Goal: Task Accomplishment & Management: Use online tool/utility

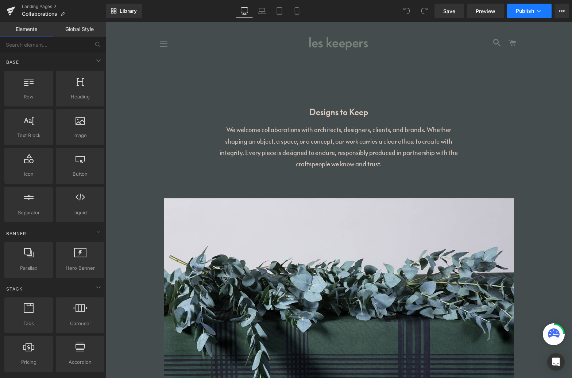
click at [540, 14] on icon at bounding box center [538, 10] width 7 height 7
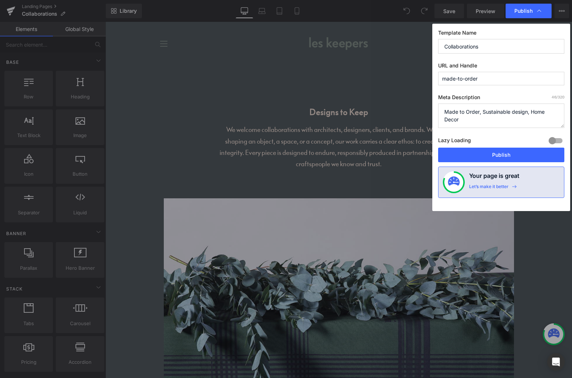
click at [494, 79] on input "made-to-order" at bounding box center [501, 78] width 126 height 13
type input "collaborations"
click at [523, 12] on span "Publish" at bounding box center [523, 11] width 18 height 7
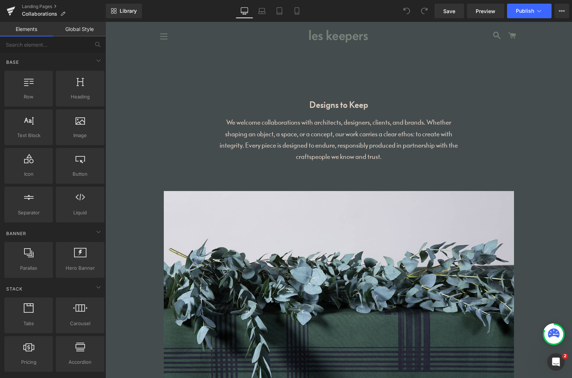
scroll to position [9, 0]
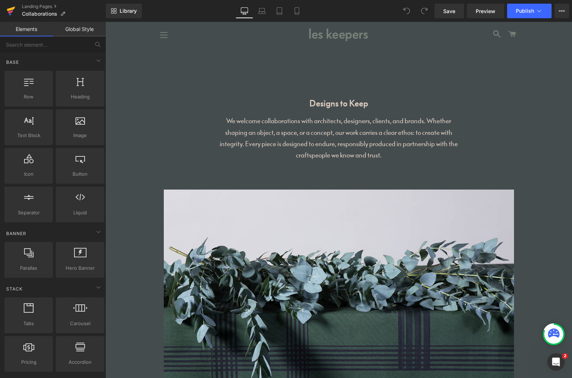
click at [12, 9] on icon at bounding box center [11, 9] width 8 height 5
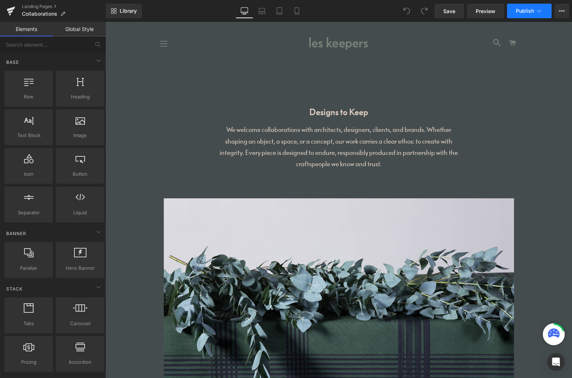
click at [542, 10] on icon at bounding box center [538, 10] width 7 height 7
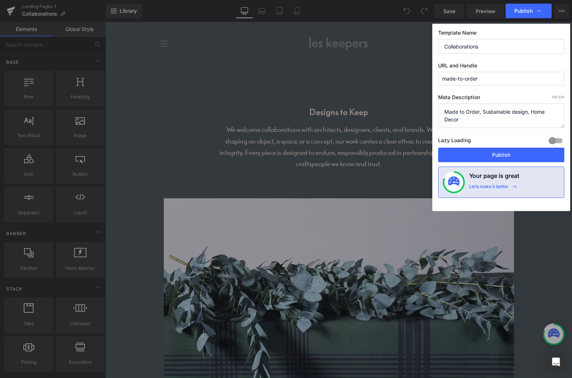
click at [494, 80] on input "made-to-order" at bounding box center [501, 78] width 126 height 13
type input "collaborations"
click at [517, 9] on span "Publish" at bounding box center [523, 11] width 18 height 7
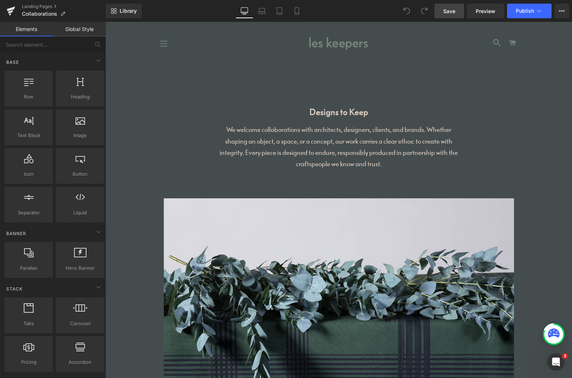
click at [449, 13] on span "Save" at bounding box center [449, 11] width 12 height 8
click at [539, 11] on icon at bounding box center [538, 10] width 7 height 7
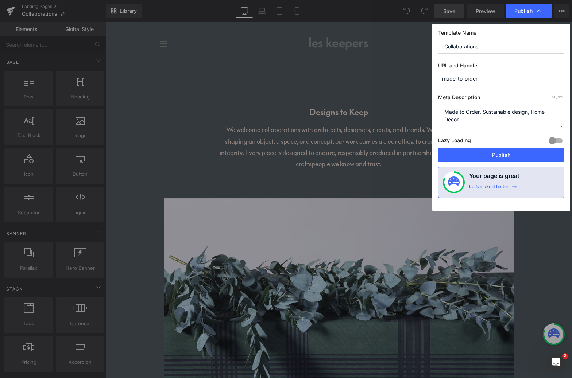
click at [493, 76] on input "made-to-order" at bounding box center [501, 78] width 126 height 13
type input "collaborations"
click at [516, 156] on button "Publish" at bounding box center [501, 155] width 126 height 15
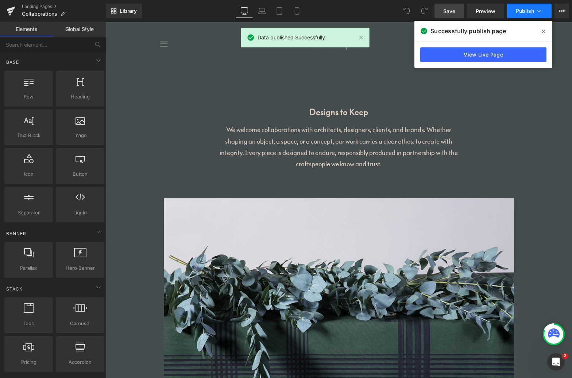
click at [542, 14] on icon at bounding box center [538, 10] width 7 height 7
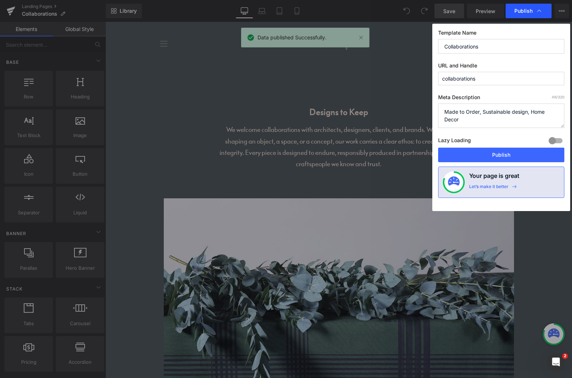
click at [540, 14] on icon at bounding box center [538, 10] width 7 height 7
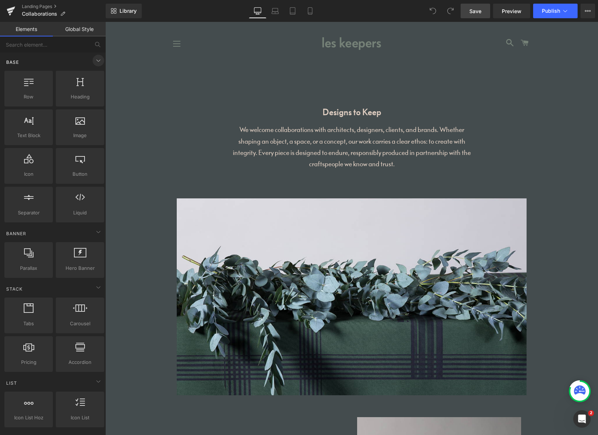
click at [96, 59] on icon at bounding box center [98, 60] width 9 height 9
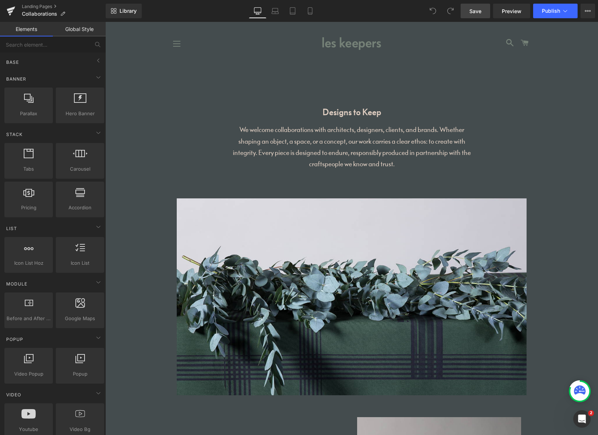
drag, startPoint x: 595, startPoint y: 68, endPoint x: 566, endPoint y: 40, distance: 40.2
click at [91, 29] on link "Global Style" at bounding box center [79, 29] width 53 height 15
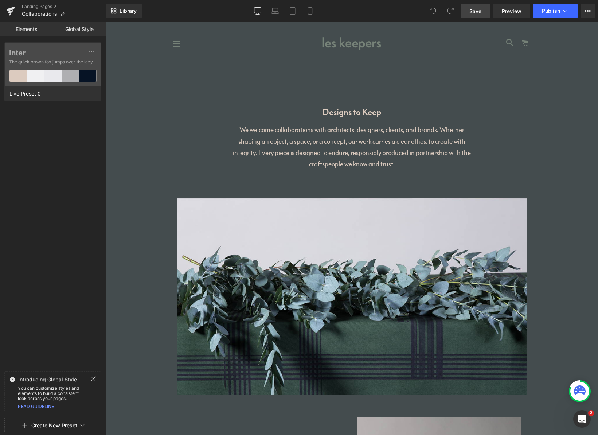
click at [65, 378] on button "Create New Preset" at bounding box center [54, 425] width 46 height 15
click at [60, 378] on div "From This Page" at bounding box center [53, 395] width 61 height 12
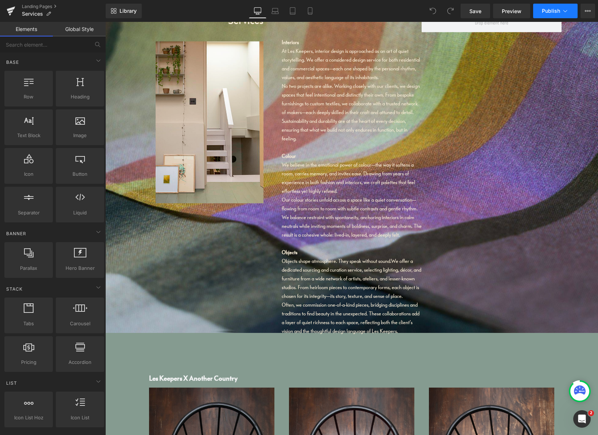
click at [567, 11] on icon at bounding box center [565, 10] width 7 height 7
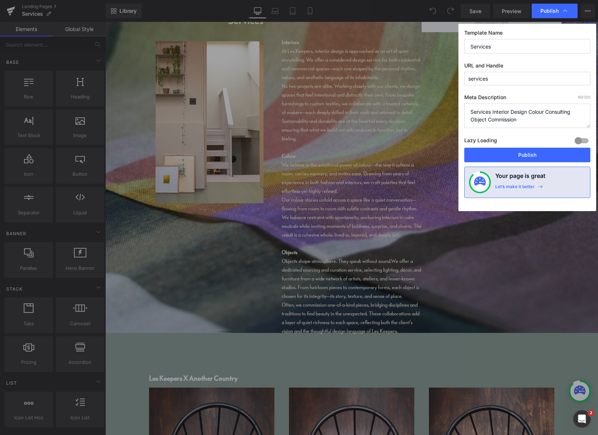
click at [507, 80] on input "services" at bounding box center [528, 78] width 126 height 13
type input "i"
type input "interior-design"
click at [500, 46] on input "Services" at bounding box center [528, 46] width 126 height 15
type input "Interior design"
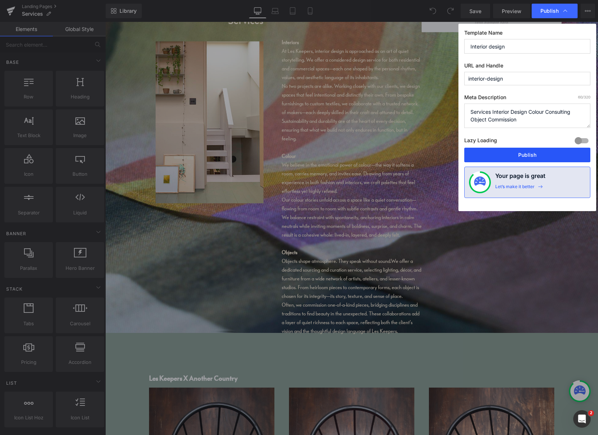
click at [525, 154] on button "Publish" at bounding box center [528, 155] width 126 height 15
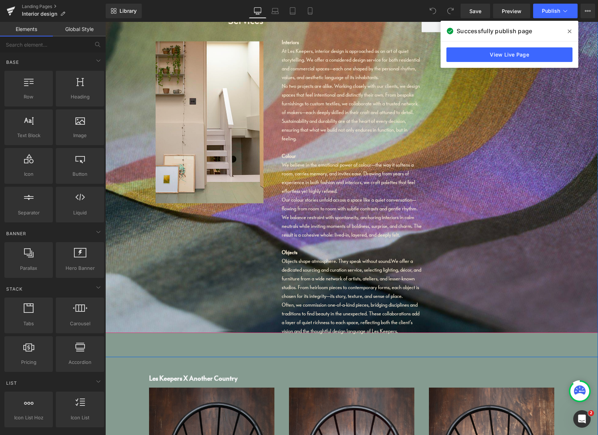
click at [571, 30] on icon at bounding box center [570, 32] width 4 height 4
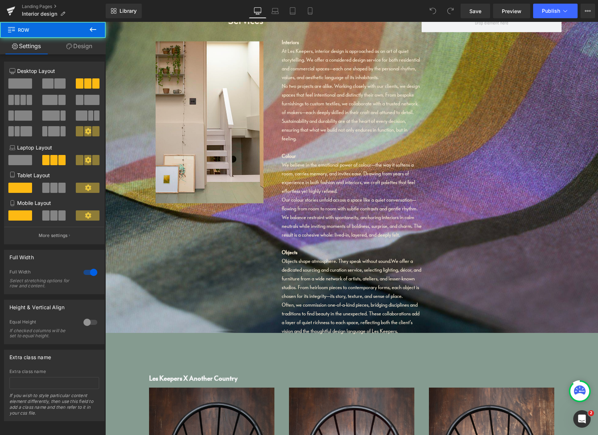
drag, startPoint x: 532, startPoint y: 101, endPoint x: 496, endPoint y: -18, distance: 125.1
click at [496, 22] on html "Home Tablecloths Scarves Curtains About us Services Collaborations Contact Us" at bounding box center [351, 426] width 493 height 808
click at [121, 74] on div "Services Heading Image Interiors At Les Keepers, interior design is approached …" at bounding box center [351, 168] width 493 height 380
click at [93, 30] on icon at bounding box center [93, 29] width 7 height 4
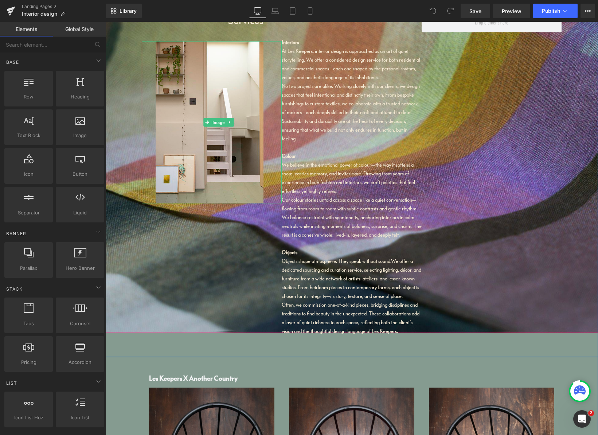
click at [138, 79] on div "Services Heading Image Interiors At Les Keepers, interior design is approached …" at bounding box center [351, 168] width 493 height 380
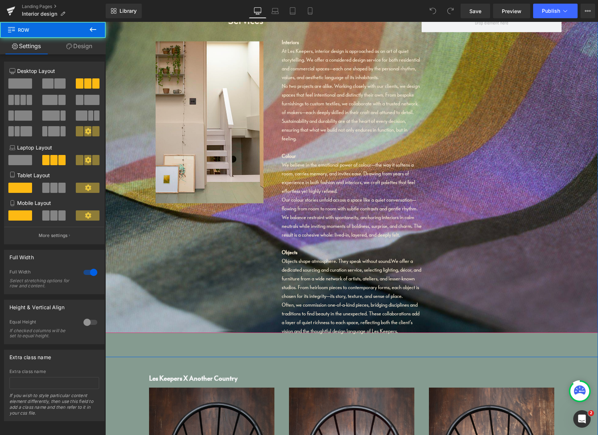
click at [123, 79] on div "Services Heading Image Interiors At Les Keepers, interior design is approached …" at bounding box center [351, 168] width 493 height 380
drag, startPoint x: 124, startPoint y: 73, endPoint x: 139, endPoint y: 88, distance: 20.6
click at [126, 87] on div "Services Heading Image Interiors At Les Keepers, interior design is approached …" at bounding box center [351, 168] width 493 height 380
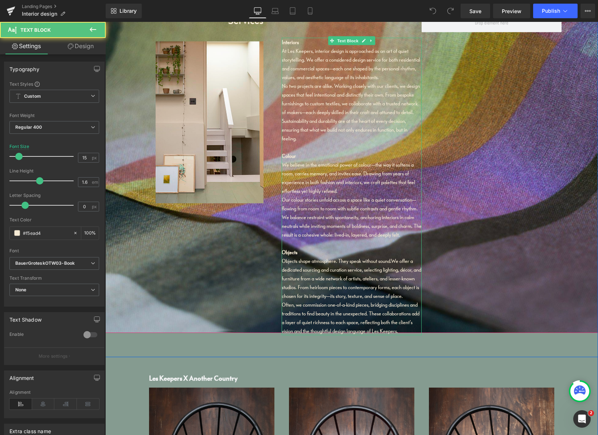
click at [310, 109] on div "No two projects are alike. Working closely with our clients, we design spaces t…" at bounding box center [352, 112] width 140 height 61
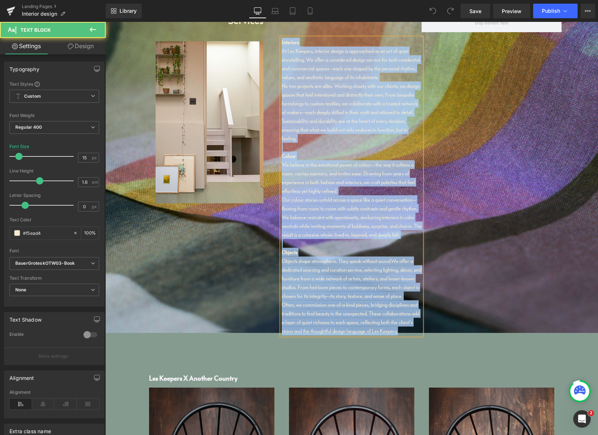
copy div "Interiors At Les Keepers, interior design is approached as an art of quiet stor…"
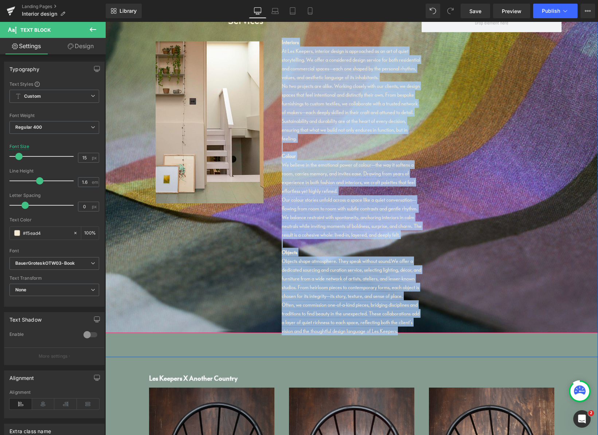
drag, startPoint x: 481, startPoint y: 64, endPoint x: 471, endPoint y: 63, distance: 10.2
click at [481, 64] on div "Services Heading Image Interiors At Les Keepers, interior design is approached …" at bounding box center [351, 168] width 493 height 380
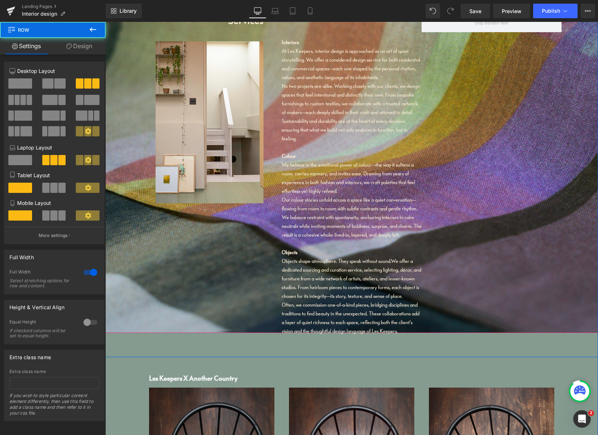
click at [471, 33] on div "Services Heading Image Interiors At Les Keepers, interior design is approached …" at bounding box center [351, 168] width 493 height 380
click at [469, 30] on span at bounding box center [492, 23] width 140 height 18
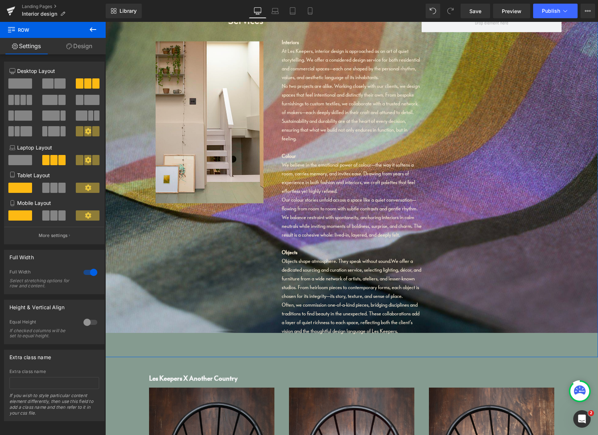
click at [82, 48] on link "Design" at bounding box center [79, 46] width 53 height 16
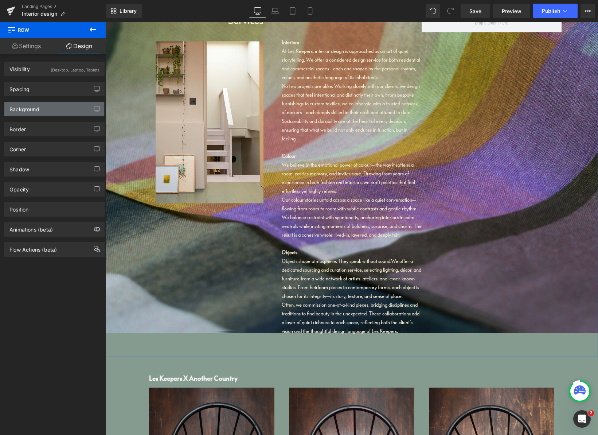
click at [48, 108] on div "Background" at bounding box center [54, 109] width 100 height 14
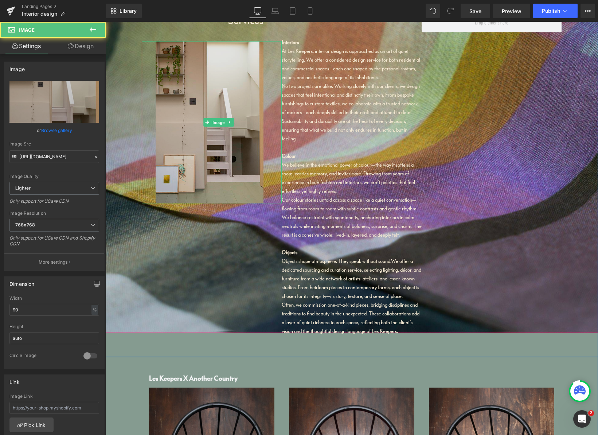
click at [166, 132] on img at bounding box center [219, 123] width 126 height 162
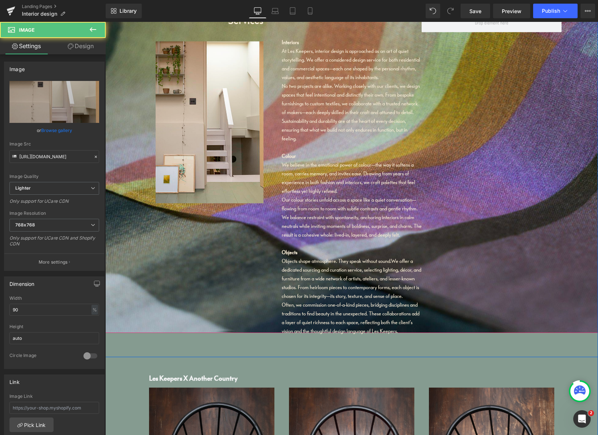
click at [133, 205] on div "Services Heading Image Interiors At Les Keepers, interior design is approached …" at bounding box center [351, 168] width 493 height 380
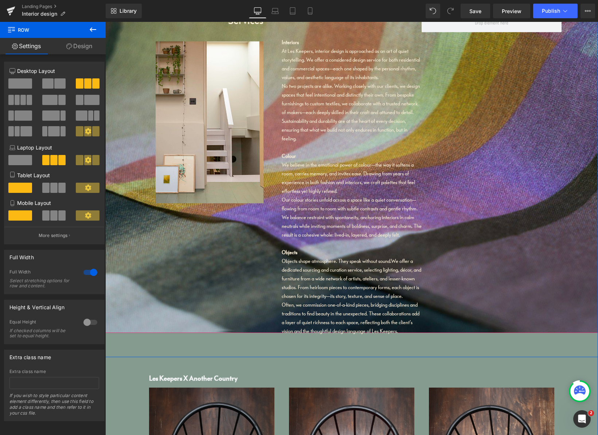
click at [132, 212] on div "Services Heading Image Interiors At Les Keepers, interior design is approached …" at bounding box center [351, 168] width 493 height 380
click at [92, 30] on icon at bounding box center [93, 29] width 9 height 9
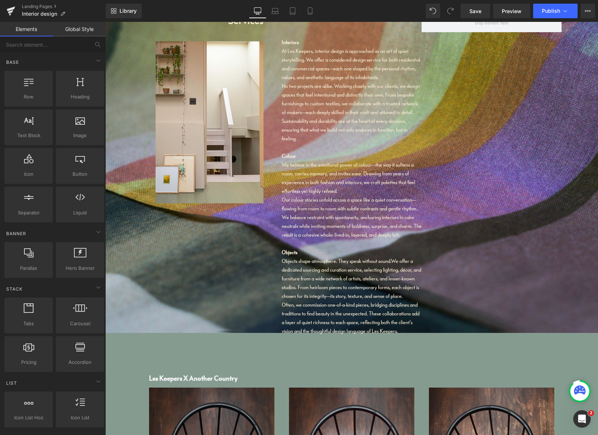
click at [136, 96] on div "Services Heading Image Interiors At Les Keepers, interior design is approached …" at bounding box center [351, 168] width 493 height 380
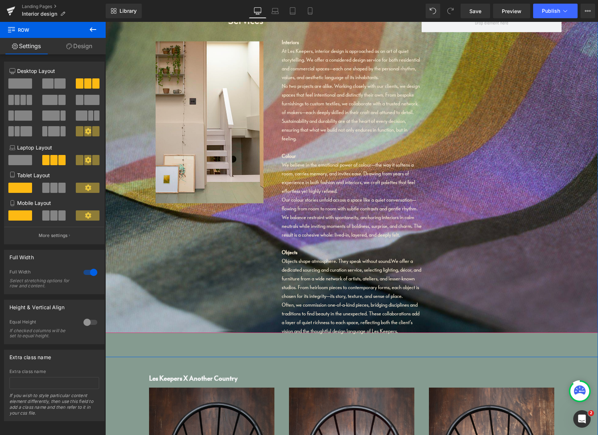
click at [229, 314] on div "Services Heading Image Interiors At Les Keepers, interior design is approached …" at bounding box center [351, 168] width 493 height 380
click at [81, 49] on link "Design" at bounding box center [79, 46] width 53 height 16
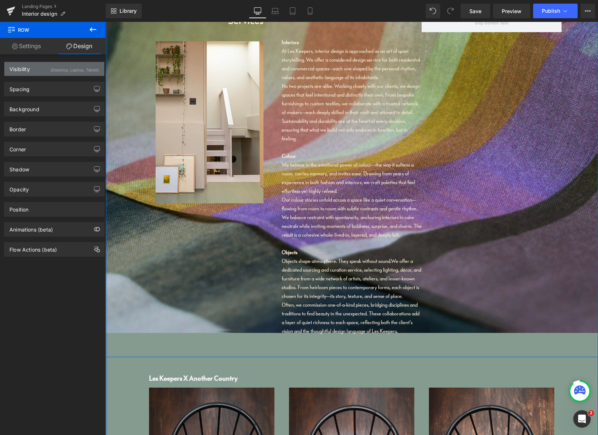
type input "none"
type input "0"
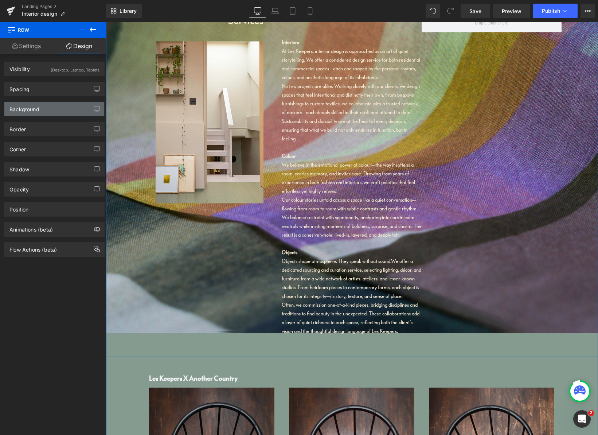
click at [45, 110] on div "Background" at bounding box center [54, 109] width 100 height 14
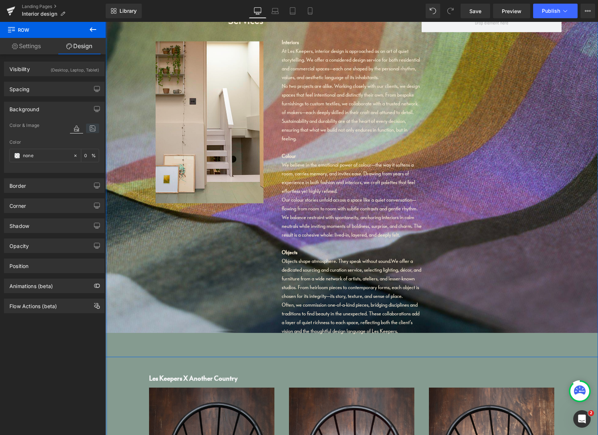
click at [89, 128] on icon at bounding box center [92, 128] width 13 height 9
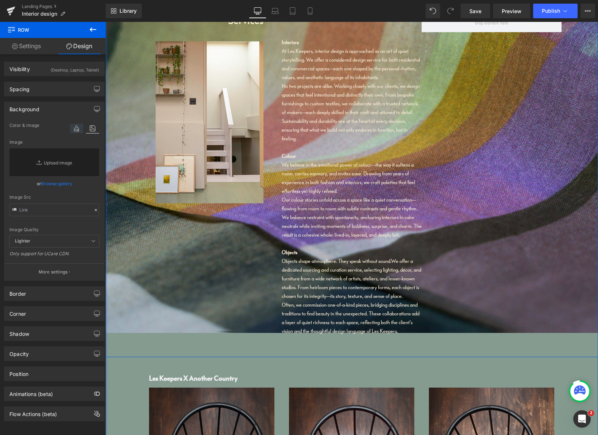
click at [74, 130] on icon at bounding box center [76, 128] width 13 height 9
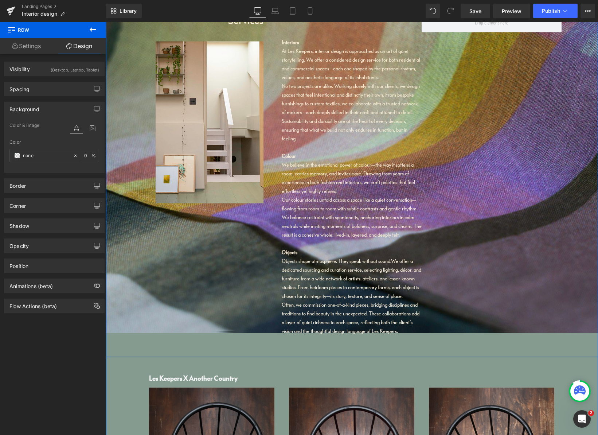
click at [32, 48] on link "Settings" at bounding box center [26, 46] width 53 height 16
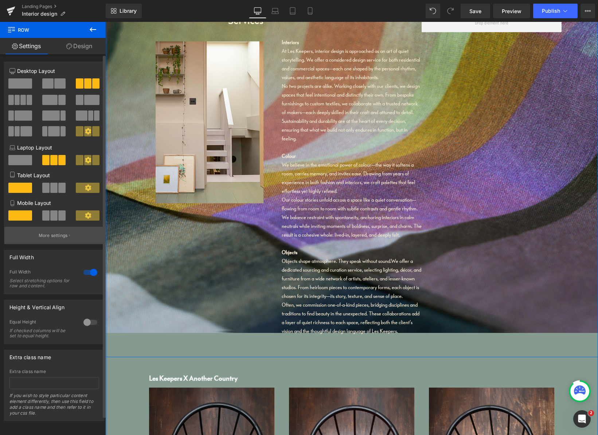
click at [51, 233] on p "More settings" at bounding box center [53, 235] width 29 height 7
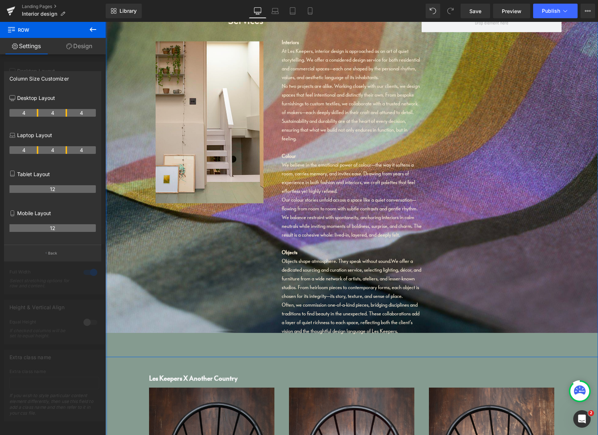
click at [66, 65] on div at bounding box center [53, 230] width 106 height 417
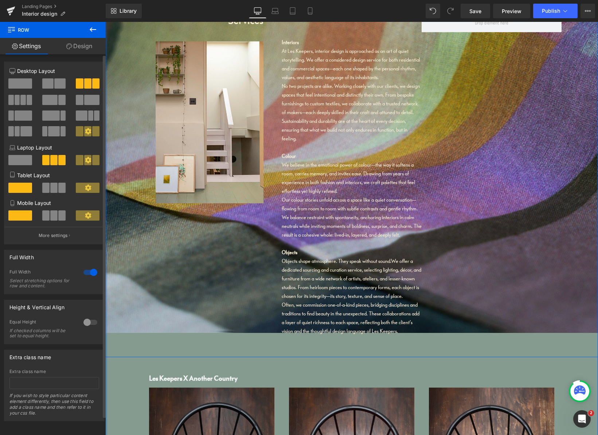
click at [63, 235] on p "More settings" at bounding box center [53, 235] width 29 height 7
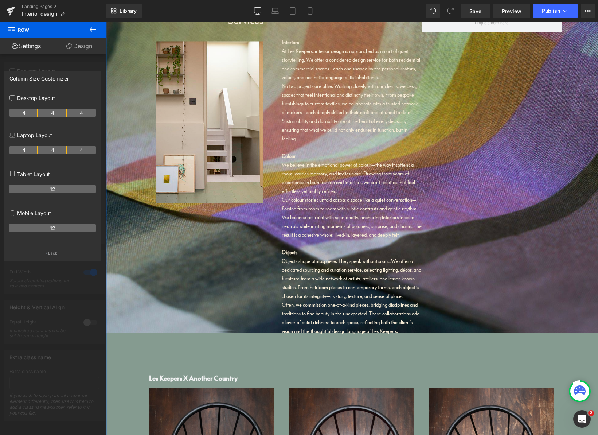
click at [63, 58] on div at bounding box center [53, 230] width 106 height 417
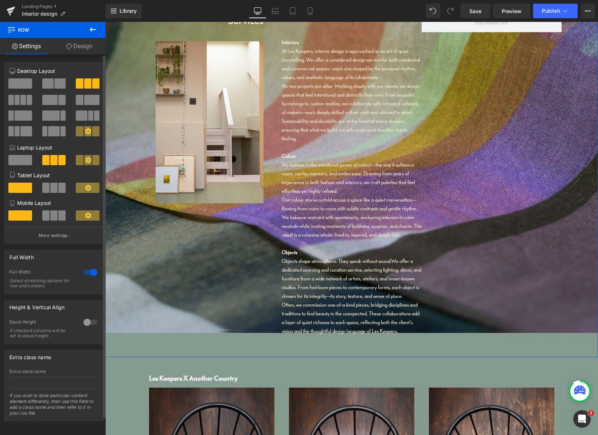
click at [27, 84] on span at bounding box center [20, 83] width 24 height 10
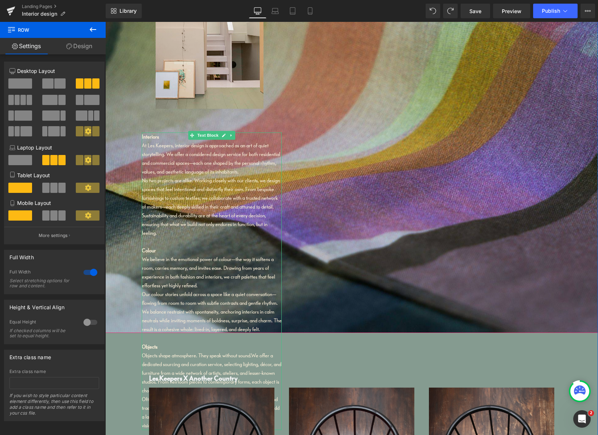
drag, startPoint x: 225, startPoint y: 155, endPoint x: 234, endPoint y: 151, distance: 9.1
click at [225, 155] on div "At Les Keepers, interior design is approached as an art of quiet storytelling. …" at bounding box center [212, 158] width 140 height 35
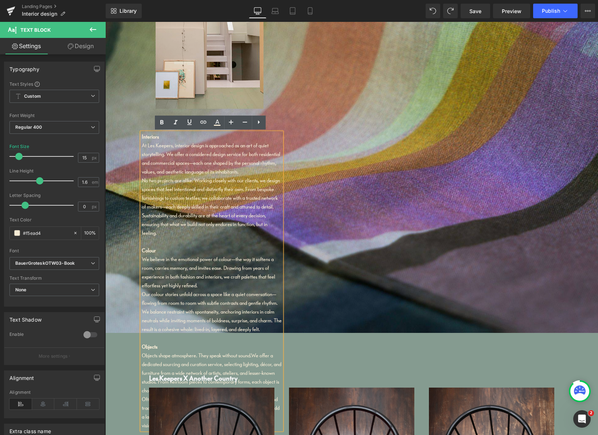
click at [259, 125] on icon at bounding box center [259, 122] width 9 height 9
click at [269, 124] on icon at bounding box center [272, 122] width 9 height 9
click at [240, 156] on div "At Les Keepers, interior design is approached as an art of quiet storytelling. …" at bounding box center [212, 158] width 140 height 35
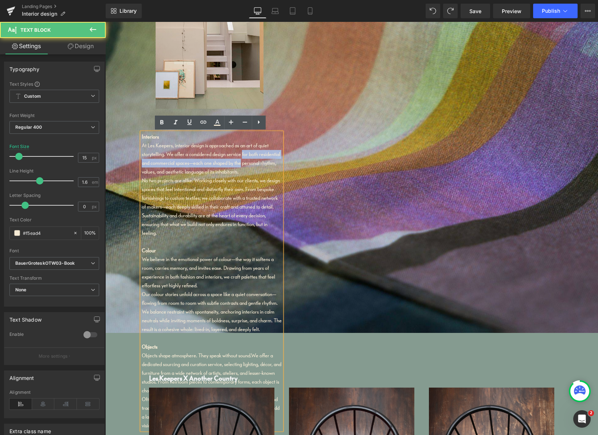
drag, startPoint x: 341, startPoint y: 209, endPoint x: 358, endPoint y: 233, distance: 28.7
click at [341, 209] on div "Services Heading Image Interiors At Les Keepers, interior design is approached …" at bounding box center [351, 167] width 493 height 568
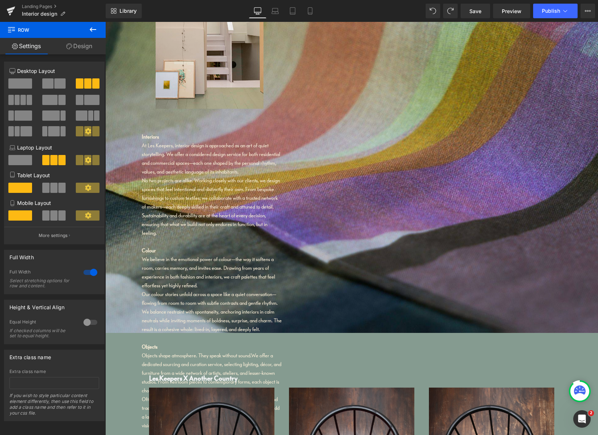
click at [255, 237] on div at bounding box center [212, 241] width 140 height 9
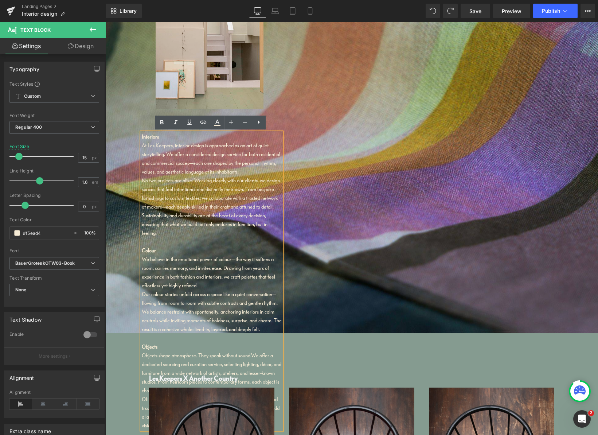
click at [355, 190] on div "Services Heading Image Interiors At Les Keepers, interior design is approached …" at bounding box center [351, 167] width 493 height 568
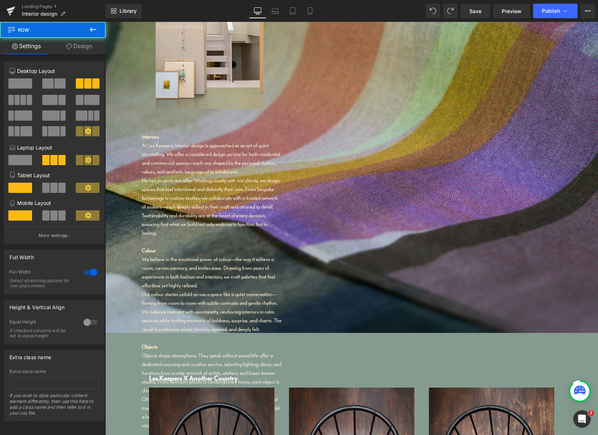
click at [265, 207] on div "No two projects are alike. Working closely with our clients, we design spaces t…" at bounding box center [212, 206] width 140 height 61
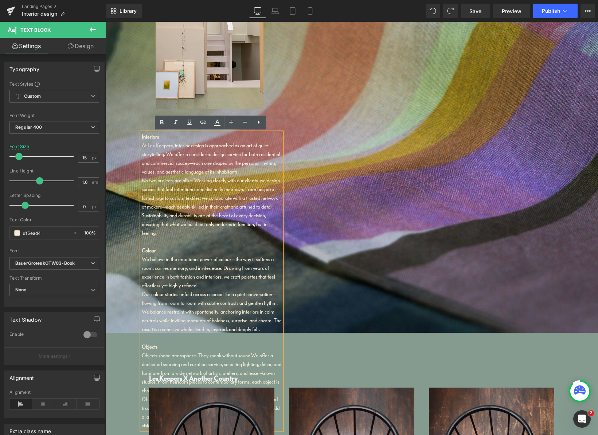
click at [256, 175] on div "At Les Keepers, interior design is approached as an art of quiet storytelling. …" at bounding box center [212, 158] width 140 height 35
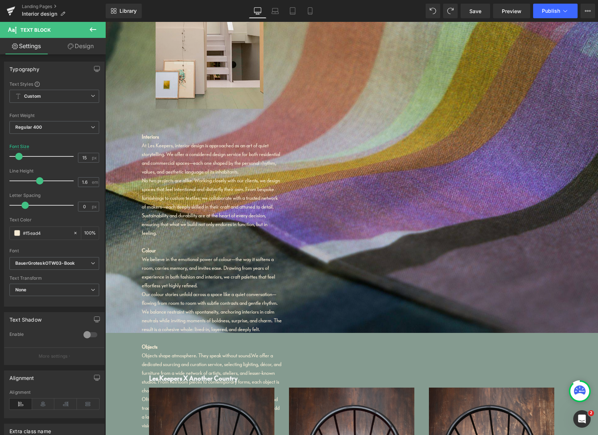
click at [95, 32] on icon at bounding box center [93, 29] width 9 height 9
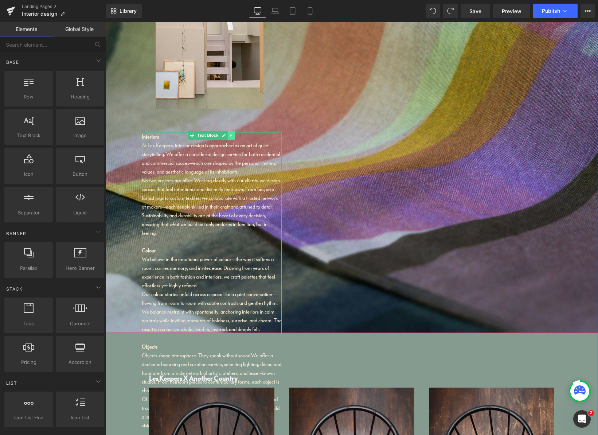
click at [230, 135] on icon at bounding box center [231, 135] width 4 height 4
click at [234, 135] on icon at bounding box center [235, 135] width 4 height 4
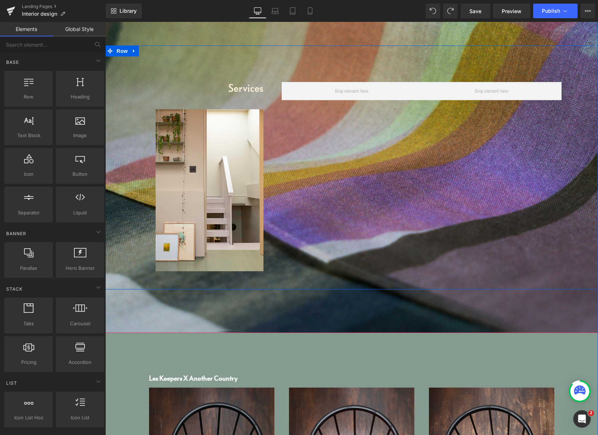
click at [132, 50] on icon at bounding box center [134, 50] width 5 height 5
click at [154, 50] on icon at bounding box center [153, 50] width 5 height 5
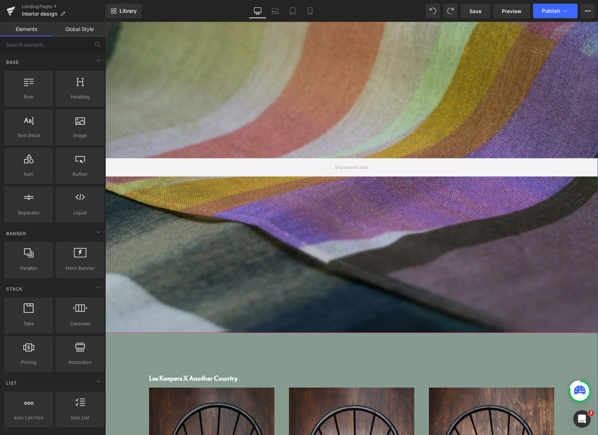
click at [306, 117] on div at bounding box center [351, 167] width 493 height 331
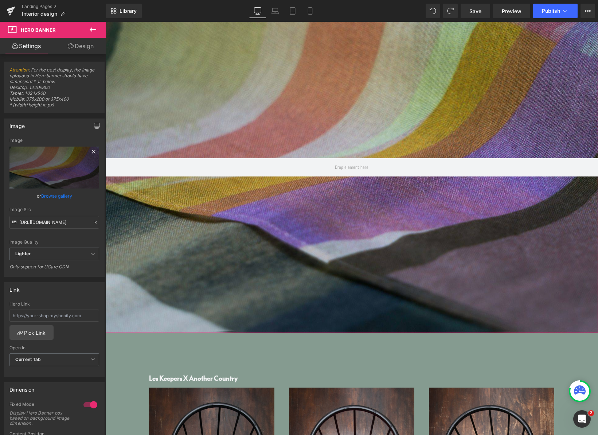
click at [92, 151] on icon at bounding box center [93, 151] width 3 height 3
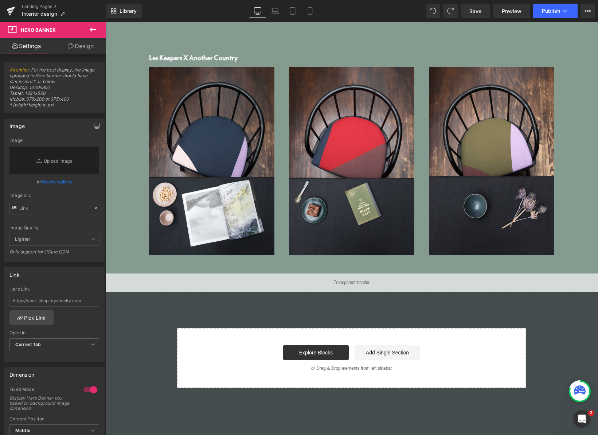
click at [94, 28] on icon at bounding box center [93, 29] width 9 height 9
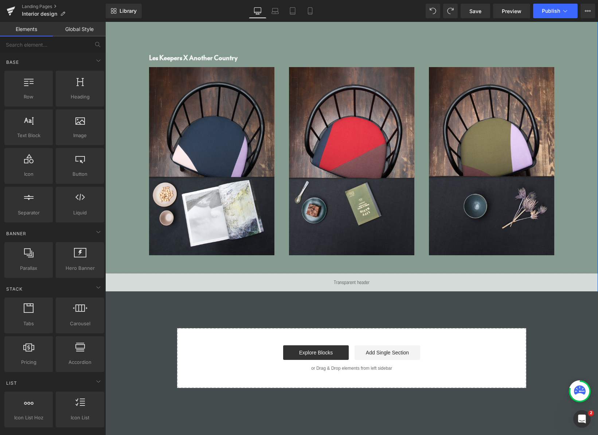
click at [215, 12] on div at bounding box center [351, 7] width 493 height 11
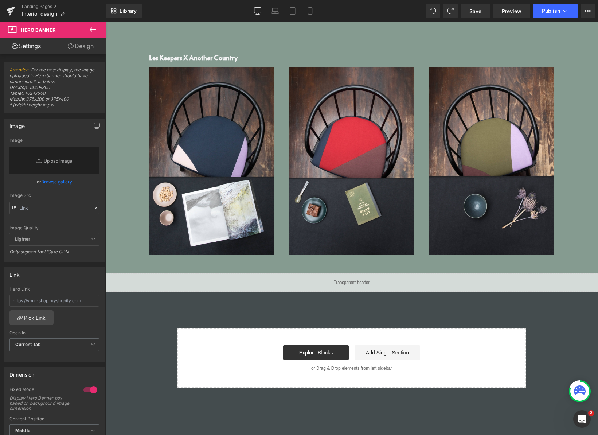
click at [68, 84] on span "Attention : For the best display, the image uploaded in Hero banner should have…" at bounding box center [54, 90] width 90 height 46
click at [93, 29] on icon at bounding box center [93, 29] width 9 height 9
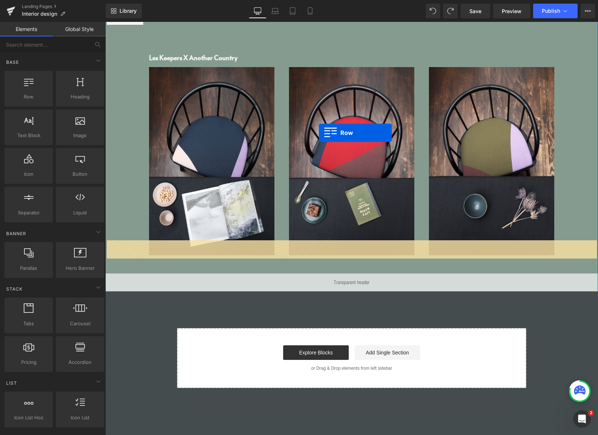
drag, startPoint x: 179, startPoint y: 106, endPoint x: 318, endPoint y: 132, distance: 141.5
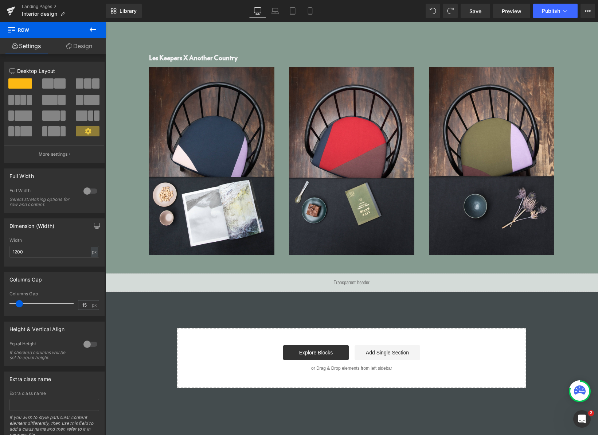
click at [92, 30] on icon at bounding box center [93, 29] width 7 height 4
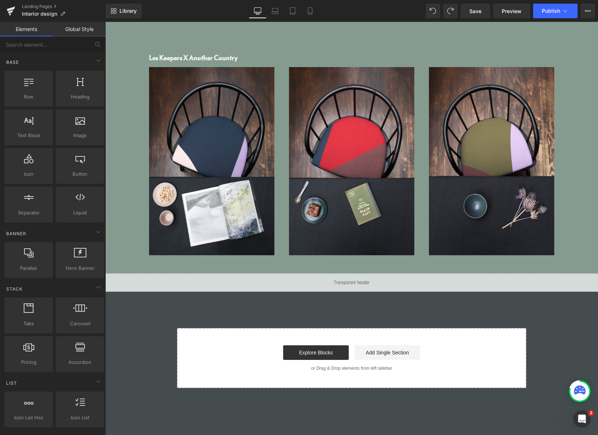
click at [77, 28] on link "Global Style" at bounding box center [79, 29] width 53 height 15
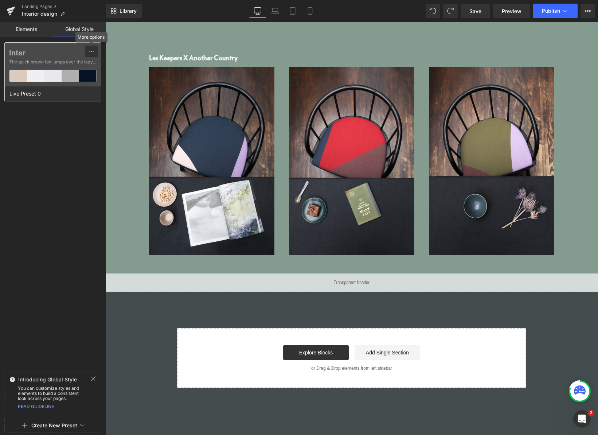
click at [92, 51] on icon at bounding box center [91, 51] width 5 height 1
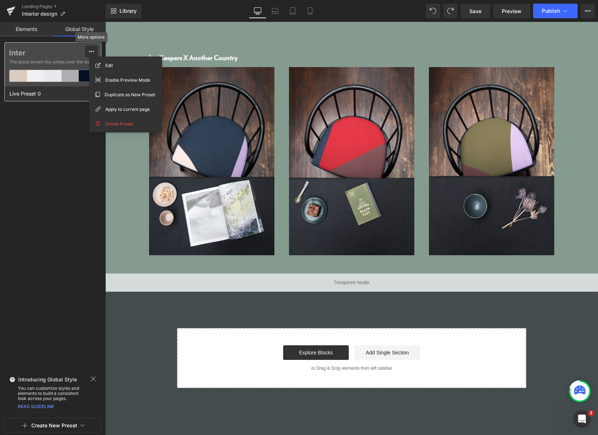
click at [90, 51] on icon at bounding box center [91, 51] width 5 height 1
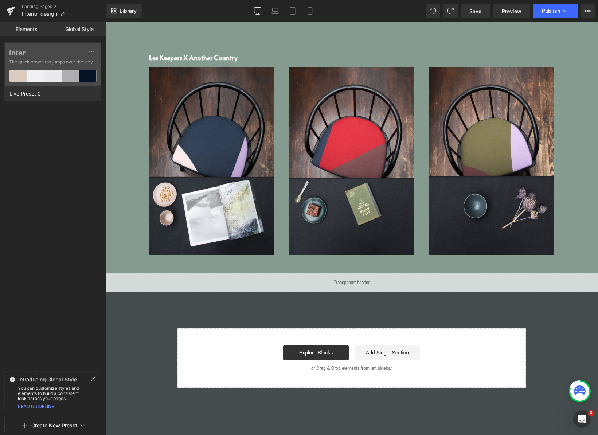
click at [94, 376] on icon at bounding box center [93, 379] width 6 height 6
click at [77, 425] on span "Create New Preset" at bounding box center [53, 425] width 90 height 15
click at [81, 30] on link "Global Style" at bounding box center [79, 29] width 53 height 15
click at [91, 50] on icon at bounding box center [92, 51] width 6 height 6
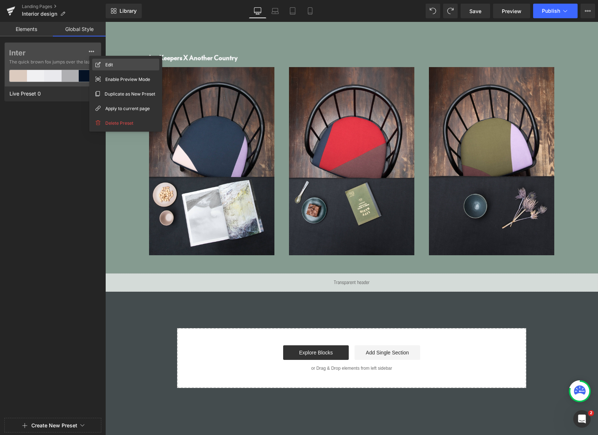
click at [108, 66] on span "Edit" at bounding box center [109, 65] width 8 height 8
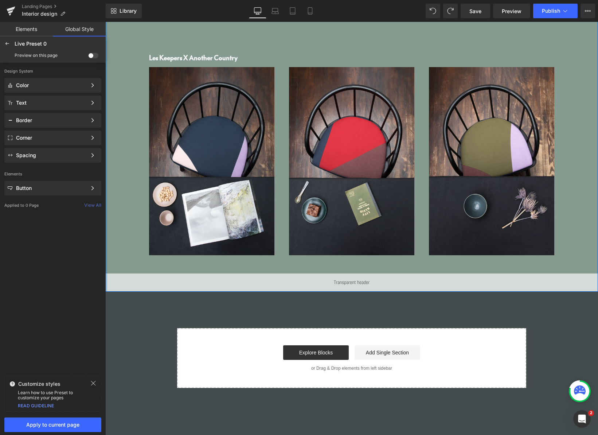
click at [94, 382] on icon at bounding box center [93, 383] width 6 height 6
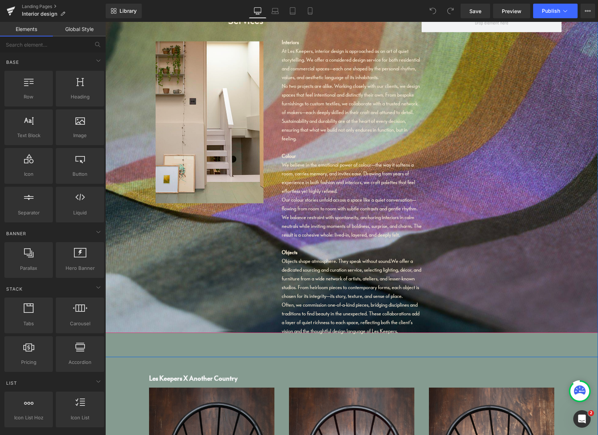
click at [233, 262] on div "Services Heading Image Interiors At Les Keepers, interior design is approached …" at bounding box center [351, 168] width 493 height 380
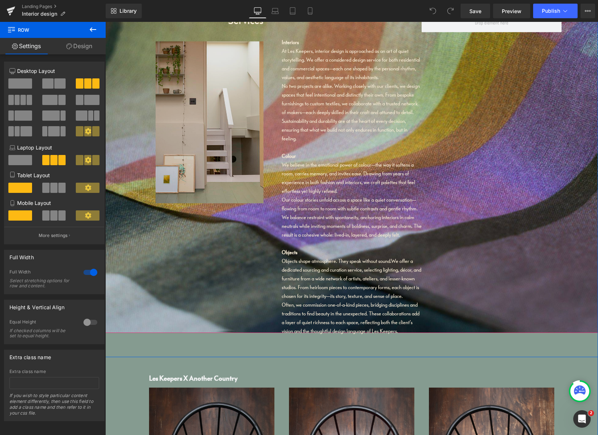
drag, startPoint x: 170, startPoint y: 45, endPoint x: 175, endPoint y: 45, distance: 4.8
click at [170, 45] on img at bounding box center [219, 123] width 126 height 162
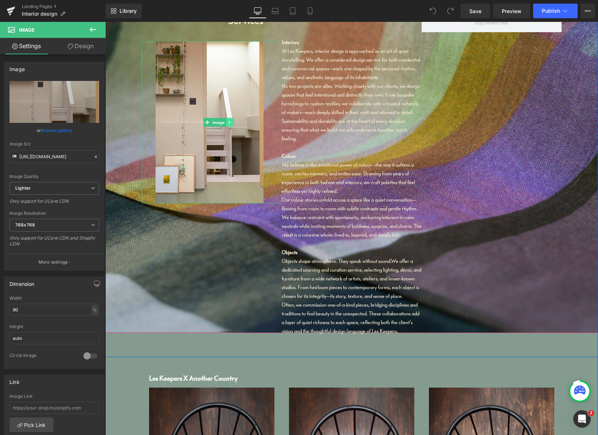
click at [229, 123] on icon at bounding box center [230, 122] width 4 height 4
drag, startPoint x: 233, startPoint y: 123, endPoint x: 241, endPoint y: 120, distance: 9.1
click at [233, 123] on icon at bounding box center [234, 122] width 4 height 4
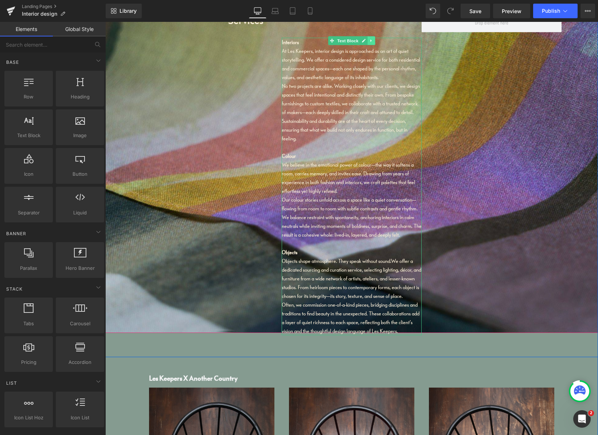
click at [370, 41] on icon at bounding box center [370, 40] width 1 height 3
drag, startPoint x: 373, startPoint y: 40, endPoint x: 370, endPoint y: 43, distance: 3.9
click at [373, 40] on icon at bounding box center [375, 41] width 4 height 4
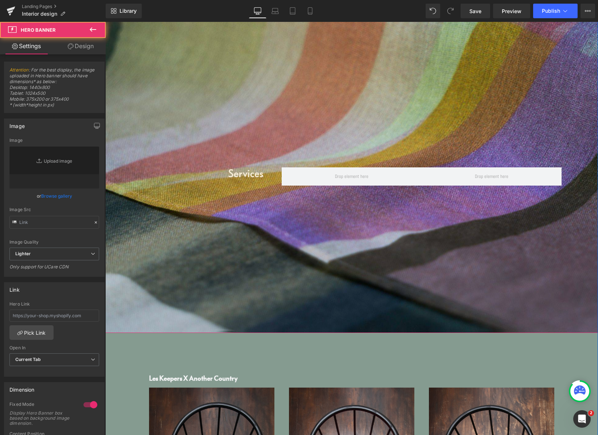
type input "[URL][DOMAIN_NAME]"
click at [190, 77] on div "Services Heading Row" at bounding box center [351, 167] width 493 height 331
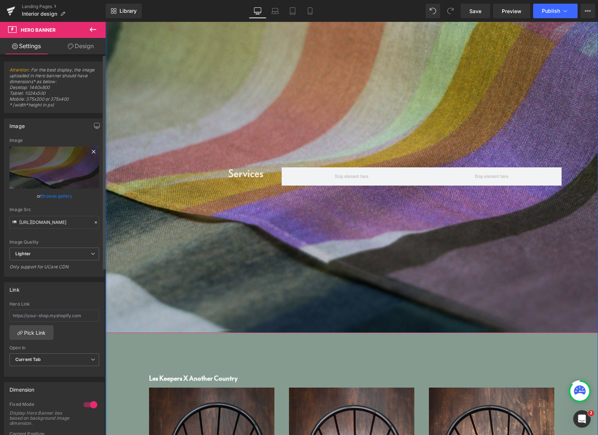
click at [92, 151] on icon at bounding box center [93, 151] width 3 height 3
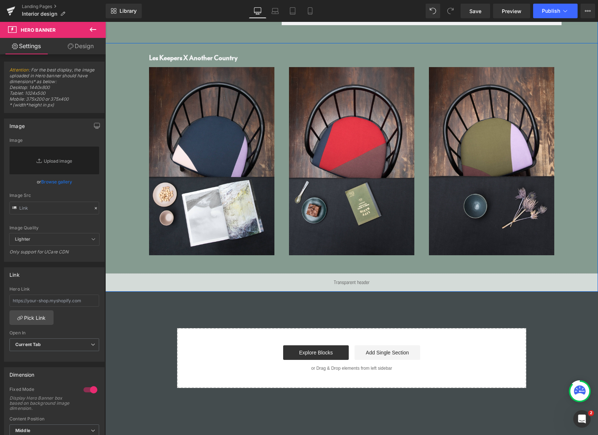
click at [225, 18] on link at bounding box center [229, 13] width 8 height 9
click at [229, 18] on link at bounding box center [233, 13] width 8 height 9
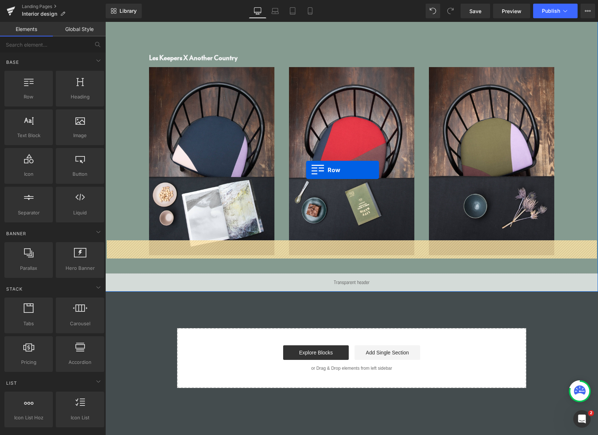
drag, startPoint x: 142, startPoint y: 119, endPoint x: 303, endPoint y: 171, distance: 169.5
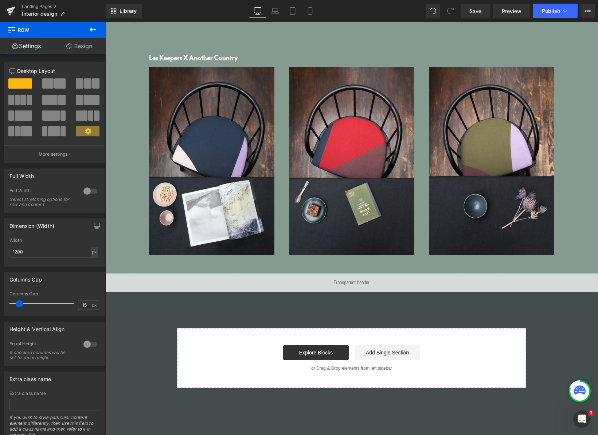
click at [88, 48] on link "Design" at bounding box center [79, 46] width 53 height 16
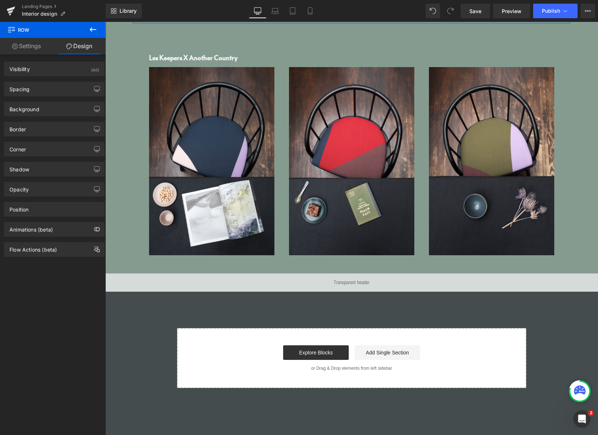
click at [38, 46] on link "Settings" at bounding box center [26, 46] width 53 height 16
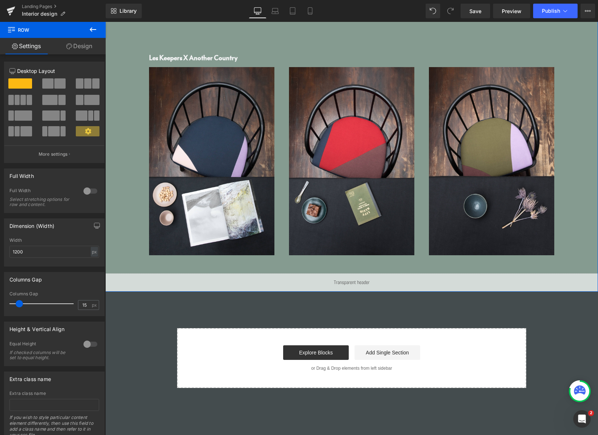
click at [141, 12] on div "Row" at bounding box center [351, 7] width 493 height 11
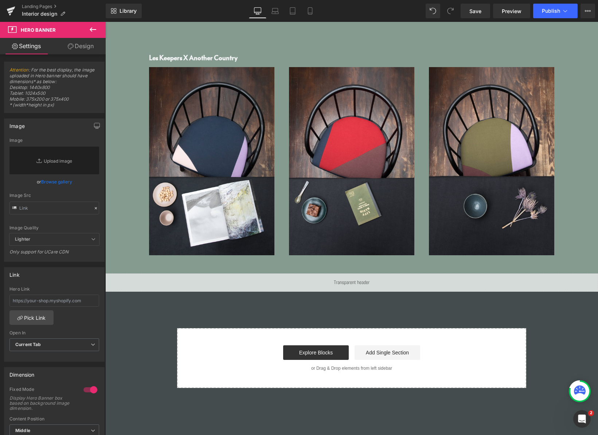
click at [92, 29] on icon at bounding box center [93, 29] width 7 height 4
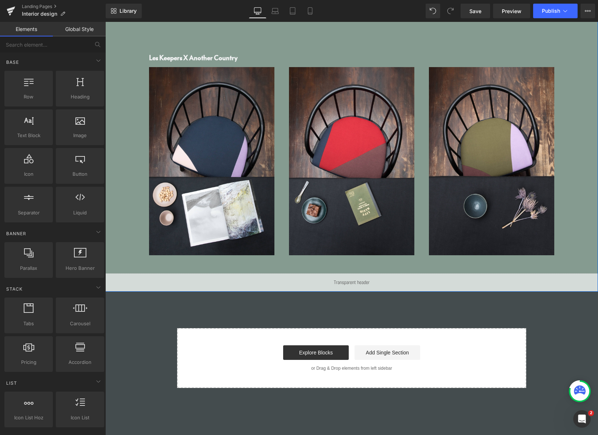
drag, startPoint x: 164, startPoint y: 77, endPoint x: 153, endPoint y: 74, distance: 11.3
click at [164, 12] on div "Row" at bounding box center [351, 7] width 493 height 11
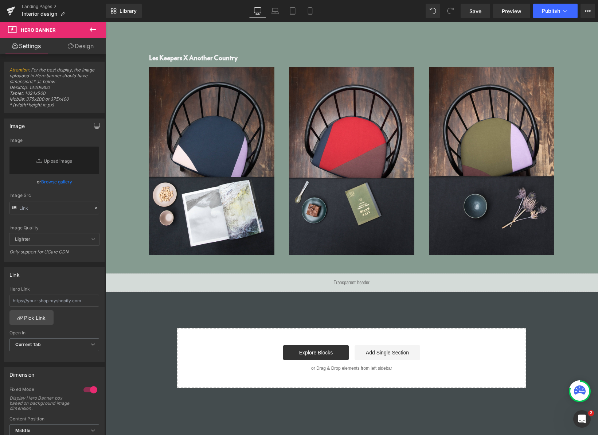
click at [87, 389] on div at bounding box center [91, 390] width 18 height 12
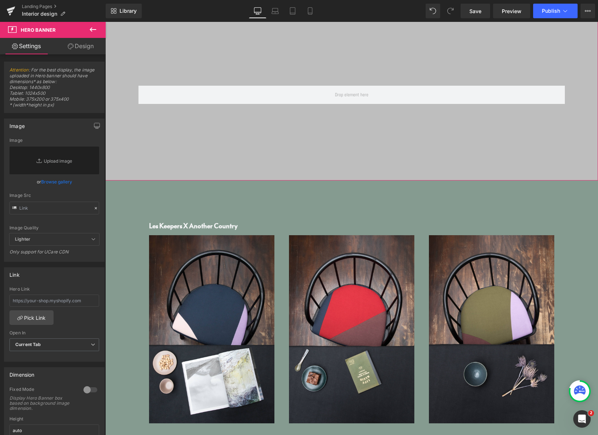
click at [81, 47] on link "Design" at bounding box center [80, 46] width 53 height 16
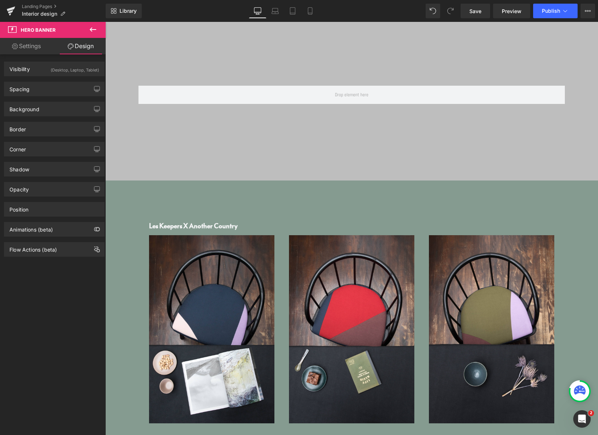
click at [93, 29] on icon at bounding box center [93, 29] width 9 height 9
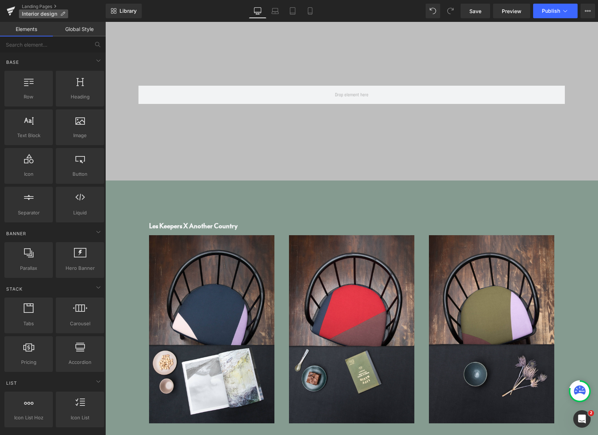
click at [63, 13] on icon at bounding box center [62, 13] width 5 height 5
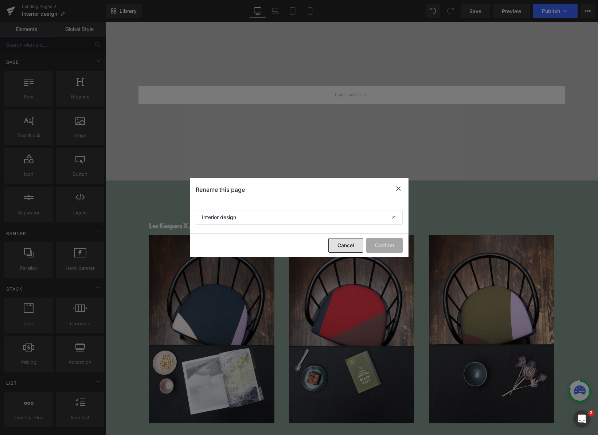
click at [345, 246] on button "Cancel" at bounding box center [346, 245] width 35 height 15
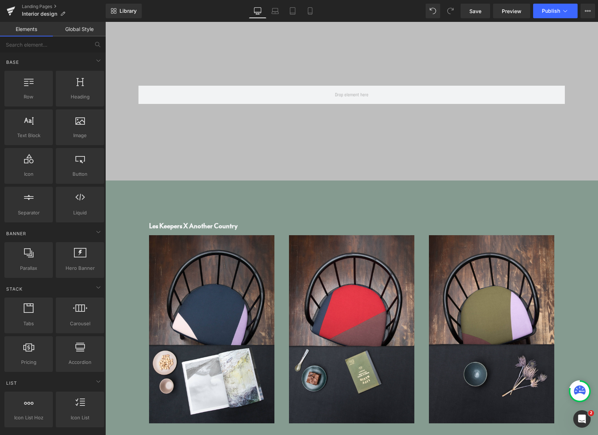
click at [81, 27] on link "Global Style" at bounding box center [79, 29] width 53 height 15
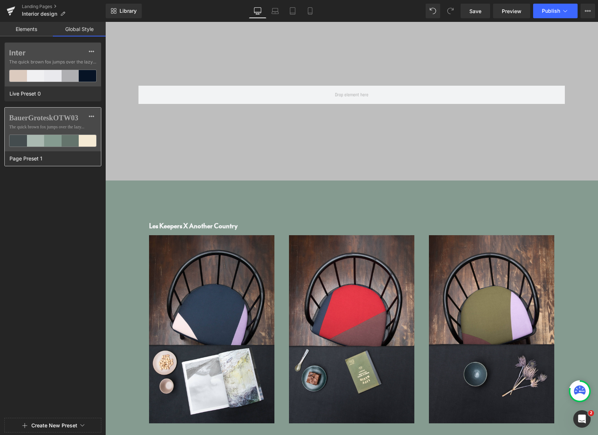
click at [56, 135] on div at bounding box center [53, 141] width 18 height 12
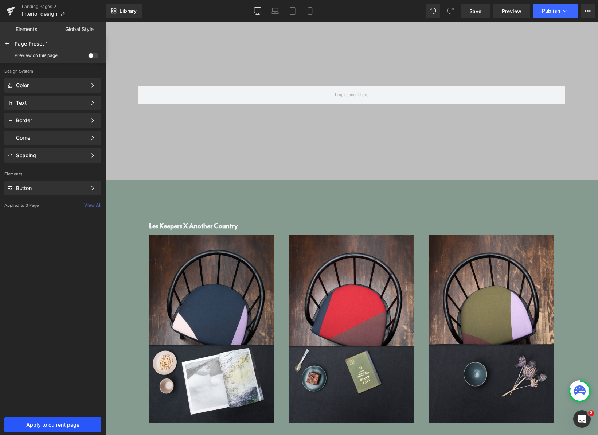
click at [59, 423] on span "Apply to current page" at bounding box center [53, 425] width 88 height 6
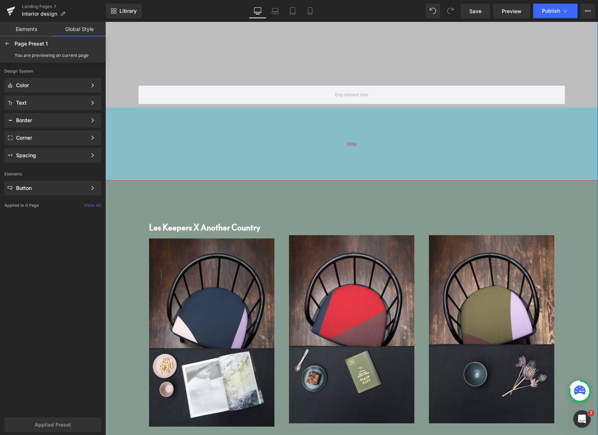
click at [437, 141] on div "200px" at bounding box center [351, 144] width 493 height 73
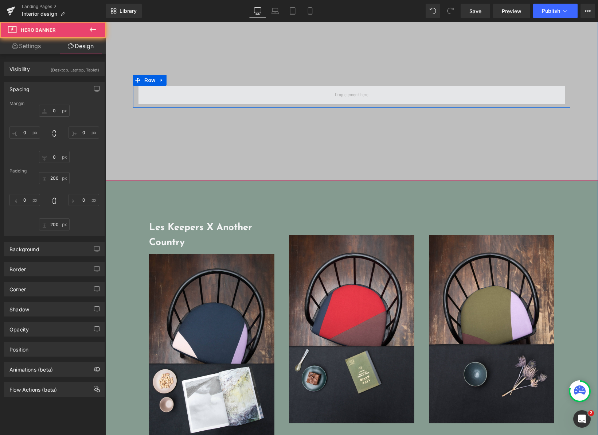
click at [417, 97] on span at bounding box center [352, 95] width 427 height 18
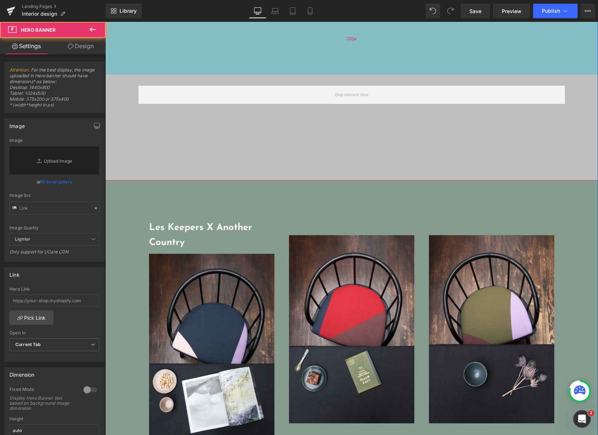
click at [183, 36] on div "200px" at bounding box center [351, 38] width 493 height 73
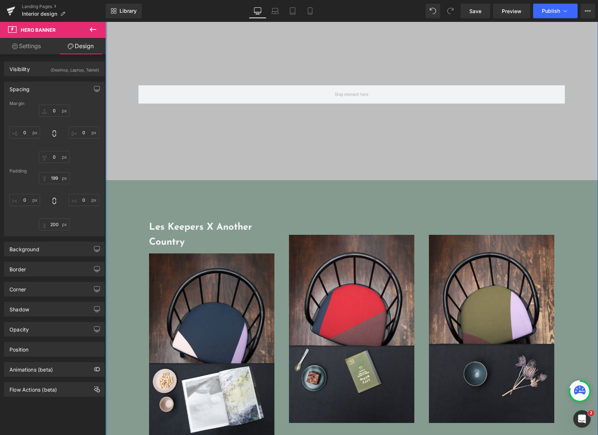
click at [94, 30] on icon at bounding box center [93, 29] width 9 height 9
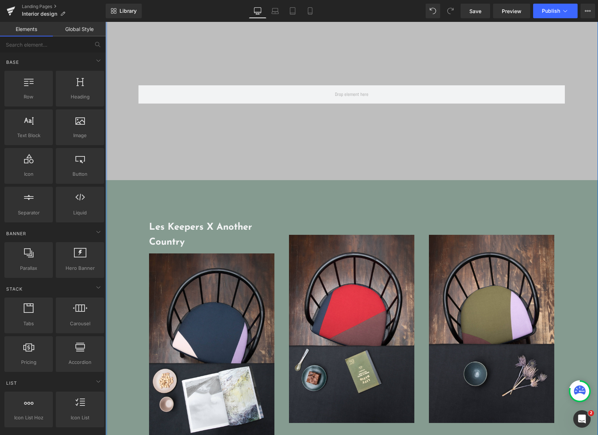
click at [85, 29] on link "Global Style" at bounding box center [79, 29] width 53 height 15
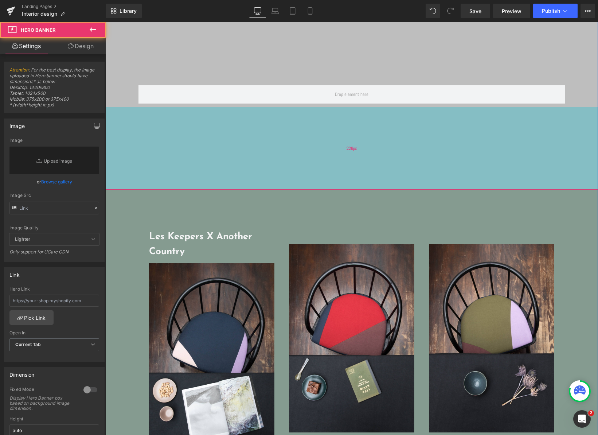
drag, startPoint x: 125, startPoint y: 159, endPoint x: 132, endPoint y: 166, distance: 9.8
click at [132, 166] on div "226px" at bounding box center [351, 148] width 493 height 82
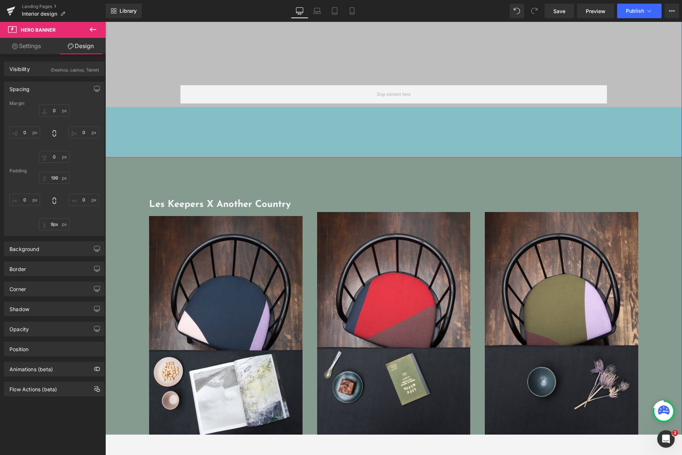
type input "0px"
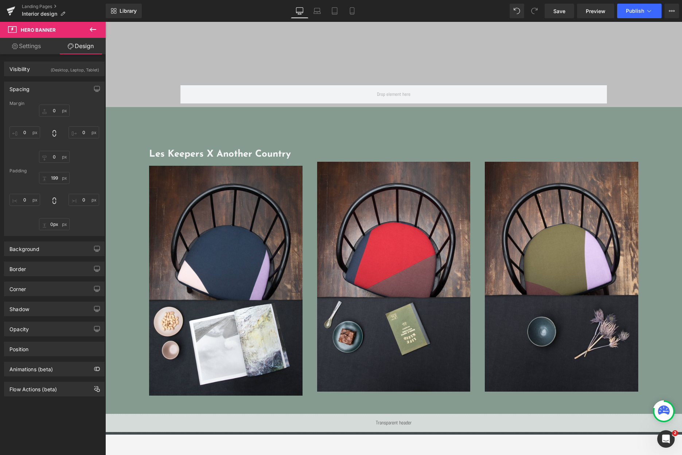
drag, startPoint x: 138, startPoint y: 188, endPoint x: 161, endPoint y: 19, distance: 170.7
click at [161, 22] on html "Home Tablecloths Scarves Curtains About us Services Collaborations Contact Us" at bounding box center [393, 336] width 577 height 629
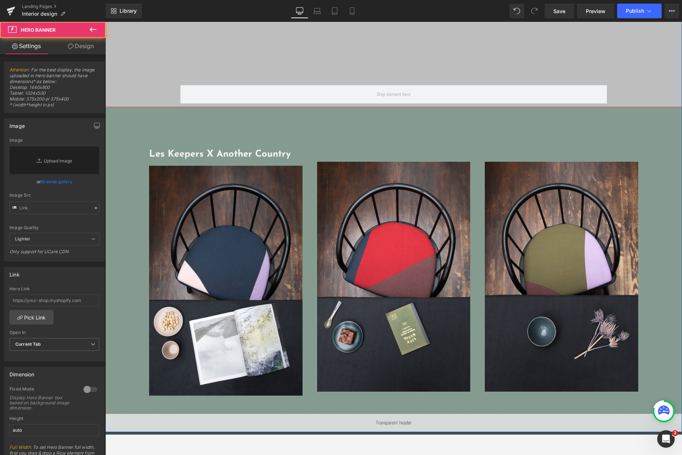
drag, startPoint x: 145, startPoint y: 107, endPoint x: 148, endPoint y: 94, distance: 12.8
click at [148, 94] on span "Row" at bounding box center [393, 90] width 577 height 33
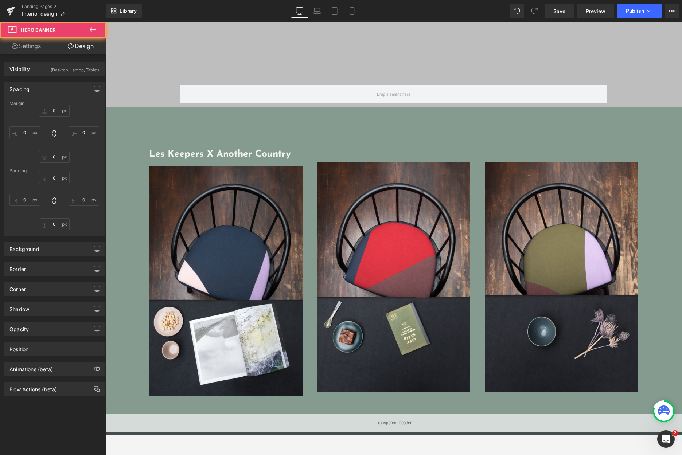
type input "0"
type input "199"
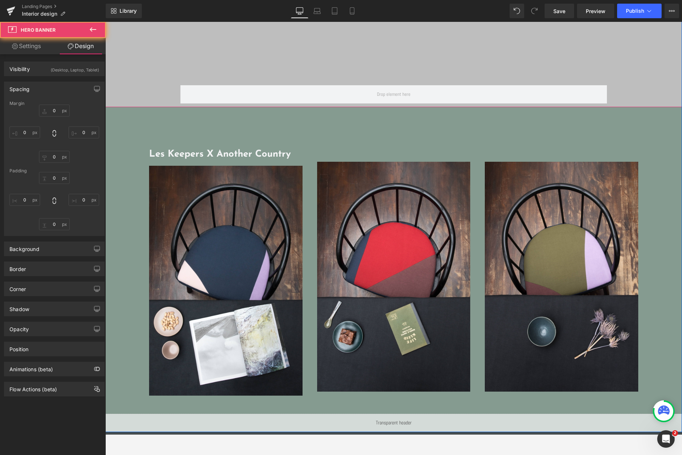
type input "0"
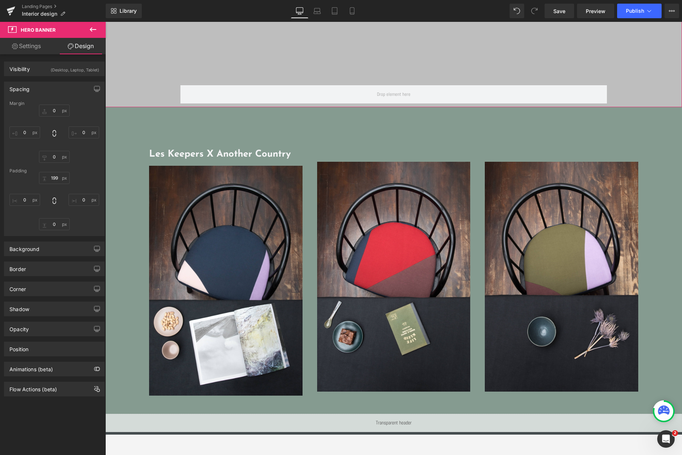
click at [38, 45] on link "Settings" at bounding box center [26, 46] width 53 height 16
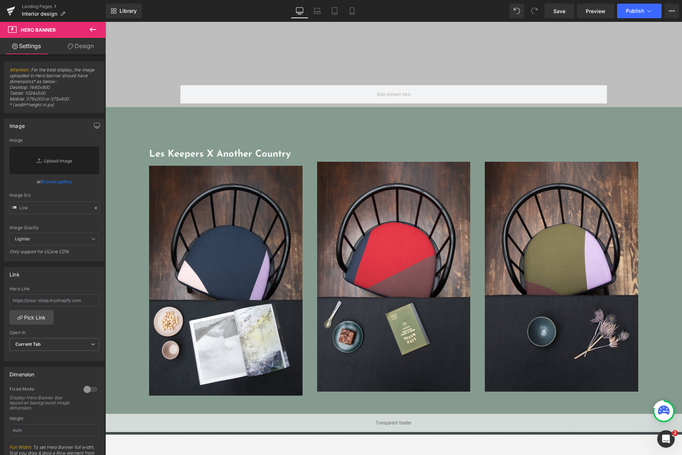
click at [96, 26] on icon at bounding box center [93, 29] width 9 height 9
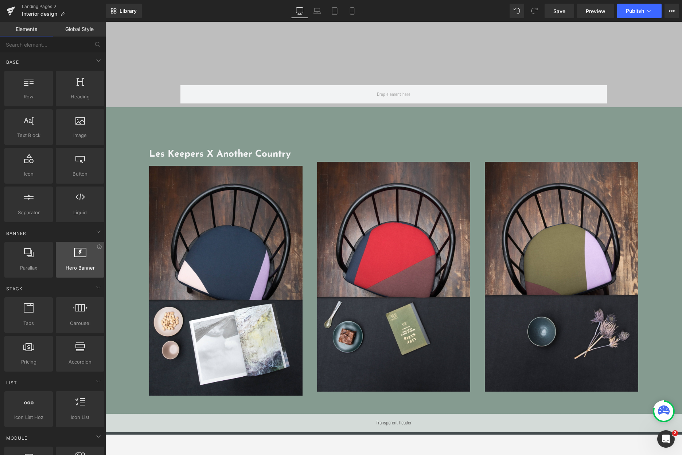
click at [67, 254] on div at bounding box center [80, 256] width 44 height 16
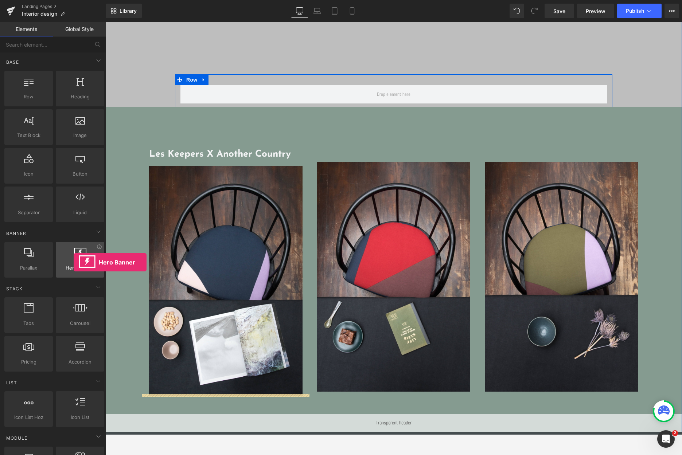
drag, startPoint x: 75, startPoint y: 253, endPoint x: 71, endPoint y: 262, distance: 10.1
click at [72, 263] on div at bounding box center [80, 256] width 44 height 16
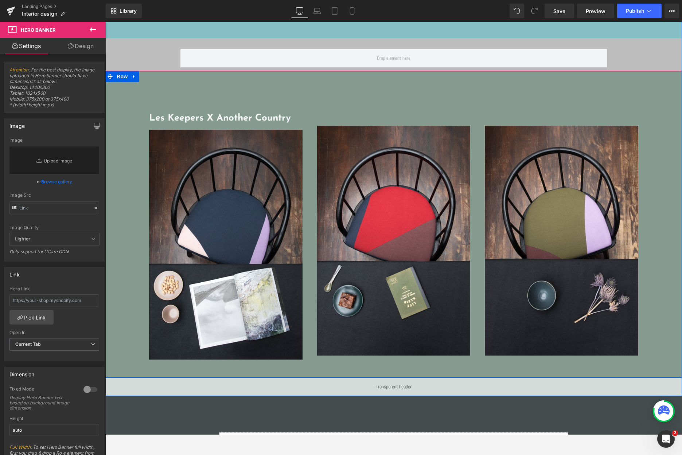
drag, startPoint x: 135, startPoint y: 59, endPoint x: 202, endPoint y: -15, distance: 99.9
click at [202, 22] on html "Home Tablecloths Scarves Curtains About us Services Collaborations Contact Us" at bounding box center [393, 318] width 577 height 593
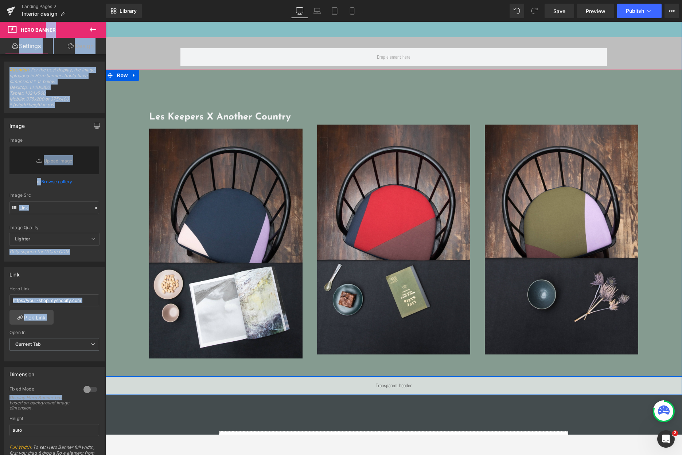
drag, startPoint x: 62, startPoint y: 401, endPoint x: 45, endPoint y: 24, distance: 377.4
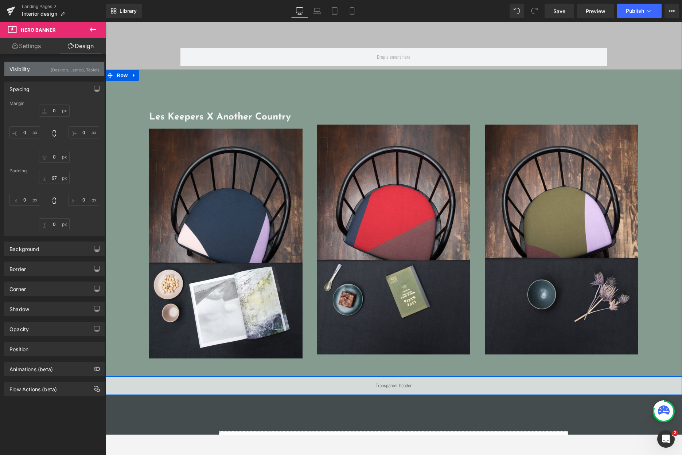
click at [88, 71] on div "(Desktop, Laptop, Tablet)" at bounding box center [75, 68] width 48 height 12
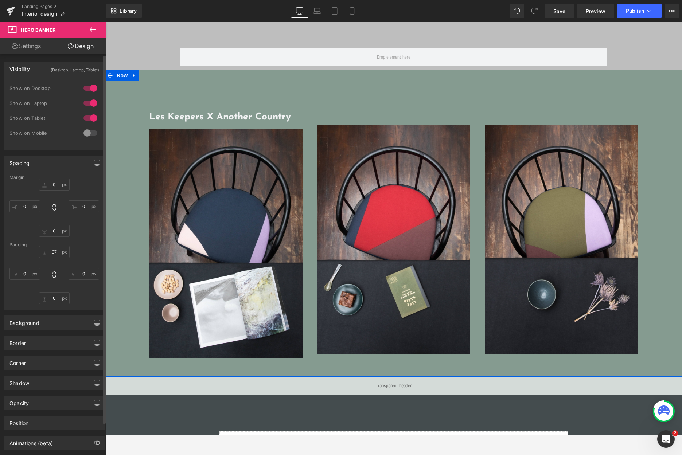
click at [88, 88] on div at bounding box center [91, 88] width 18 height 12
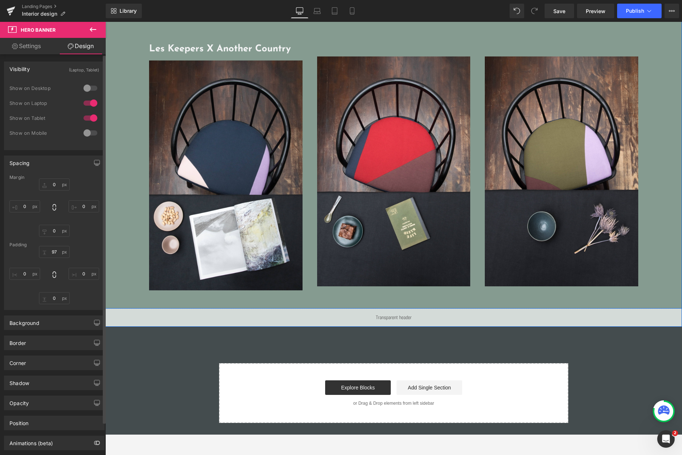
click at [87, 102] on div at bounding box center [91, 103] width 18 height 12
click at [87, 116] on div at bounding box center [91, 118] width 18 height 12
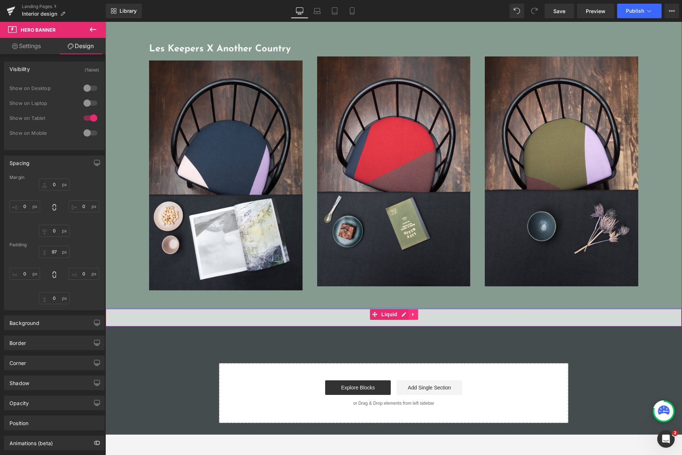
click at [412, 314] on icon at bounding box center [413, 314] width 5 height 5
click at [416, 313] on icon at bounding box center [418, 314] width 5 height 5
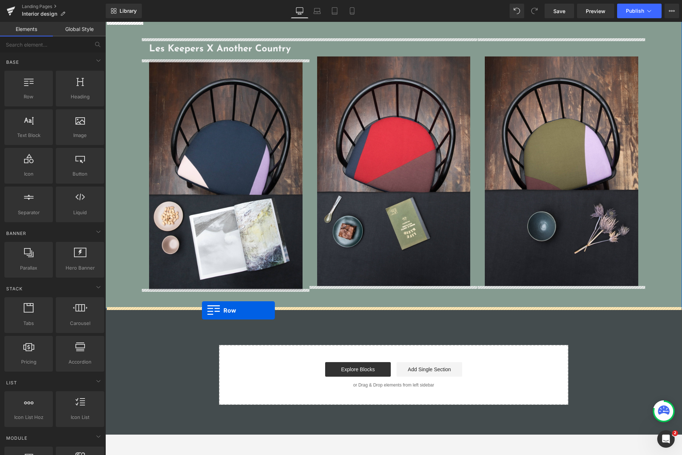
drag, startPoint x: 185, startPoint y: 97, endPoint x: 201, endPoint y: 310, distance: 213.6
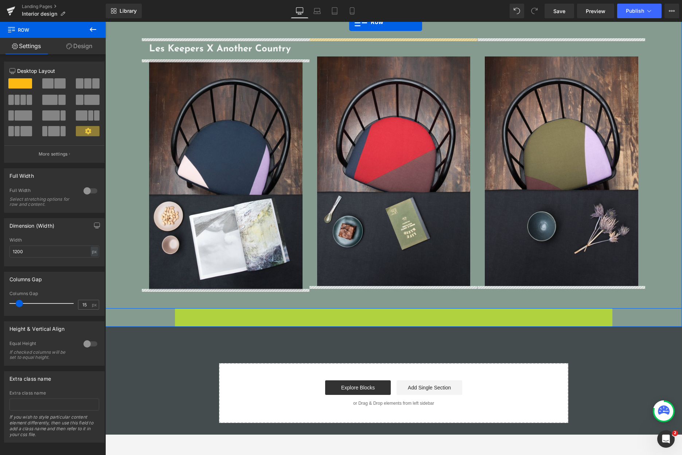
drag, startPoint x: 178, startPoint y: 314, endPoint x: 364, endPoint y: 22, distance: 345.9
click at [369, 19] on div "Library Desktop Desktop Laptop Tablet Mobile Save Preview Publish Scheduled Vie…" at bounding box center [394, 11] width 576 height 22
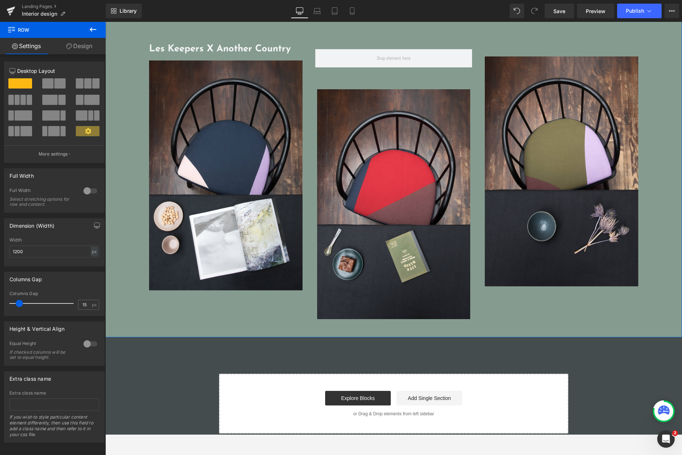
click at [95, 28] on icon at bounding box center [93, 29] width 9 height 9
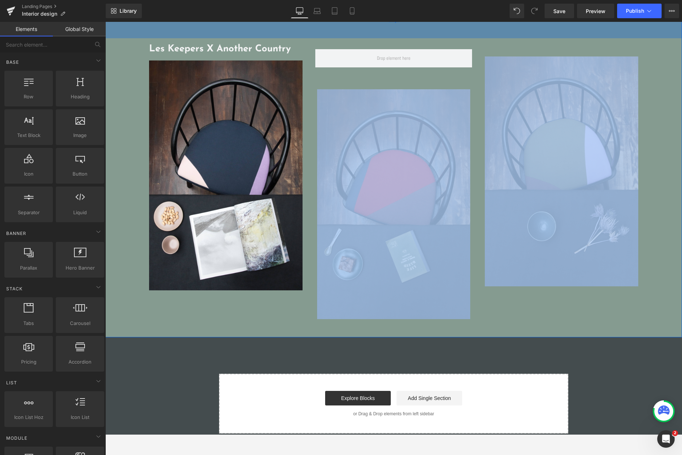
drag, startPoint x: 373, startPoint y: 53, endPoint x: 374, endPoint y: 33, distance: 20.4
click at [376, 32] on div "Les Keepers X Another Country Heading Image Row Image Image Row 100px 50px" at bounding box center [393, 170] width 577 height 336
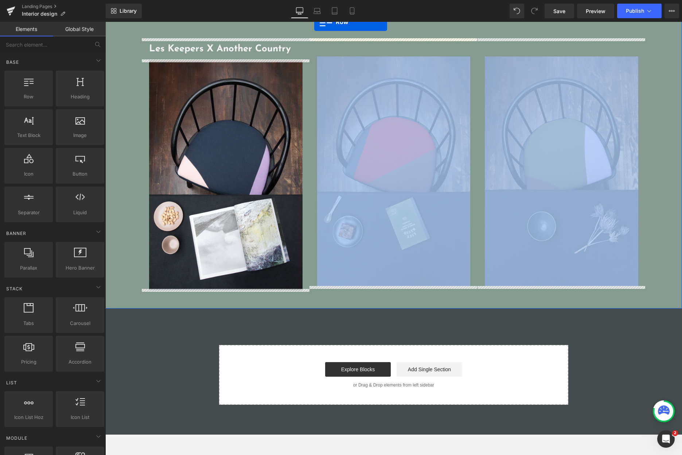
drag, startPoint x: 312, startPoint y: 45, endPoint x: 314, endPoint y: 4, distance: 40.6
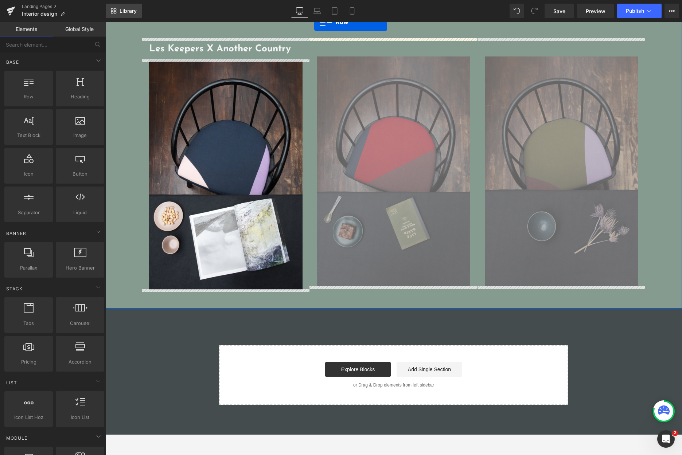
click at [134, 9] on span "Library" at bounding box center [128, 11] width 17 height 7
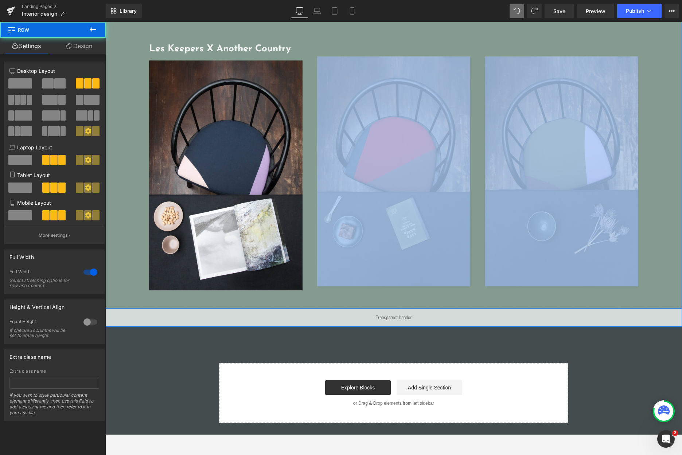
click at [117, 60] on div "Les Keepers X Another Country Heading Image Image Image Row 100px 50px" at bounding box center [393, 155] width 577 height 307
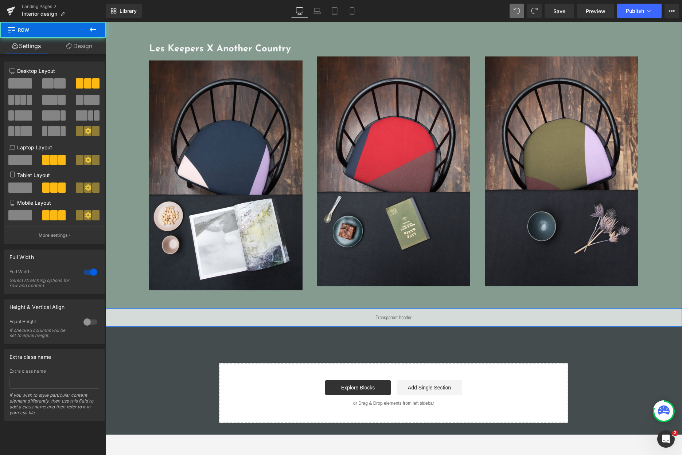
click at [130, 81] on div "Les Keepers X Another Country Heading Image Image Image Row 100px 50px" at bounding box center [393, 155] width 577 height 307
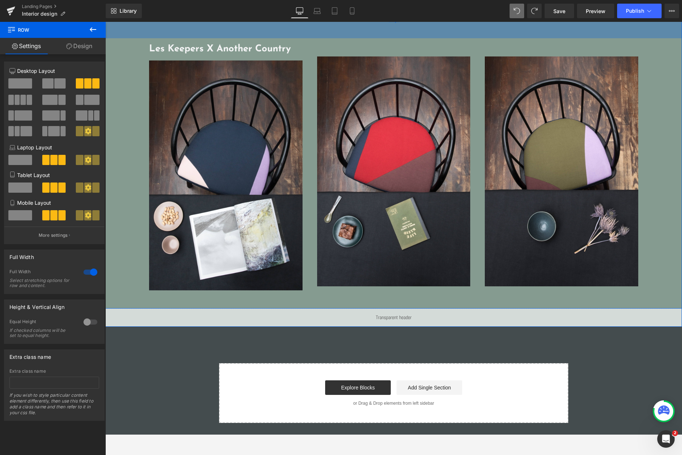
click at [314, 31] on div "100px" at bounding box center [393, 20] width 577 height 36
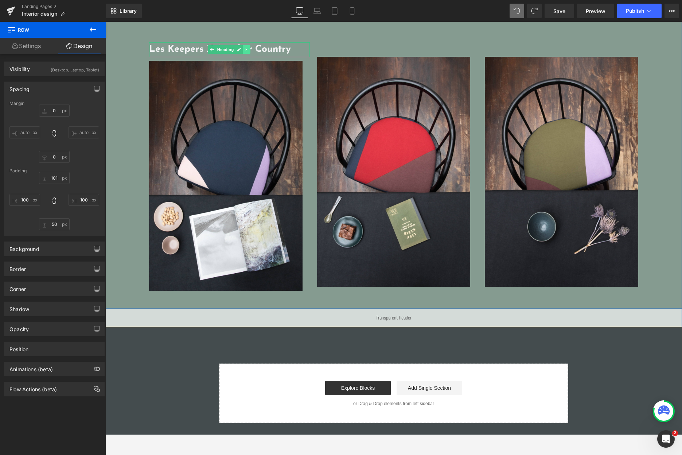
click at [247, 49] on icon at bounding box center [247, 49] width 4 height 4
click at [249, 50] on icon at bounding box center [251, 50] width 4 height 4
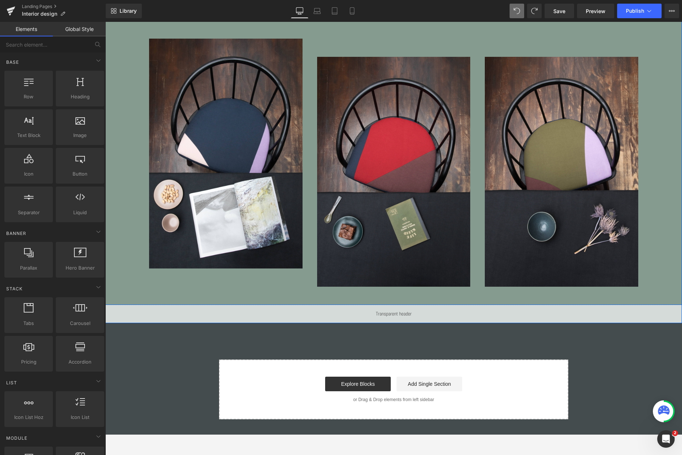
click at [384, 78] on img at bounding box center [394, 172] width 154 height 230
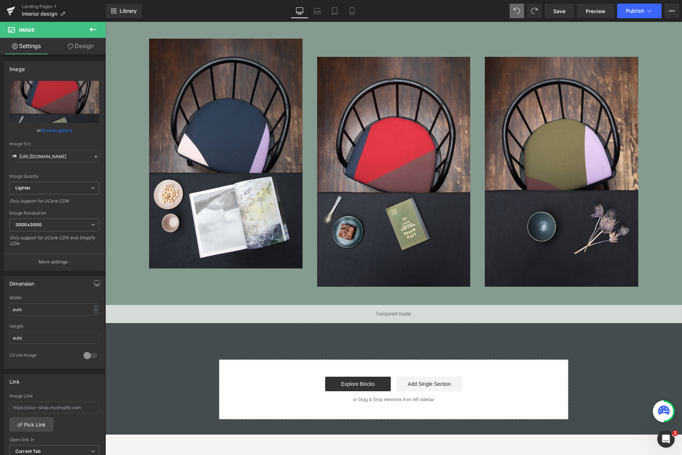
click at [93, 30] on icon at bounding box center [93, 29] width 9 height 9
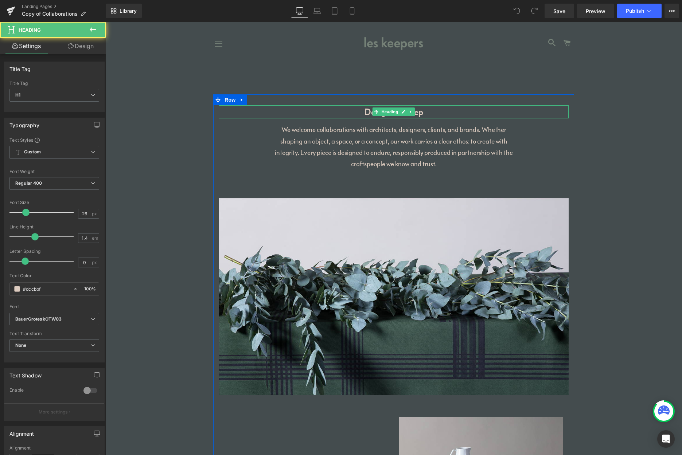
click at [364, 113] on h1 "Designs to Keep" at bounding box center [394, 111] width 350 height 13
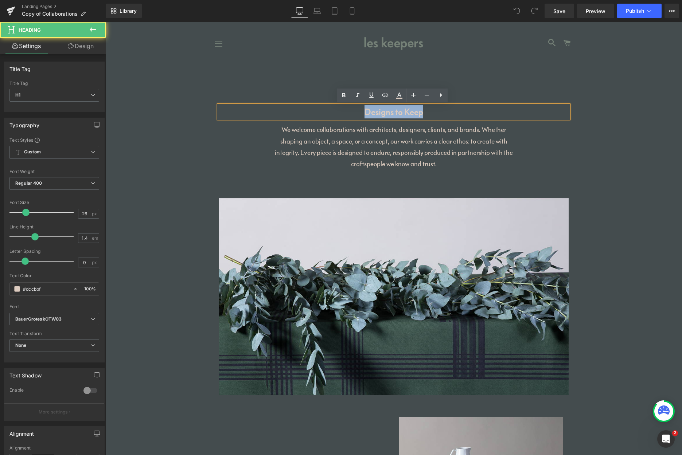
drag, startPoint x: 365, startPoint y: 112, endPoint x: 428, endPoint y: 114, distance: 63.5
click at [428, 114] on h1 "Designs to Keep" at bounding box center [394, 111] width 350 height 13
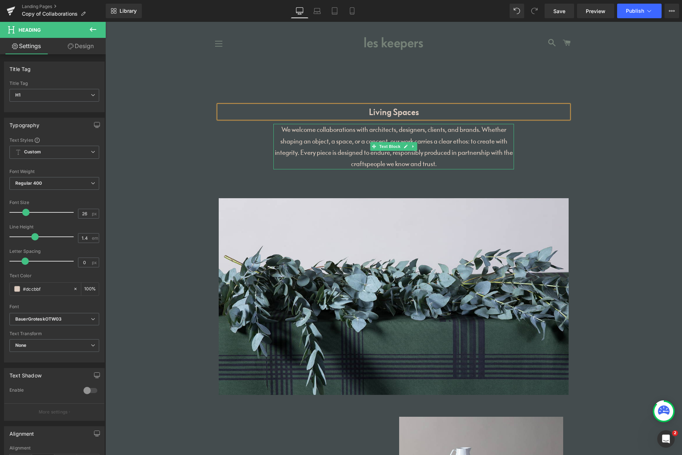
click at [318, 136] on p "We welcome collaborations with architects, designers, clients, and brands. Whet…" at bounding box center [393, 147] width 241 height 46
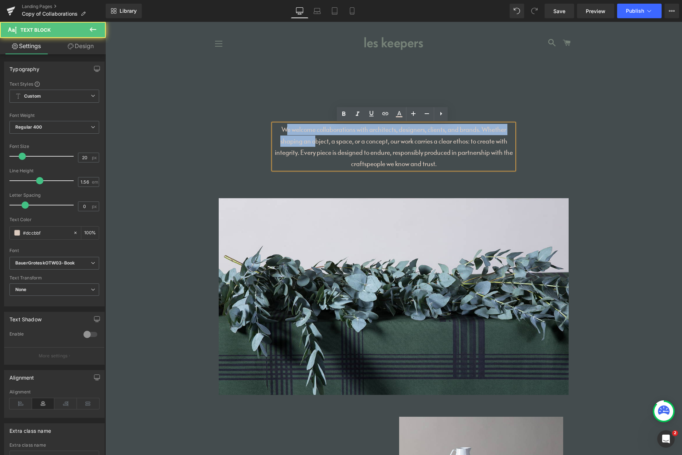
drag, startPoint x: 283, startPoint y: 129, endPoint x: 310, endPoint y: 136, distance: 28.5
click at [310, 136] on p "We welcome collaborations with architects, designers, clients, and brands. Whet…" at bounding box center [393, 147] width 241 height 46
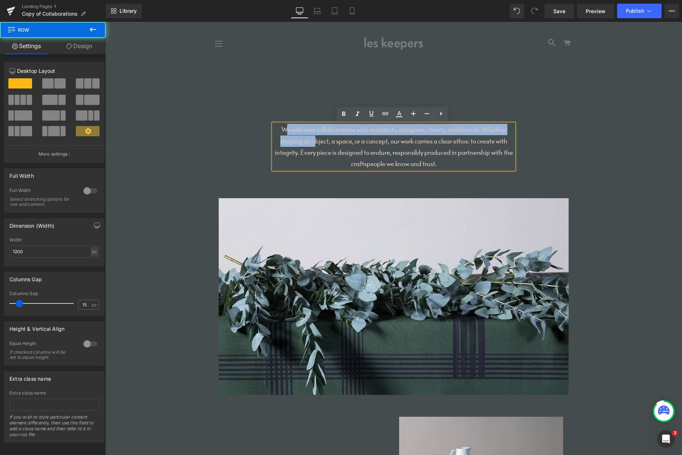
drag, startPoint x: 547, startPoint y: 145, endPoint x: 537, endPoint y: 147, distance: 10.0
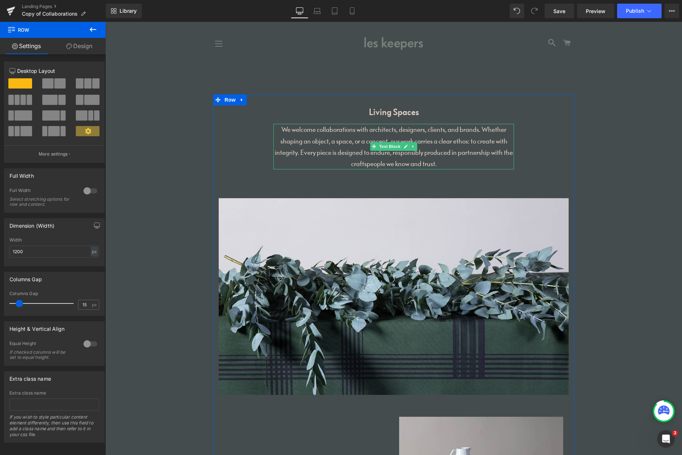
click at [285, 130] on p "We welcome collaborations with architects, designers, clients, and brands. Whet…" at bounding box center [393, 147] width 241 height 46
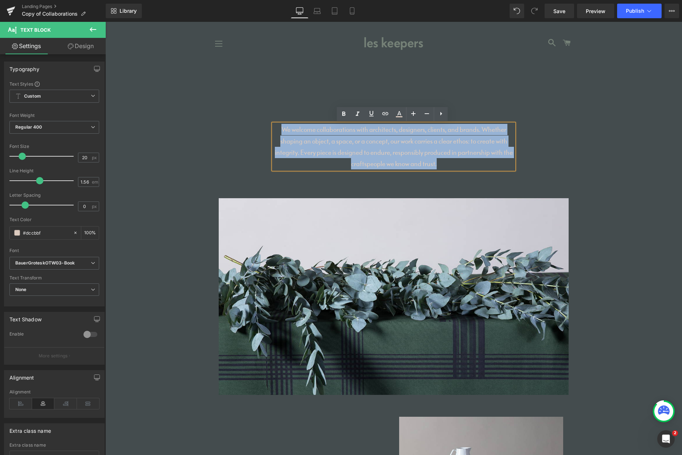
drag, startPoint x: 280, startPoint y: 130, endPoint x: 453, endPoint y: 176, distance: 178.9
copy p "Rooted in the ethos of the brand, Les Keepers works on Interiors catered to eac…"
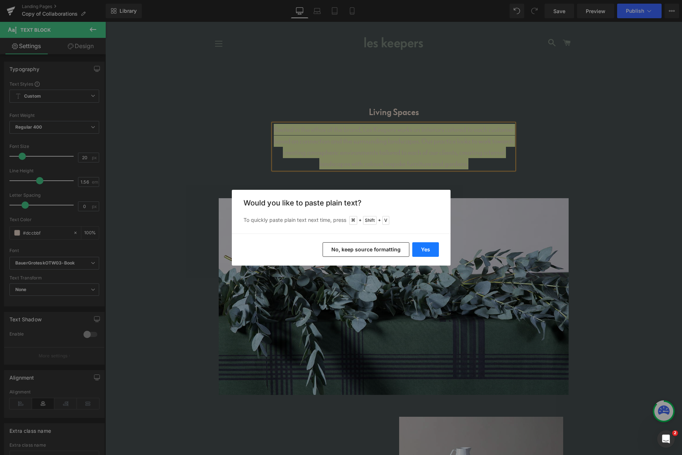
click at [431, 250] on button "Yes" at bounding box center [425, 249] width 27 height 15
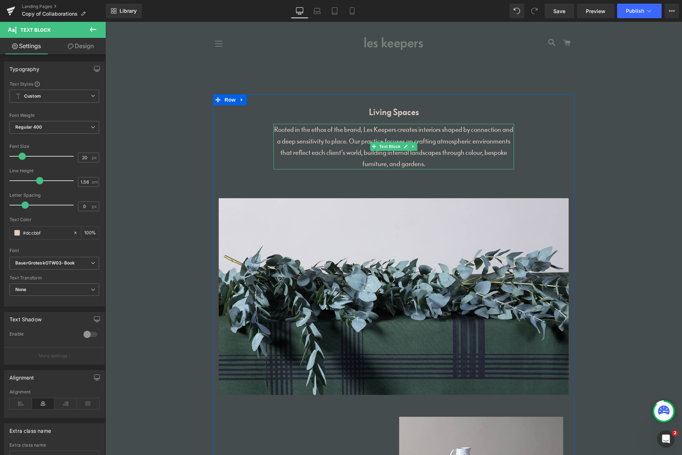
click at [400, 166] on p "Rooted in the ethos of the brand, Les Keepers creates interiors shaped by conne…" at bounding box center [393, 147] width 241 height 46
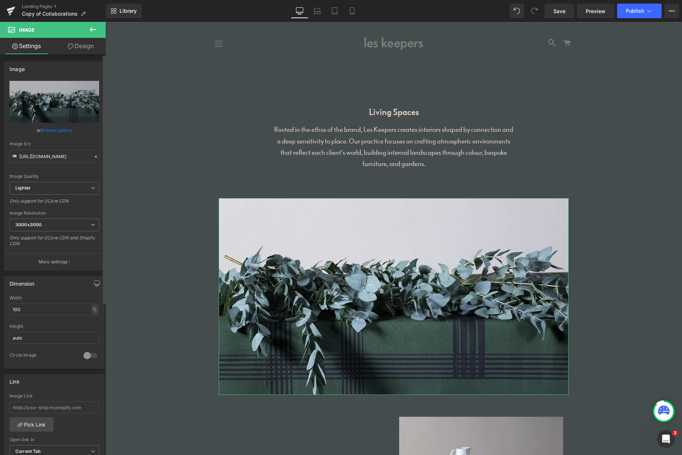
click at [60, 130] on link "Browse gallery" at bounding box center [56, 130] width 31 height 13
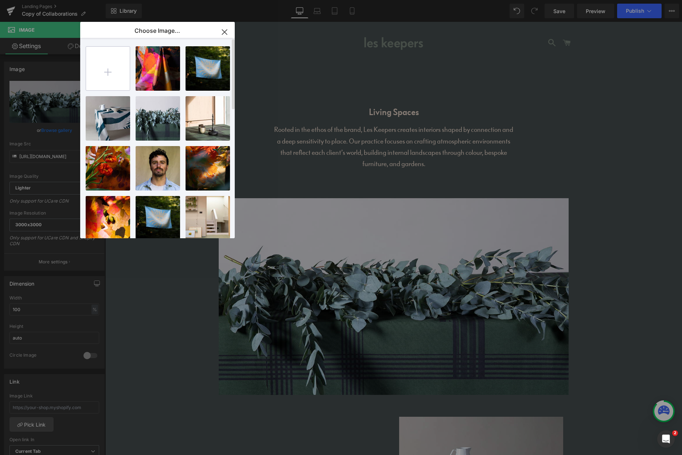
click at [109, 69] on input "file" at bounding box center [108, 69] width 44 height 44
type input "C:\fakepath\bannerinter.jpg"
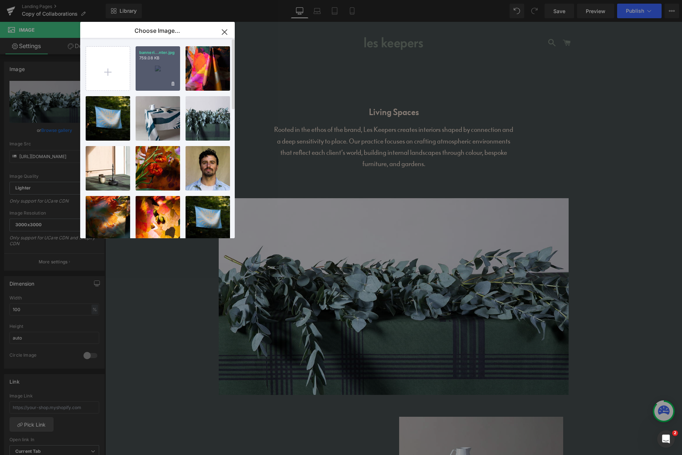
click at [160, 75] on div "banneri...nter.jpg 759.08 KB" at bounding box center [158, 68] width 44 height 44
type input "https://ucarecdn.com/723bbae6-4f4b-4415-91b3-b513678fd9be/-/format/auto/-/previ…"
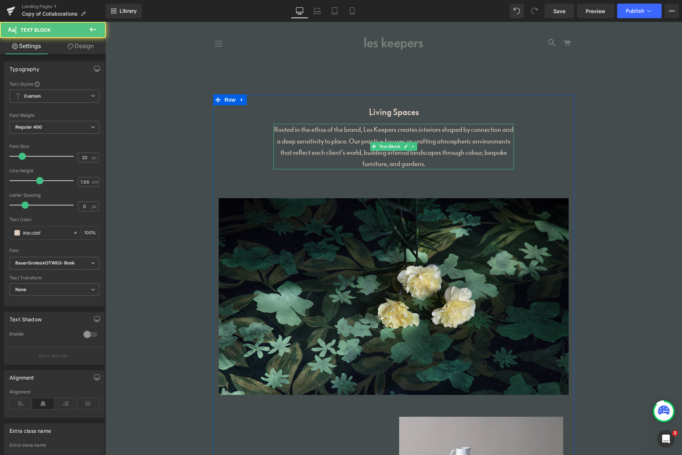
click at [380, 164] on p "Rooted in the ethos of the brand, Les Keepers creates interiors shaped by conne…" at bounding box center [393, 147] width 241 height 46
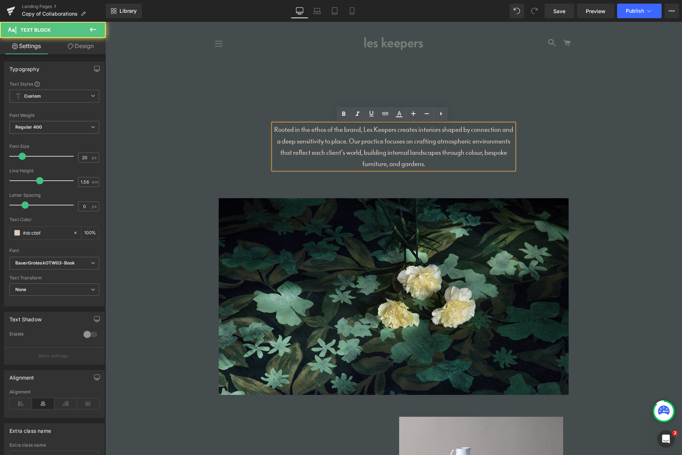
click at [385, 165] on p "Rooted in the ethos of the brand, Les Keepers creates interiors shaped by conne…" at bounding box center [393, 147] width 241 height 46
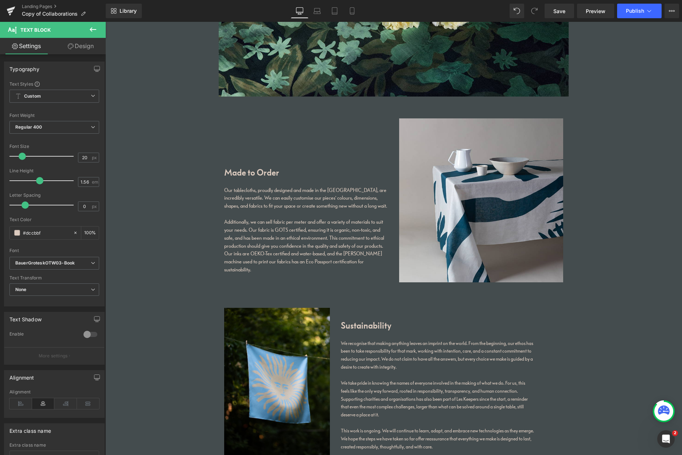
scroll to position [311, 0]
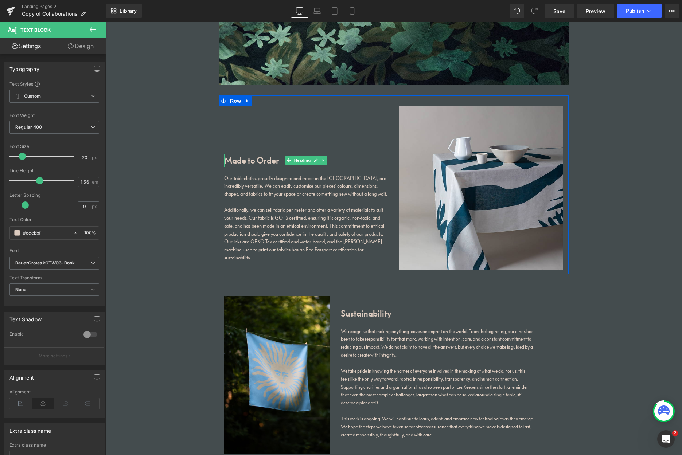
click at [261, 160] on h1 "Made to Order" at bounding box center [306, 160] width 164 height 13
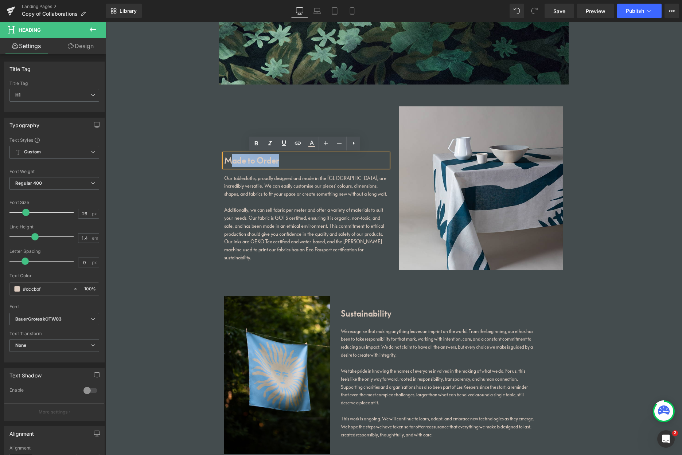
drag, startPoint x: 276, startPoint y: 160, endPoint x: 229, endPoint y: 156, distance: 47.2
click at [229, 156] on h1 "Made to Order" at bounding box center [306, 160] width 164 height 13
click at [247, 179] on div "Our tablecloths, proudly designed and made in the UK, are incredibly versatile.…" at bounding box center [306, 187] width 164 height 24
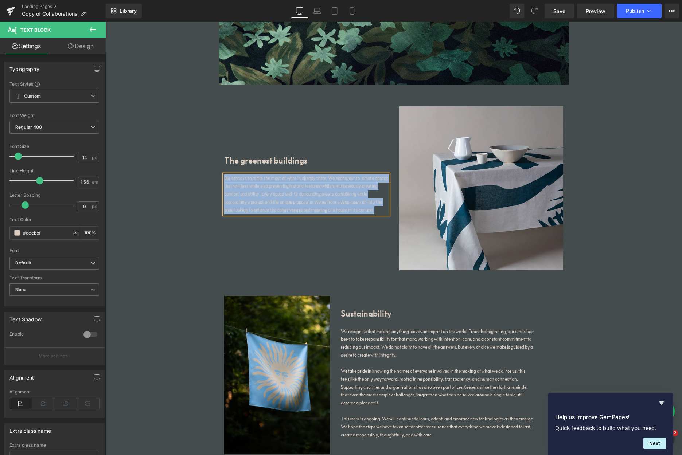
copy div "Our ethos is to make the most of what is already there. We endeavour to create …"
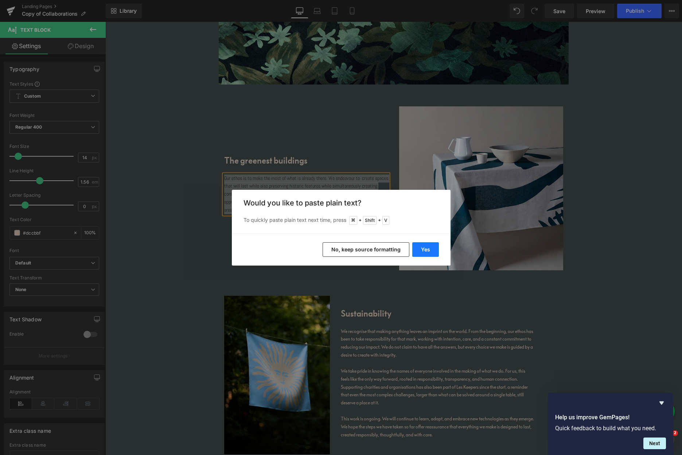
click at [422, 250] on button "Yes" at bounding box center [425, 249] width 27 height 15
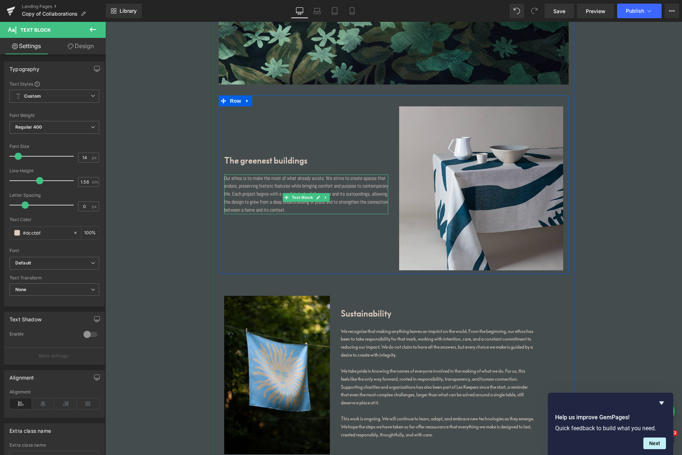
click at [300, 214] on div "Our ethos is to make the most of what already exists. We strive to create space…" at bounding box center [306, 195] width 164 height 40
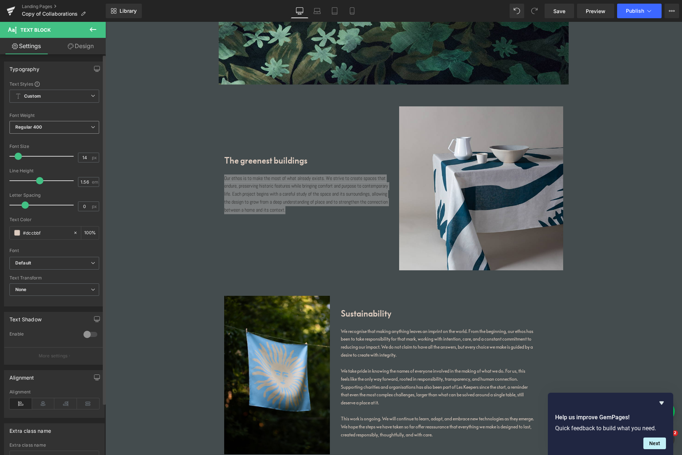
click at [52, 127] on span "Regular 400" at bounding box center [54, 127] width 90 height 13
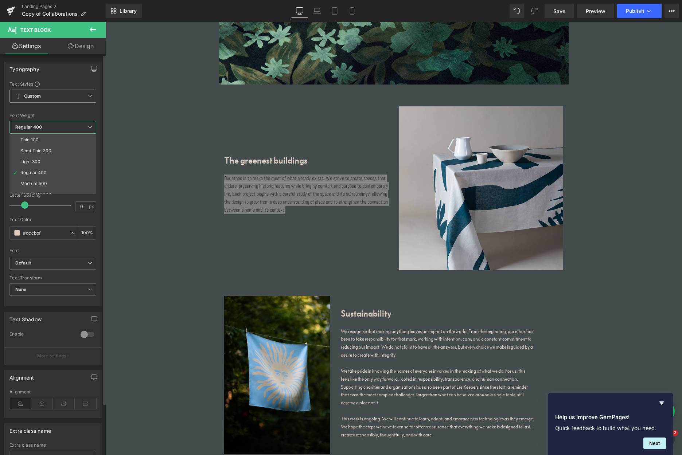
click at [56, 98] on span "Custom Setup Global Style" at bounding box center [52, 96] width 87 height 13
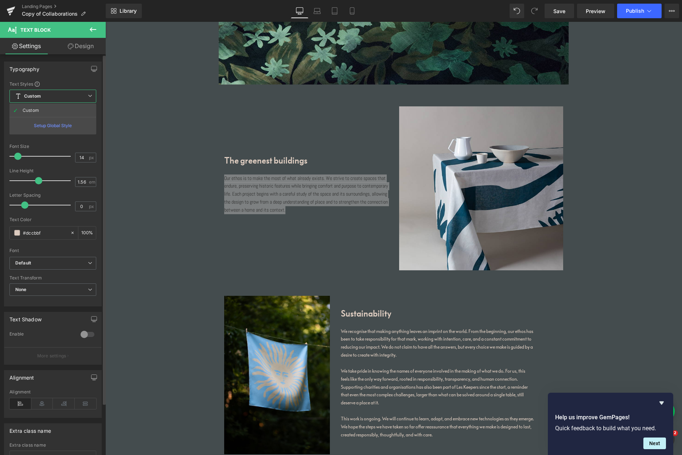
click at [53, 94] on span "Custom Setup Global Style" at bounding box center [52, 96] width 87 height 13
click at [64, 96] on span "Custom Setup Global Style" at bounding box center [54, 96] width 90 height 13
click at [54, 87] on div "Font Default BauerGroteskOTW03-Book BauerGroteskOTW03 Bauer Grotesk Book Bauer …" at bounding box center [52, 169] width 87 height 176
click at [41, 263] on b "Default" at bounding box center [52, 263] width 75 height 6
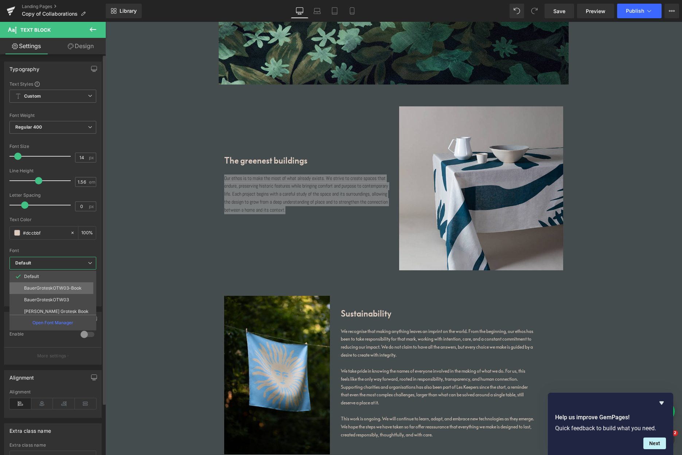
click at [39, 285] on li "BauerGroteskOTW03-Book" at bounding box center [54, 289] width 90 height 12
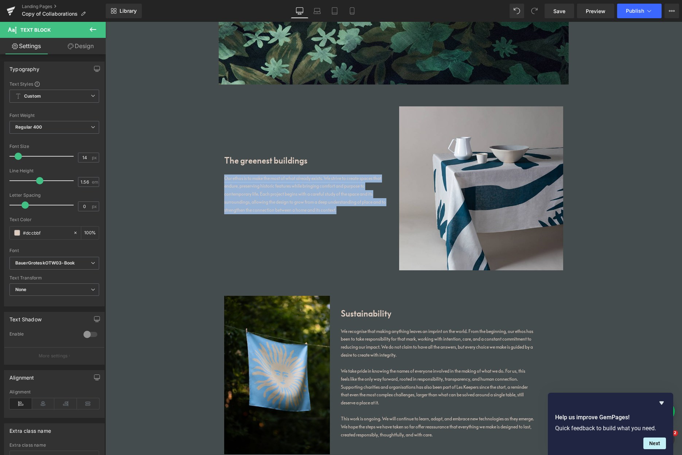
click at [164, 253] on main "Living Spaces Heading Rooted in the ethos of the brand, Les Keepers creates int…" at bounding box center [393, 399] width 577 height 1288
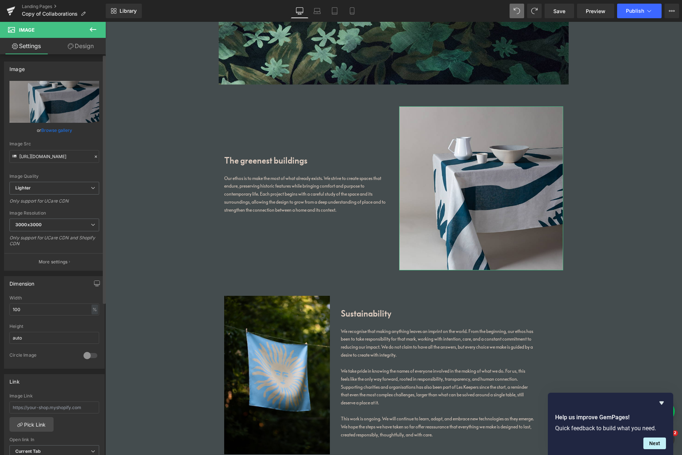
click at [59, 131] on link "Browse gallery" at bounding box center [56, 130] width 31 height 13
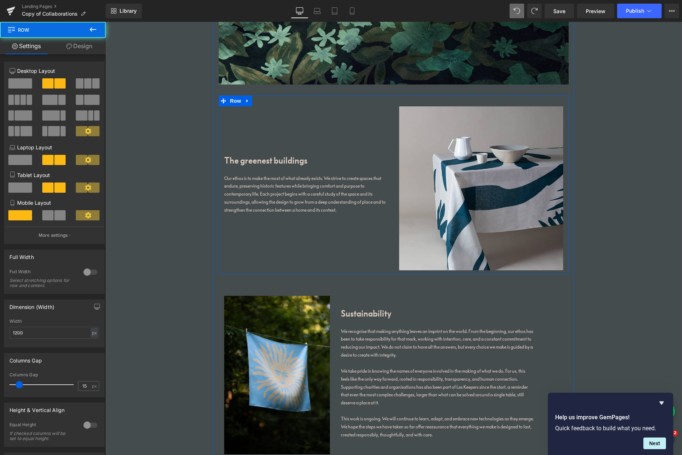
click at [380, 152] on div "The greenest buildings Heading Our ethos is to make the most of what already ex…" at bounding box center [306, 160] width 175 height 108
click at [84, 84] on span at bounding box center [87, 83] width 7 height 10
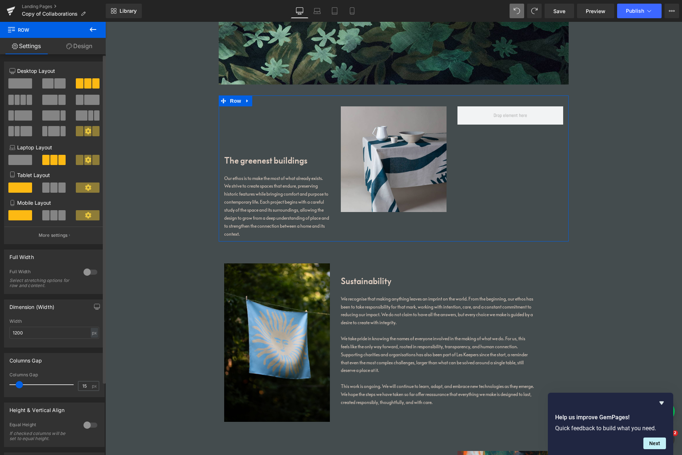
click at [55, 101] on span at bounding box center [49, 100] width 15 height 10
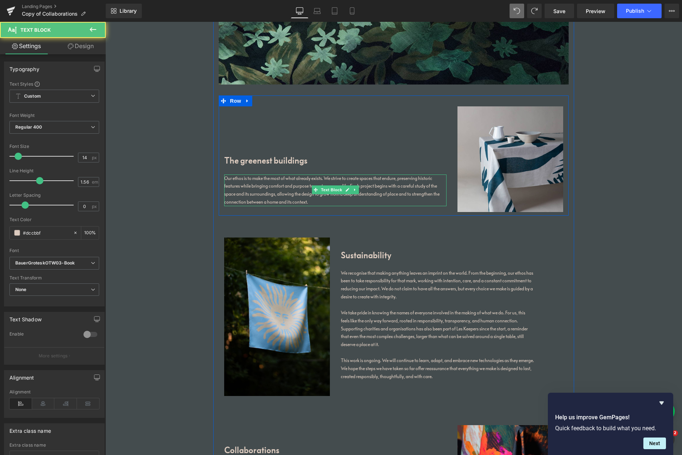
click at [409, 189] on div "Our ethos is to make the most of what already exists. We strive to create space…" at bounding box center [335, 191] width 222 height 32
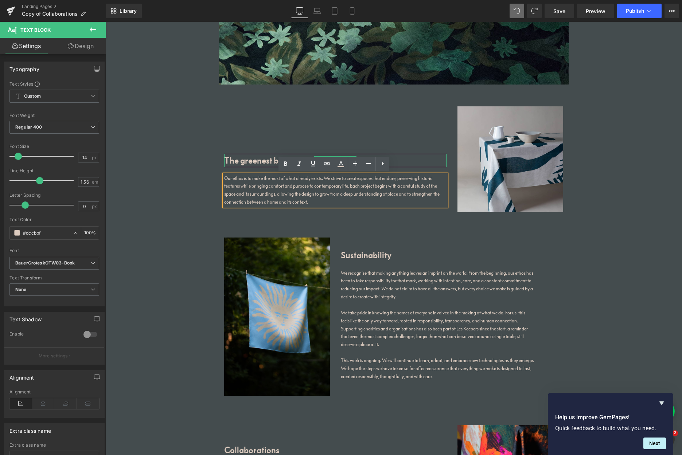
click at [265, 159] on h1 "The greenest buildings" at bounding box center [335, 160] width 222 height 13
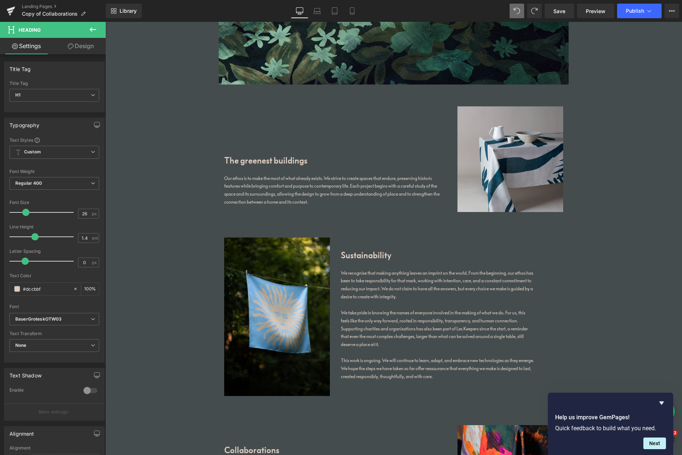
drag, startPoint x: 86, startPoint y: 50, endPoint x: 84, endPoint y: 58, distance: 8.6
click at [86, 50] on link "Design" at bounding box center [80, 46] width 53 height 16
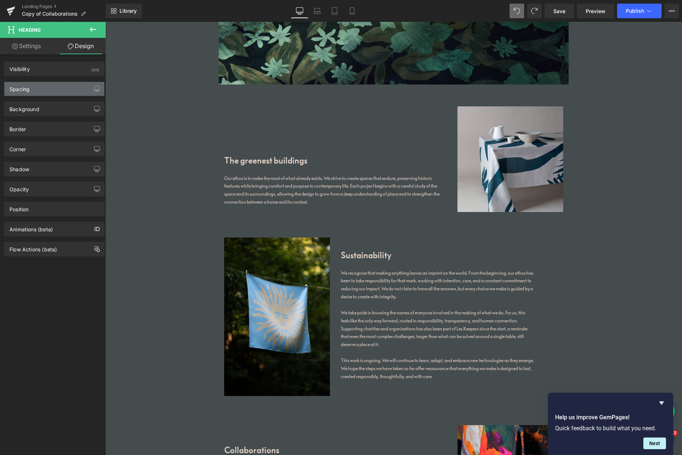
drag, startPoint x: 52, startPoint y: 92, endPoint x: 56, endPoint y: 92, distance: 4.0
click at [52, 92] on div "Spacing" at bounding box center [54, 89] width 100 height 14
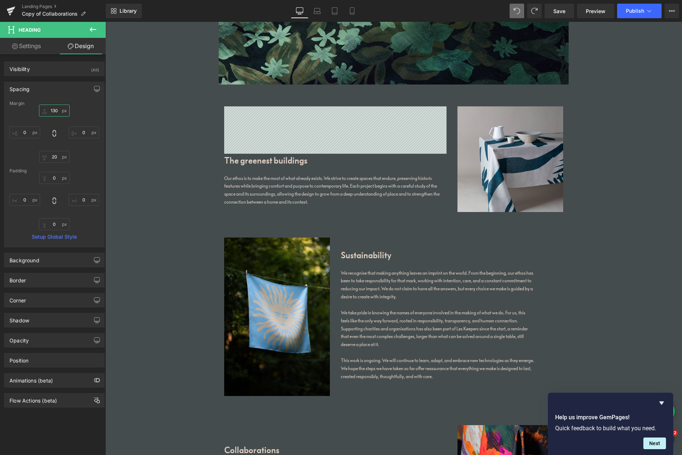
drag, startPoint x: 57, startPoint y: 111, endPoint x: 46, endPoint y: 113, distance: 11.5
click at [46, 111] on input "130" at bounding box center [54, 111] width 31 height 12
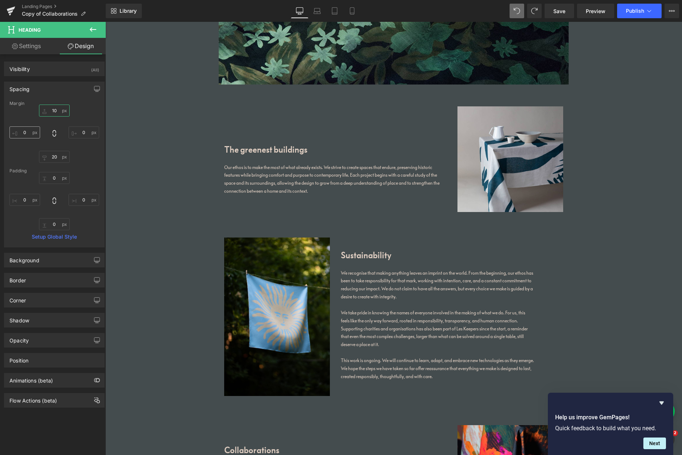
type input "1"
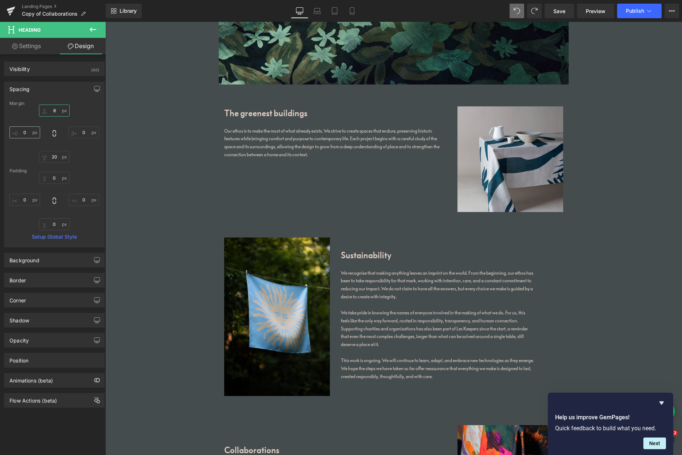
type input "80"
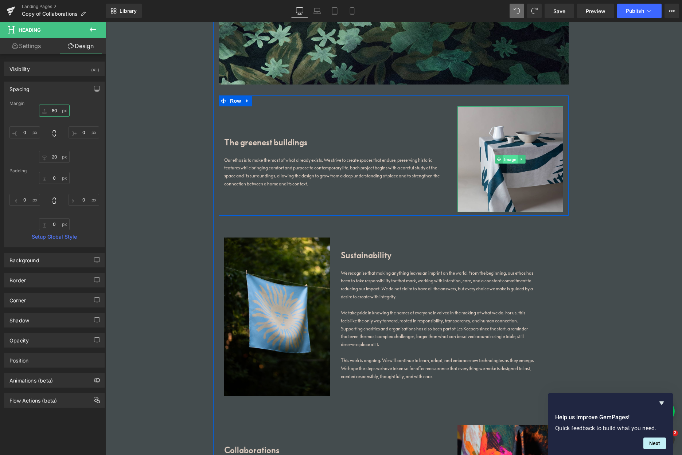
click at [512, 159] on span "Image" at bounding box center [510, 159] width 15 height 9
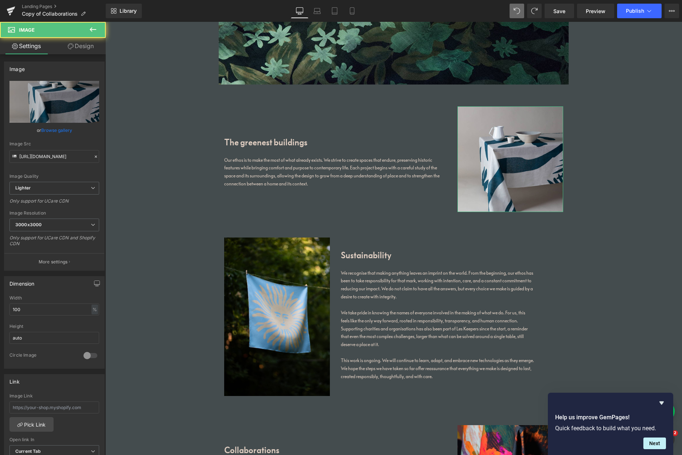
click at [68, 130] on link "Browse gallery" at bounding box center [56, 130] width 31 height 13
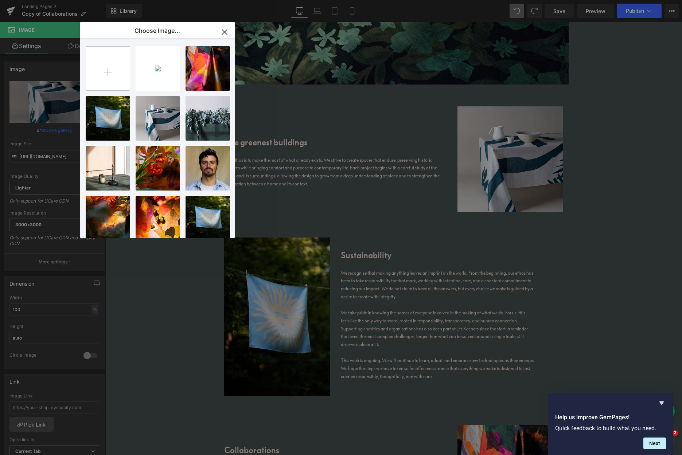
click at [108, 69] on input "file" at bounding box center [108, 69] width 44 height 44
type input "C:\fakepath\niefront.jpg"
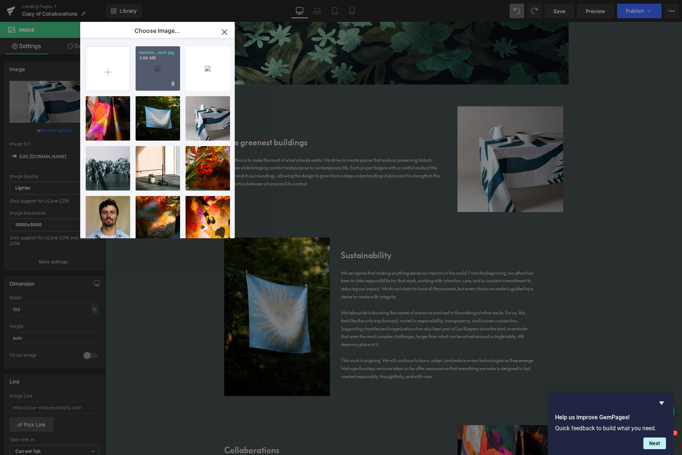
click at [162, 73] on div "niefron...ront.jpg 2.68 MB" at bounding box center [158, 68] width 44 height 44
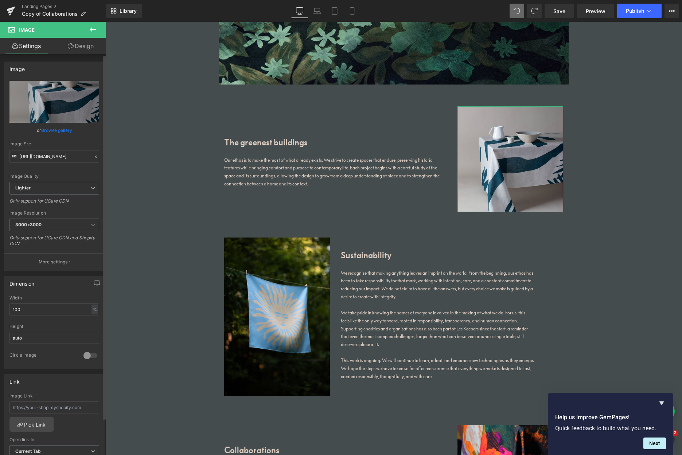
click at [53, 131] on link "Browse gallery" at bounding box center [56, 130] width 31 height 13
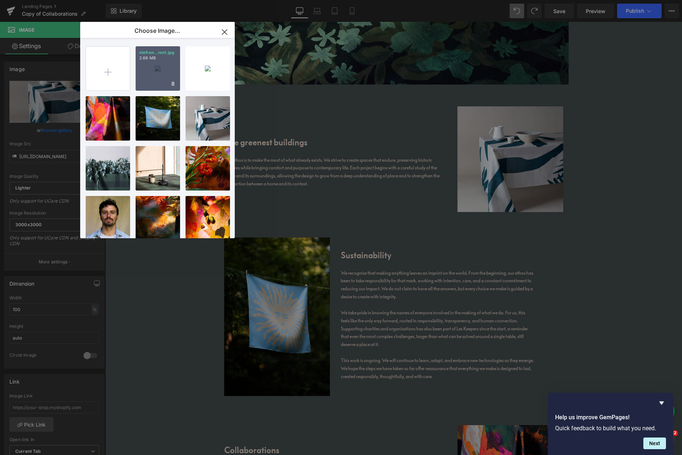
click at [144, 81] on div "niefron...ront.jpg 2.68 MB" at bounding box center [158, 68] width 44 height 44
type input "[URL][DOMAIN_NAME]"
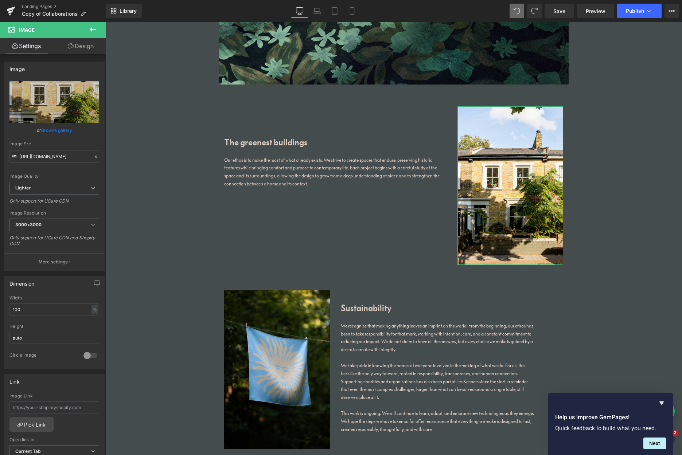
click at [84, 48] on link "Design" at bounding box center [80, 46] width 53 height 16
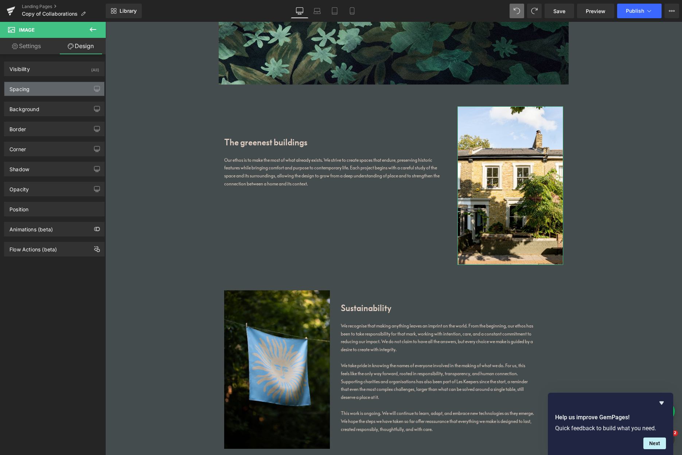
click at [52, 92] on div "Spacing" at bounding box center [54, 89] width 100 height 14
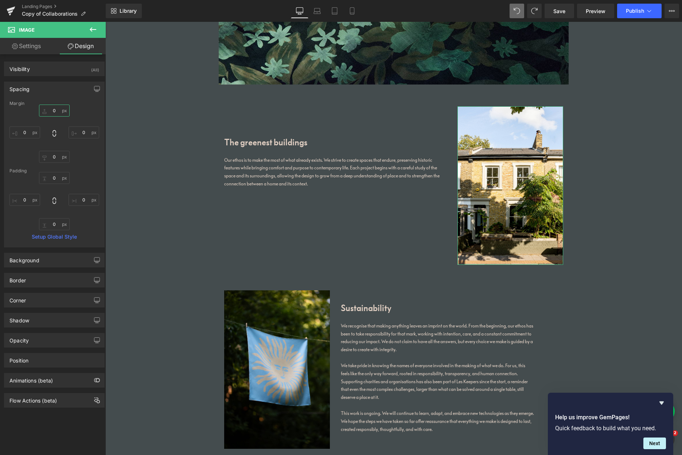
drag, startPoint x: 49, startPoint y: 108, endPoint x: 44, endPoint y: 109, distance: 4.9
click at [43, 109] on input "0" at bounding box center [54, 111] width 31 height 12
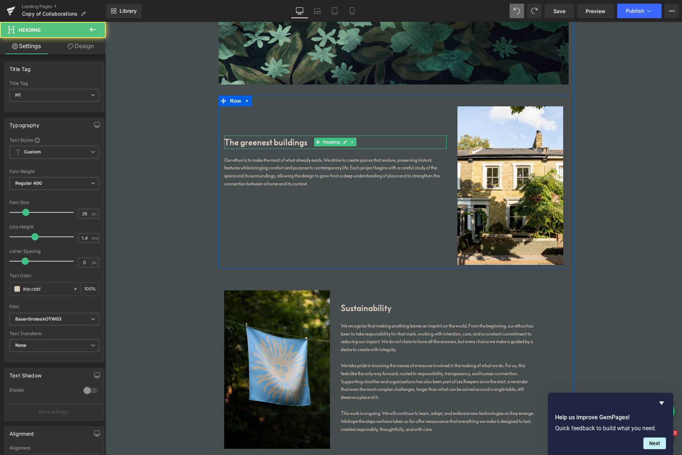
click at [253, 142] on h1 "The greenest buildings" at bounding box center [335, 142] width 222 height 13
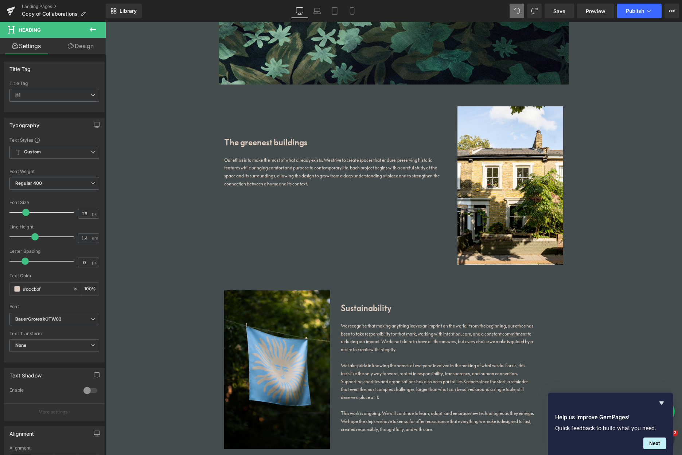
click at [89, 48] on link "Design" at bounding box center [80, 46] width 53 height 16
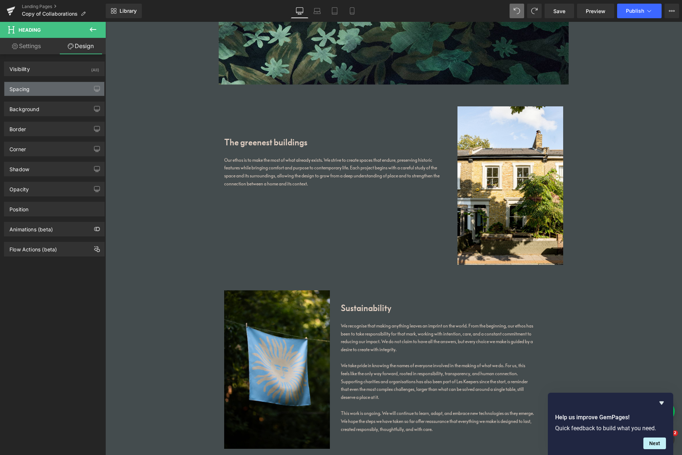
click at [53, 90] on div "Spacing" at bounding box center [54, 89] width 100 height 14
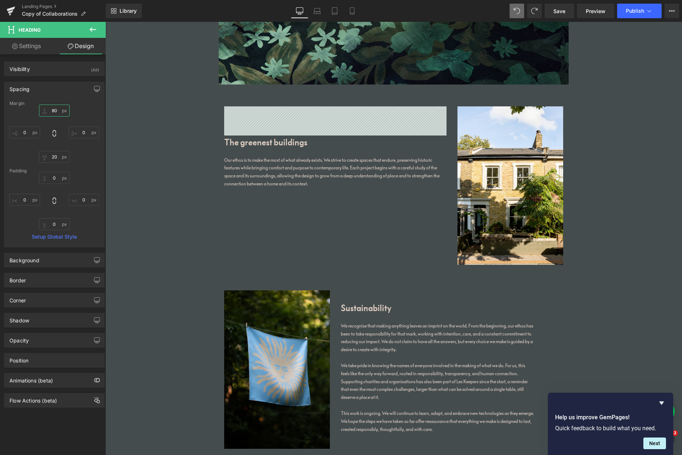
drag, startPoint x: 55, startPoint y: 111, endPoint x: 47, endPoint y: 113, distance: 8.7
click at [42, 110] on input "80" at bounding box center [54, 111] width 31 height 12
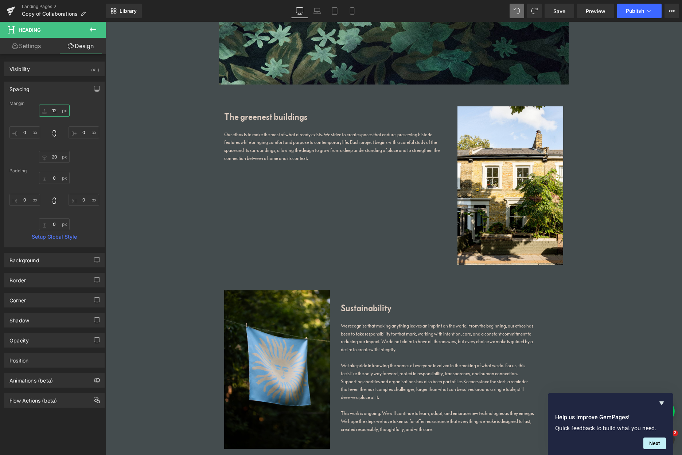
type input "120"
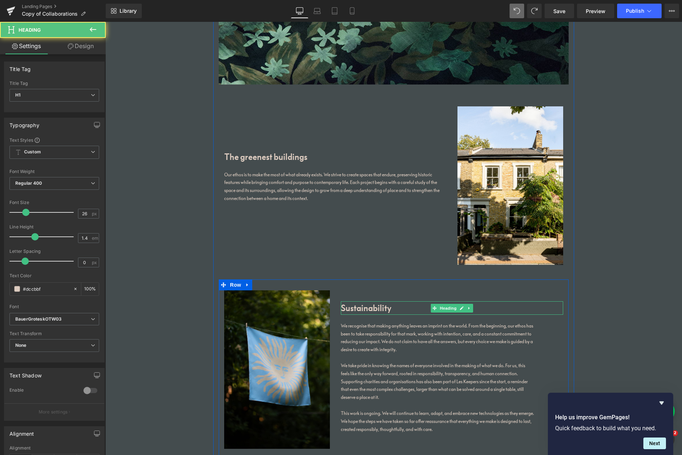
click at [365, 308] on h1 "Sustainability" at bounding box center [452, 308] width 222 height 13
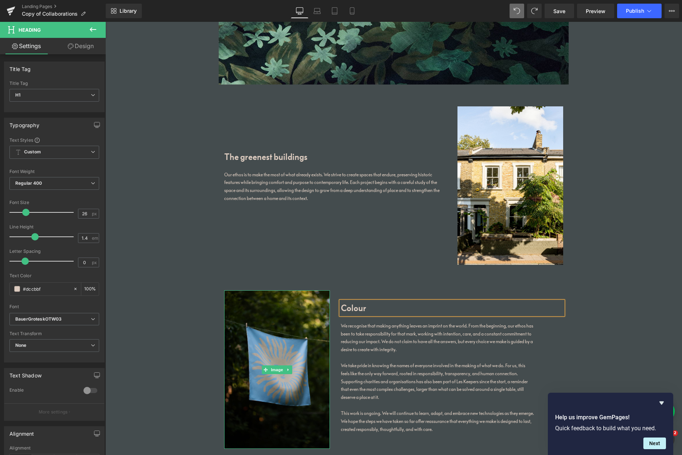
click at [313, 300] on img at bounding box center [277, 370] width 106 height 159
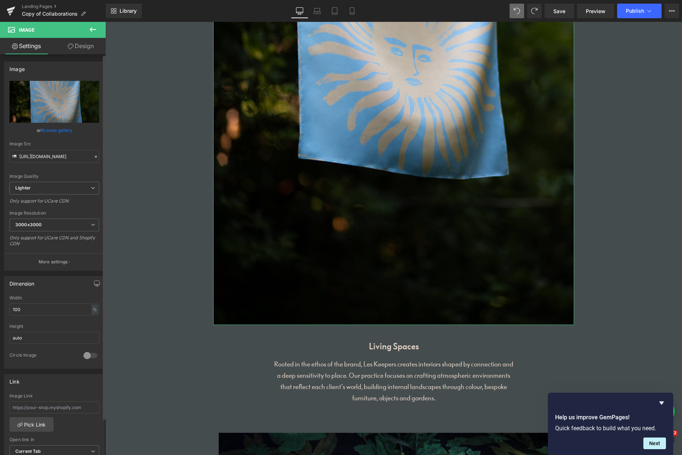
click at [53, 130] on link "Browse gallery" at bounding box center [56, 130] width 31 height 13
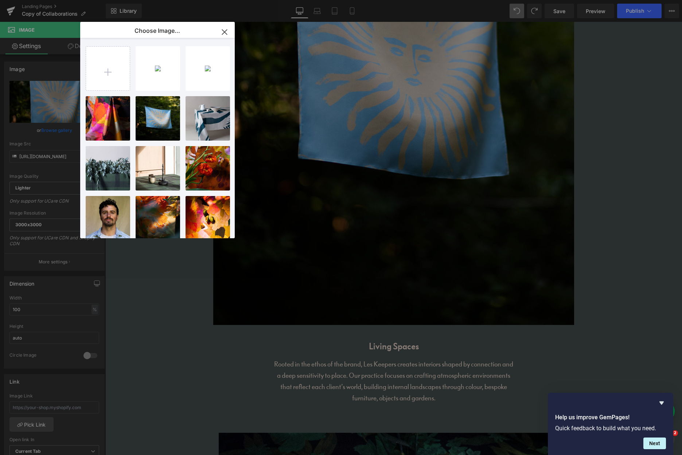
drag, startPoint x: 284, startPoint y: 319, endPoint x: 228, endPoint y: 259, distance: 81.8
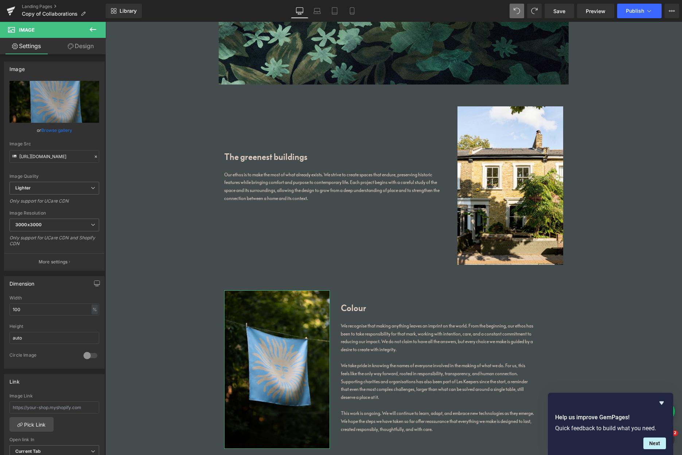
click at [54, 128] on link "Browse gallery" at bounding box center [56, 130] width 31 height 13
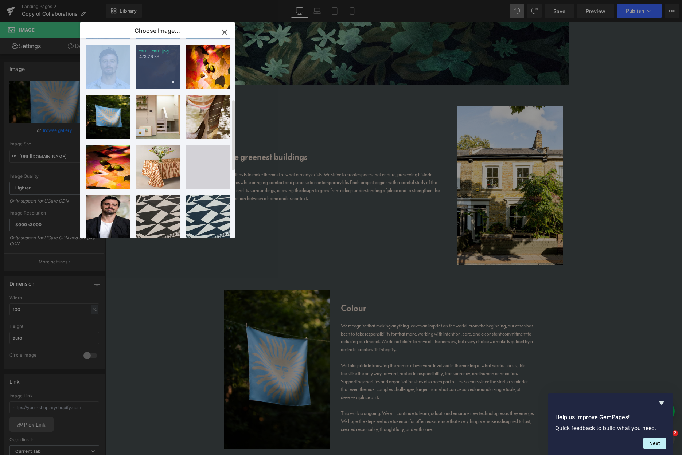
scroll to position [149, 0]
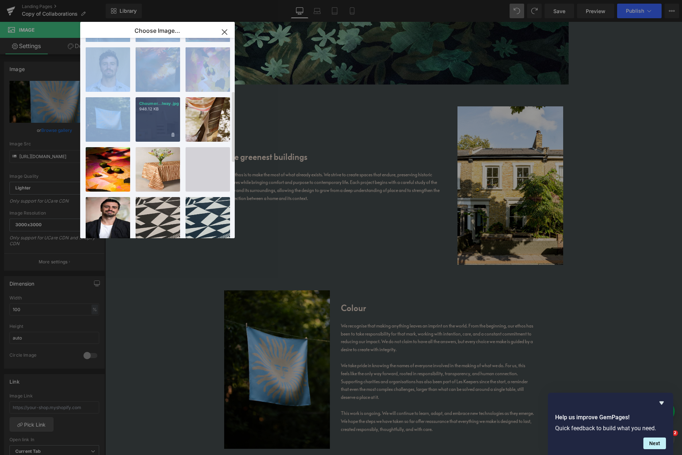
drag, startPoint x: 132, startPoint y: 94, endPoint x: 155, endPoint y: 119, distance: 32.8
click at [148, 113] on div "niefron...ront.jpg 2.68 MB Delete image? Yes No banneri...nter.jpg 759.08 KB De…" at bounding box center [162, 139] width 152 height 203
click at [160, 123] on img at bounding box center [158, 119] width 44 height 44
type input "https://ucarecdn.com/5367f844-9203-4514-8300-930b643b2dc5/-/format/auto/-/previ…"
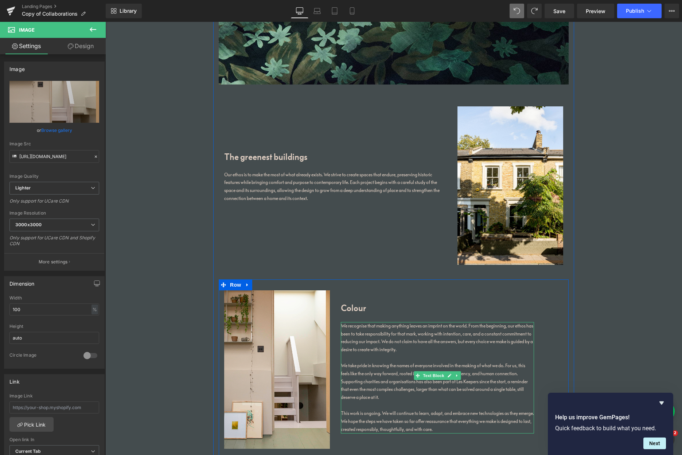
drag, startPoint x: 358, startPoint y: 336, endPoint x: 364, endPoint y: 339, distance: 6.2
click at [359, 336] on p "We recognise that making anything leaves an imprint on the world. From the begi…" at bounding box center [437, 338] width 193 height 32
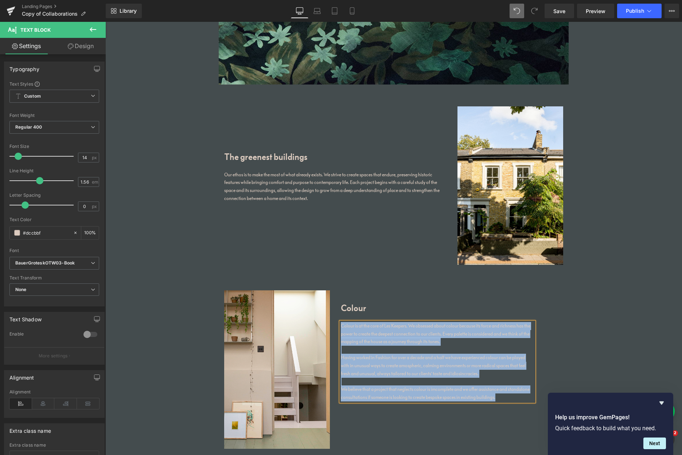
copy div "Colour is at the core of Les Keepers. We obsessed about colour because its forc…"
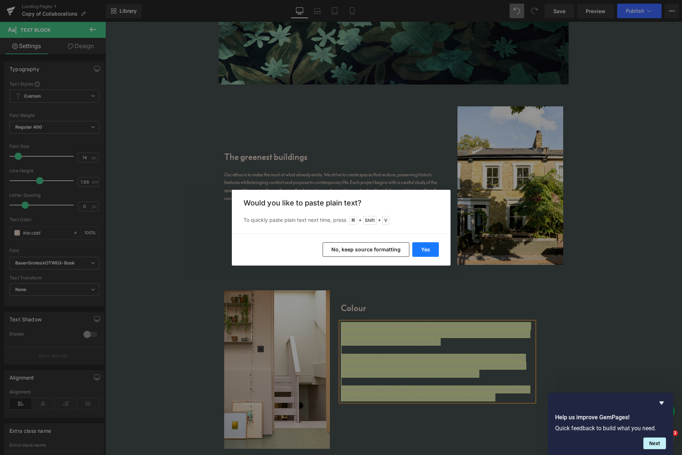
click at [425, 249] on button "Yes" at bounding box center [425, 249] width 27 height 15
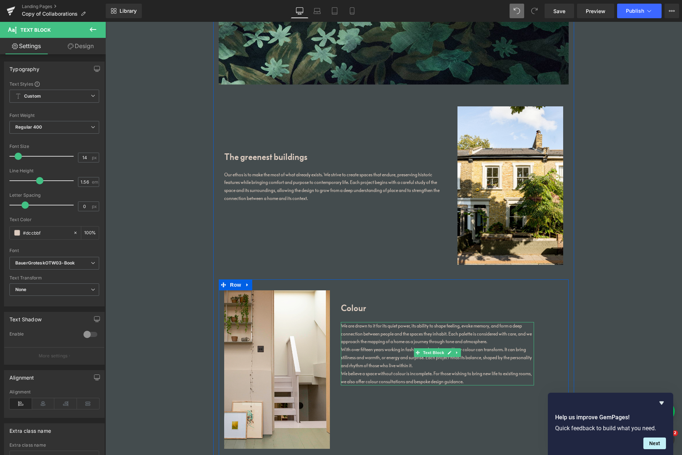
click at [395, 326] on p "We are drawn to it for its quiet power, its ability to shape feeling, evoke mem…" at bounding box center [437, 334] width 193 height 24
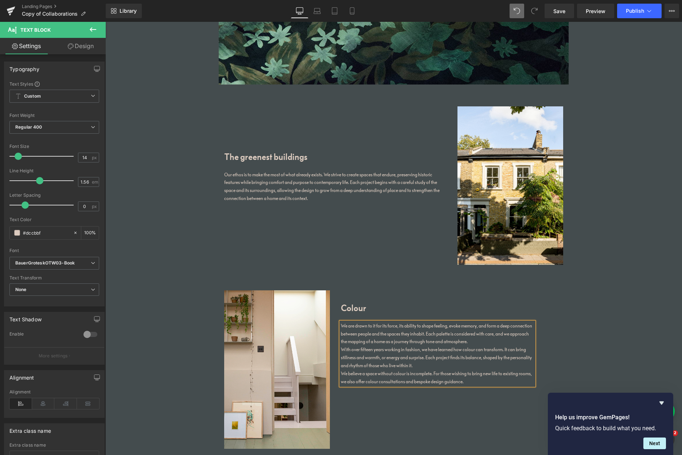
click at [475, 342] on p "We are drawn to it for its force, its ability to shape feeling, evoke memory, a…" at bounding box center [437, 334] width 193 height 24
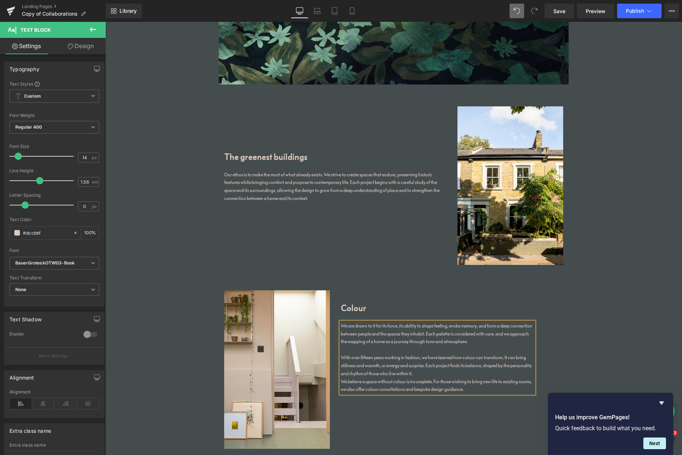
click at [434, 370] on p "With over fifteen years working in fashion, we have learned how colour can tran…" at bounding box center [437, 366] width 193 height 24
drag, startPoint x: 390, startPoint y: 387, endPoint x: 390, endPoint y: 393, distance: 6.6
click at [390, 387] on p "We believe a space without colour is incomplete. For those wishing to bring new…" at bounding box center [437, 394] width 193 height 16
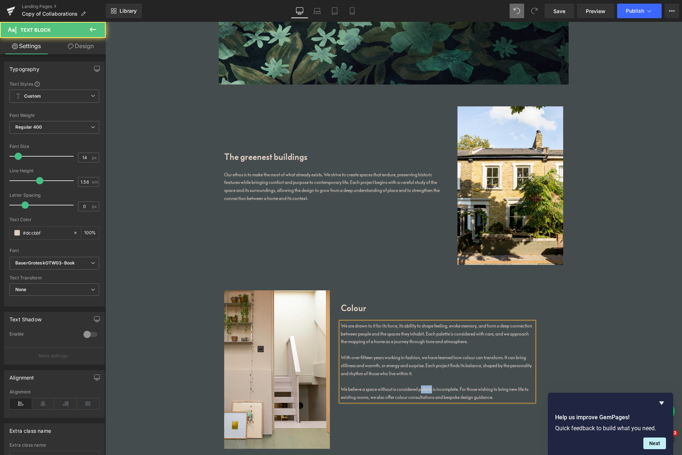
drag, startPoint x: 430, startPoint y: 388, endPoint x: 419, endPoint y: 389, distance: 11.4
click at [419, 388] on p "We believe a space without a considered palette is incomplete. For those wishin…" at bounding box center [437, 394] width 193 height 16
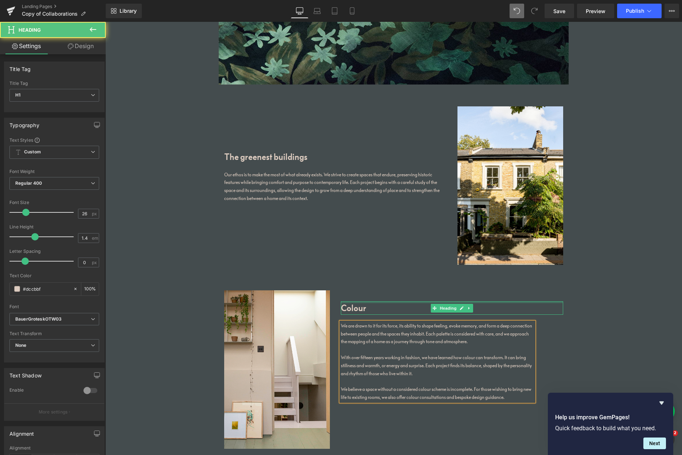
click at [377, 302] on div at bounding box center [452, 303] width 222 height 2
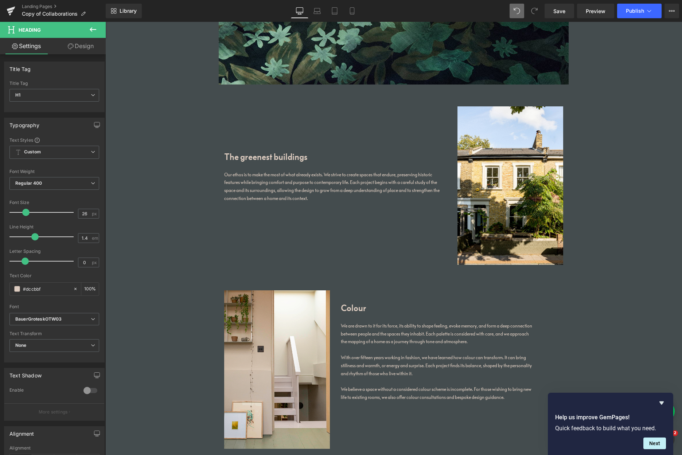
click at [86, 44] on link "Design" at bounding box center [80, 46] width 53 height 16
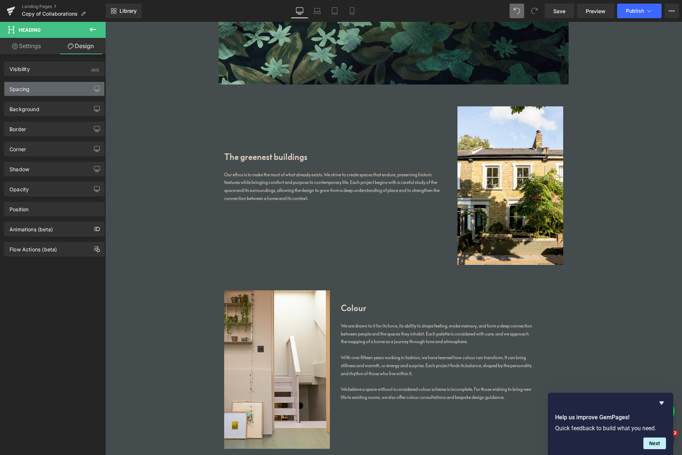
click at [63, 92] on div "Spacing" at bounding box center [54, 89] width 100 height 14
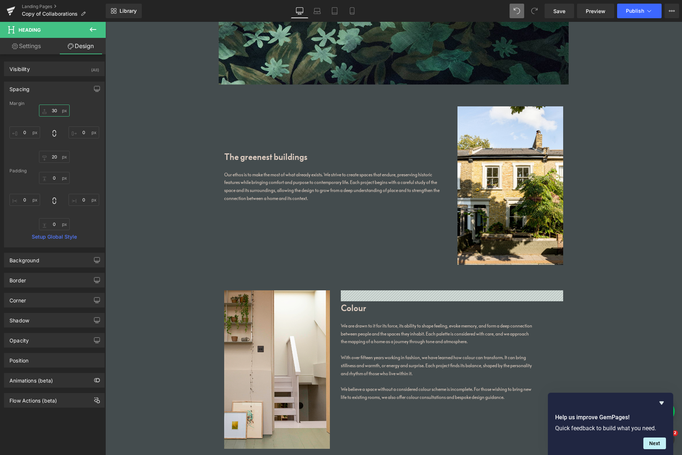
drag, startPoint x: 54, startPoint y: 111, endPoint x: 43, endPoint y: 111, distance: 10.9
click at [43, 111] on input "30" at bounding box center [54, 111] width 31 height 12
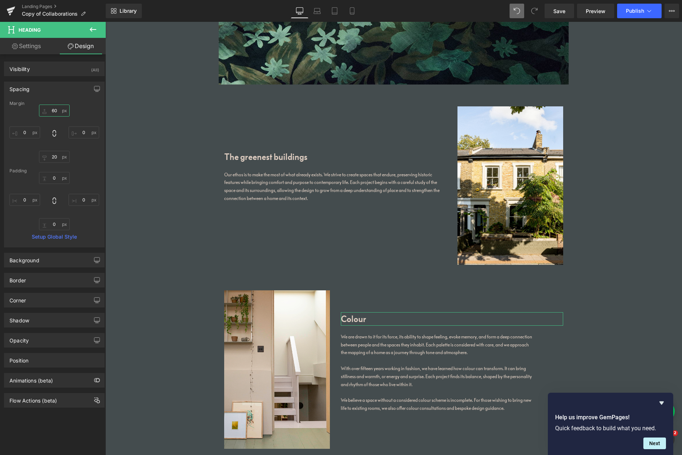
type input "6"
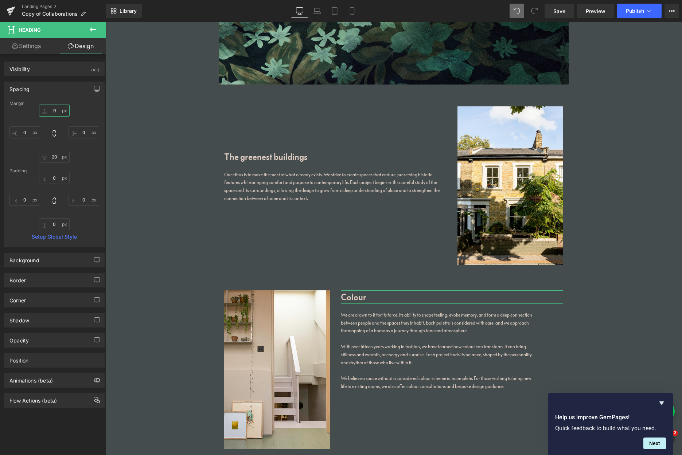
type input "90"
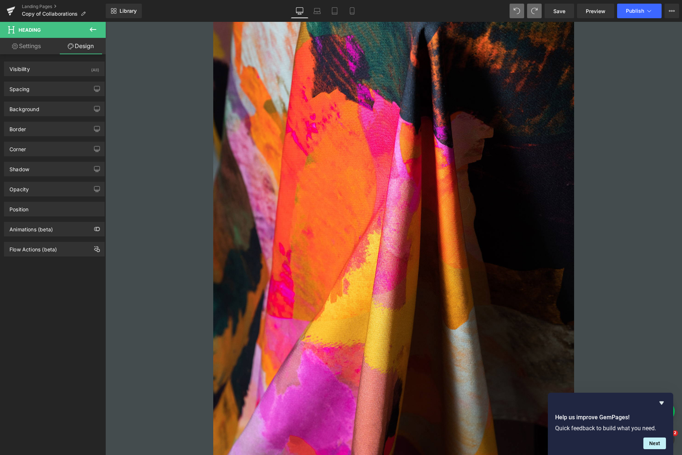
scroll to position [0, 0]
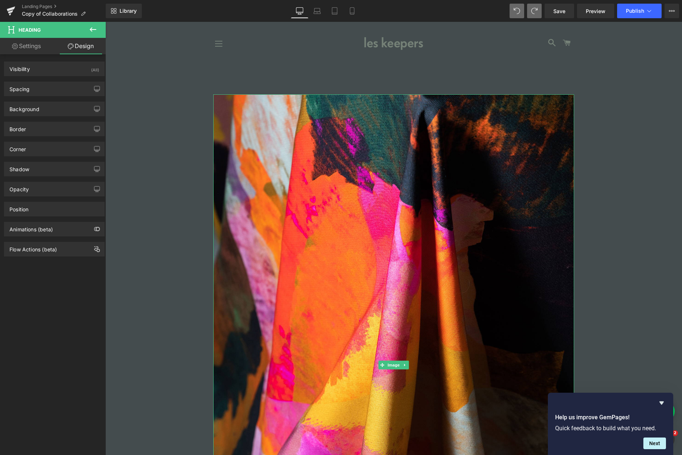
click at [404, 365] on icon at bounding box center [404, 365] width 1 height 3
click at [407, 365] on icon at bounding box center [409, 365] width 4 height 4
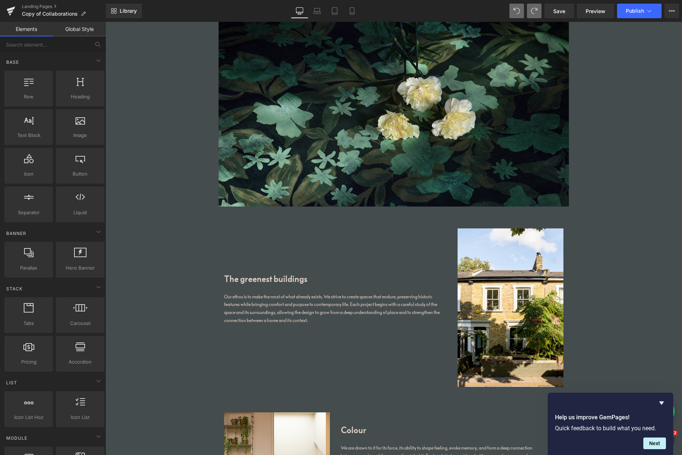
scroll to position [102, 0]
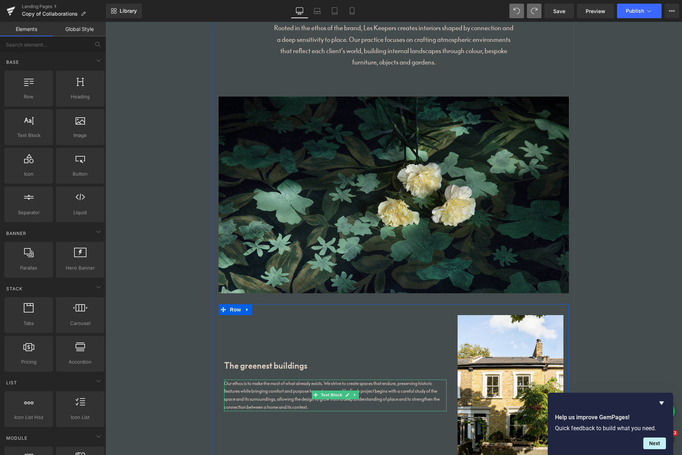
click at [293, 407] on div "Our ethos is to make the most of what already exists. We strive to create space…" at bounding box center [335, 396] width 222 height 32
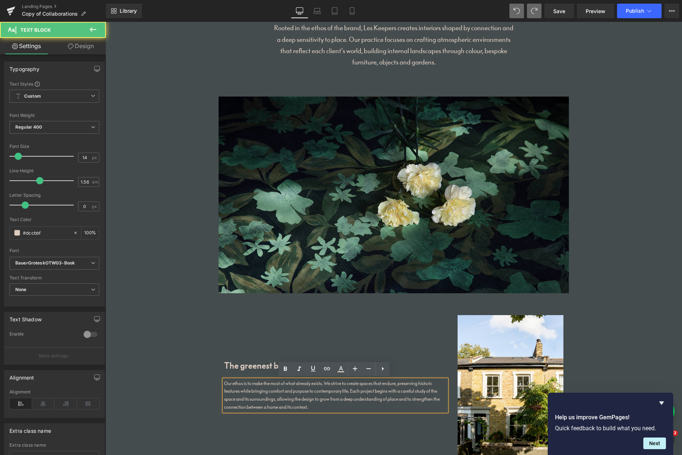
click at [315, 407] on div "Our ethos is to make the most of what already exists. We strive to create space…" at bounding box center [335, 396] width 222 height 32
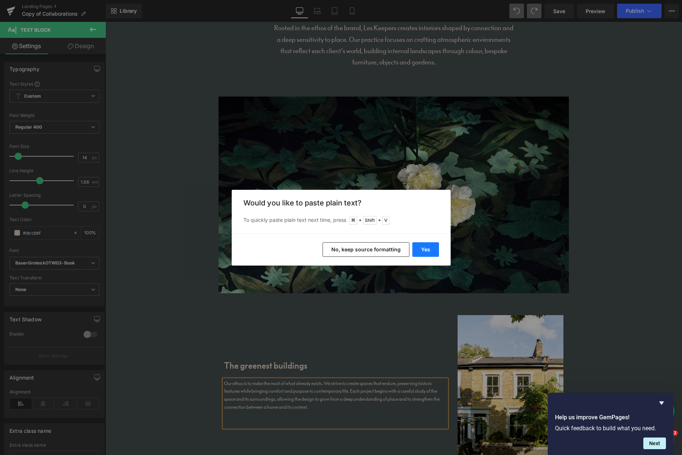
click at [432, 249] on button "Yes" at bounding box center [425, 249] width 27 height 15
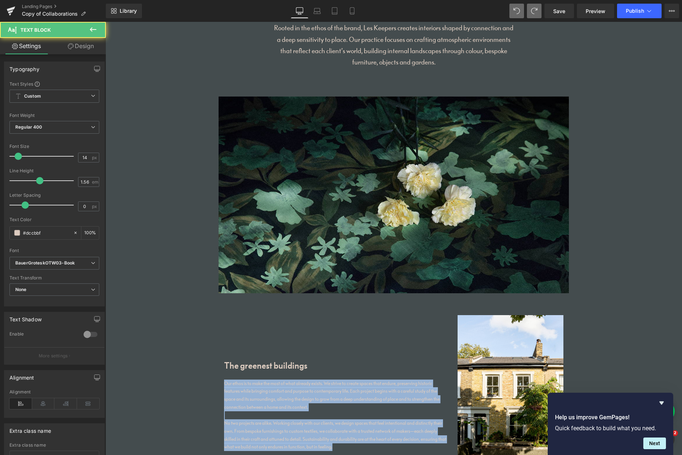
drag, startPoint x: 348, startPoint y: 443, endPoint x: 177, endPoint y: 372, distance: 185.2
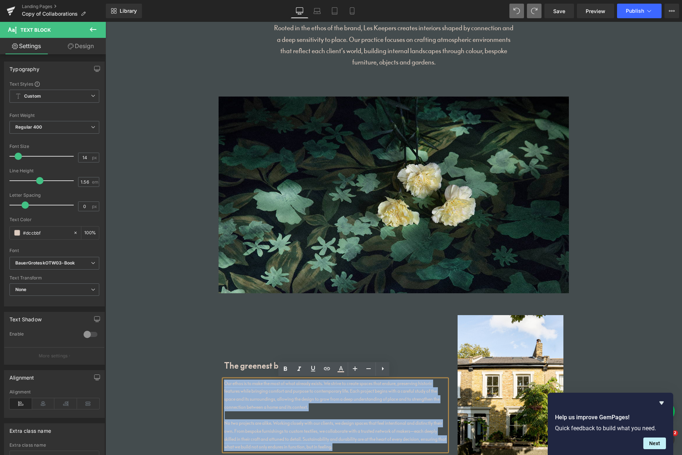
copy div "Our ethos is to make the most of what already exists. We strive to create space…"
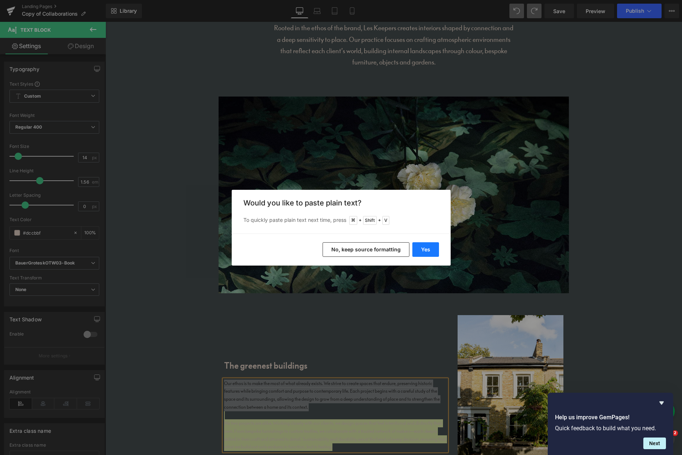
click at [427, 248] on button "Yes" at bounding box center [425, 249] width 27 height 15
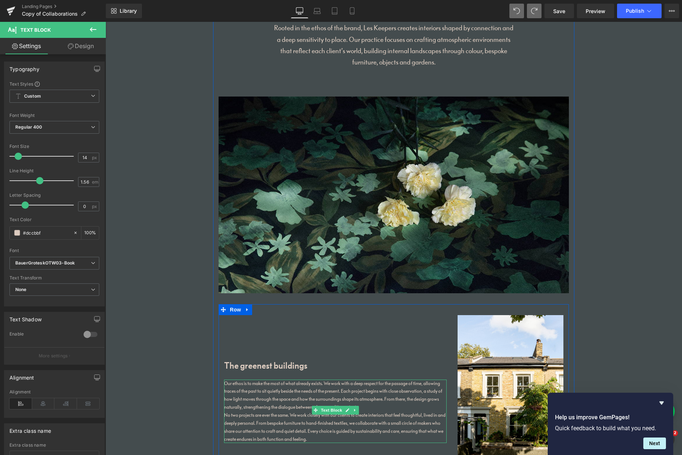
click at [362, 404] on div "Our ethos is to make the most of what already exists. We work with a deep respe…" at bounding box center [335, 412] width 222 height 64
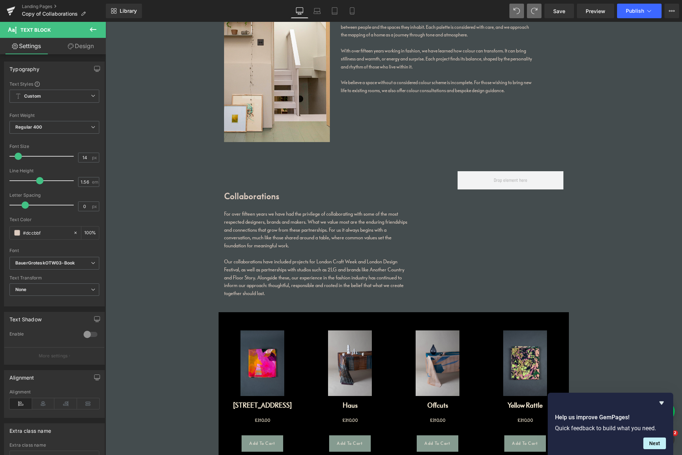
scroll to position [641, 0]
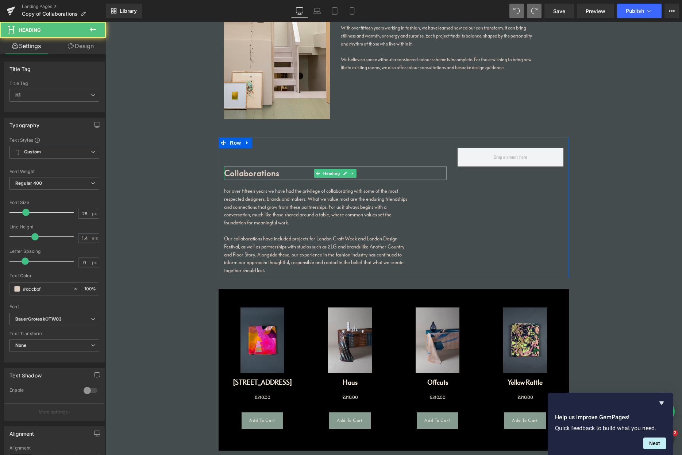
drag, startPoint x: 252, startPoint y: 173, endPoint x: 256, endPoint y: 180, distance: 8.0
click at [252, 173] on h1 "Collaborations" at bounding box center [335, 173] width 222 height 13
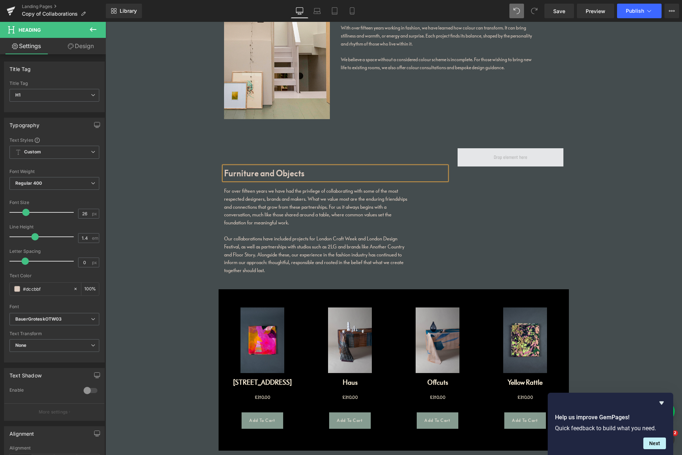
click at [510, 160] on span at bounding box center [510, 157] width 39 height 11
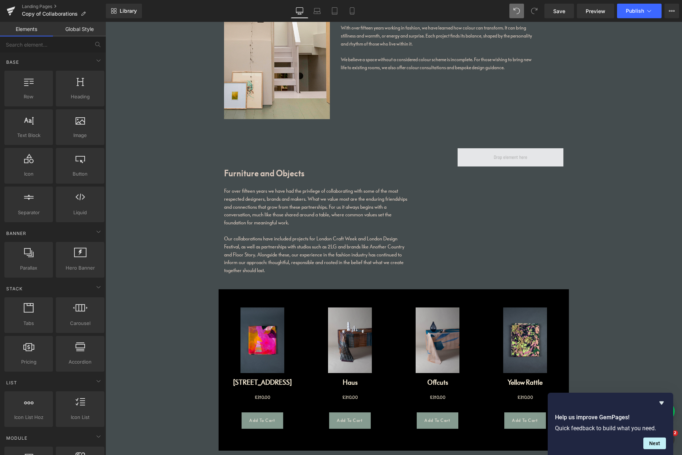
drag, startPoint x: 507, startPoint y: 160, endPoint x: 503, endPoint y: 160, distance: 4.4
click at [507, 160] on span at bounding box center [510, 157] width 39 height 11
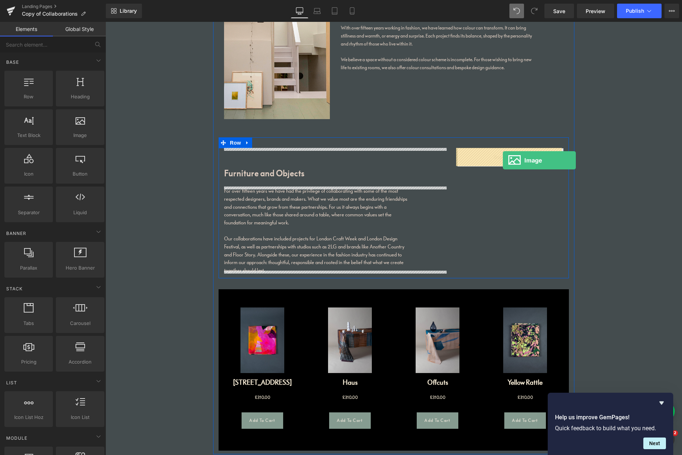
drag, startPoint x: 176, startPoint y: 146, endPoint x: 502, endPoint y: 159, distance: 327.0
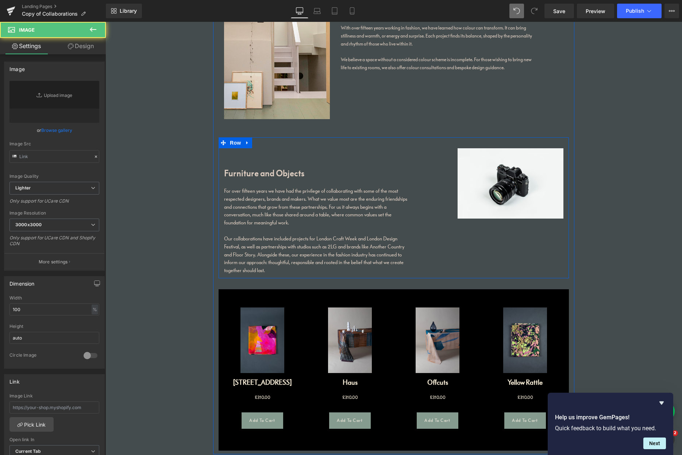
type input "//d1um8515vdn9kb.cloudfront.net/images/parallax.jpg"
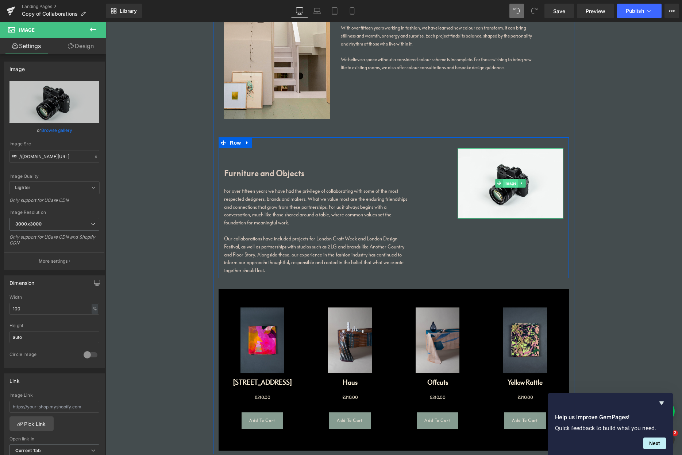
click at [509, 182] on span "Image" at bounding box center [509, 183] width 15 height 9
click at [61, 129] on link "Browse gallery" at bounding box center [56, 130] width 31 height 13
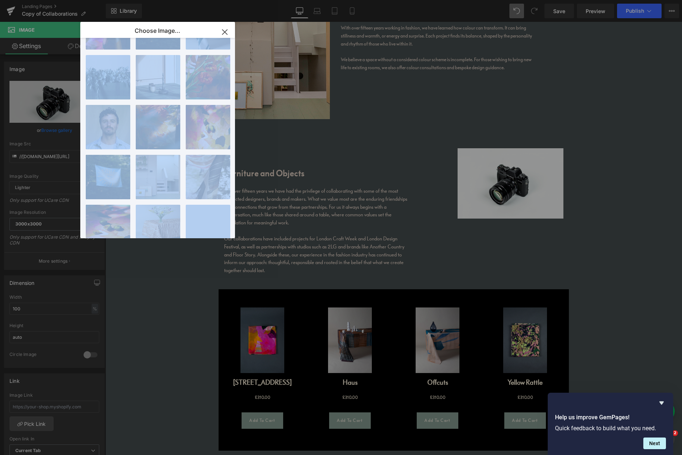
scroll to position [0, 0]
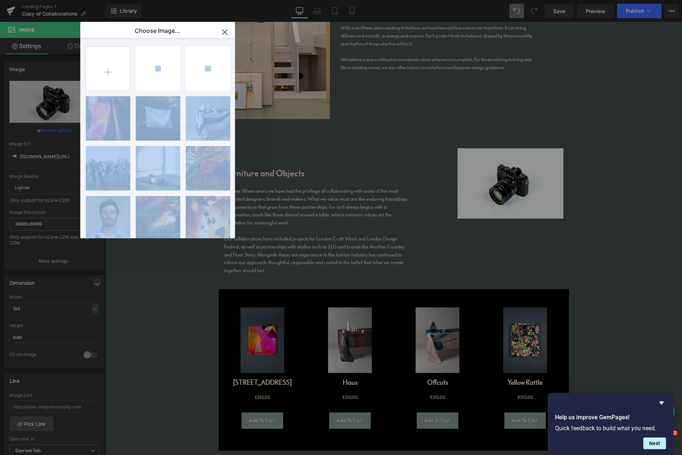
drag, startPoint x: 186, startPoint y: 129, endPoint x: 188, endPoint y: -12, distance: 141.5
click at [188, 0] on html "Image You are previewing how the will restyle your page. You can not edit Eleme…" at bounding box center [341, 227] width 682 height 455
click at [112, 70] on input "file" at bounding box center [108, 69] width 44 height 44
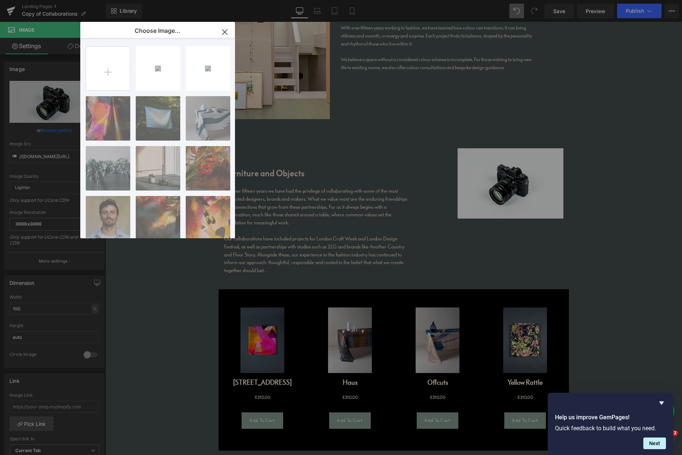
type input "C:\fakepath\blind.webp"
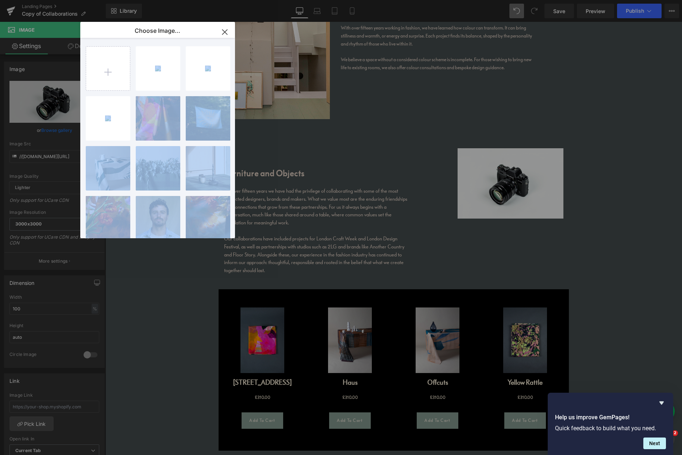
drag, startPoint x: 430, startPoint y: 273, endPoint x: 324, endPoint y: 251, distance: 107.6
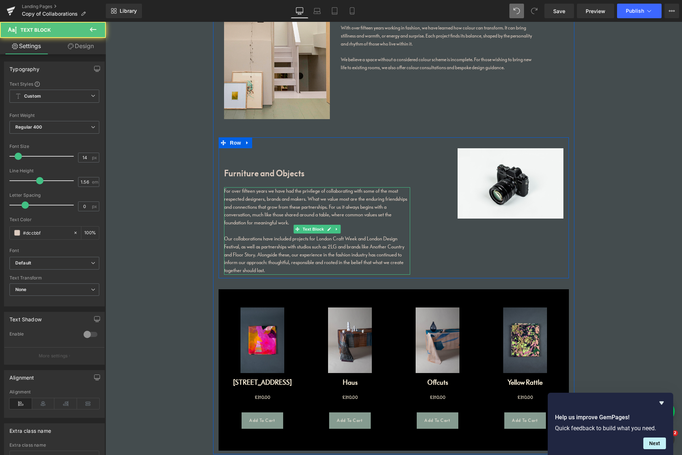
click at [264, 254] on div "Our collaborations have included projects for London Craft Week and London Desi…" at bounding box center [317, 255] width 186 height 40
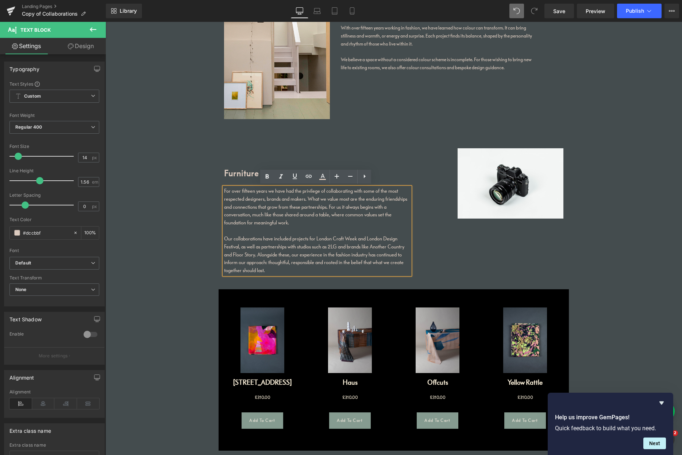
click at [270, 254] on div "Our collaborations have included projects for London Craft Week and London Desi…" at bounding box center [317, 255] width 186 height 40
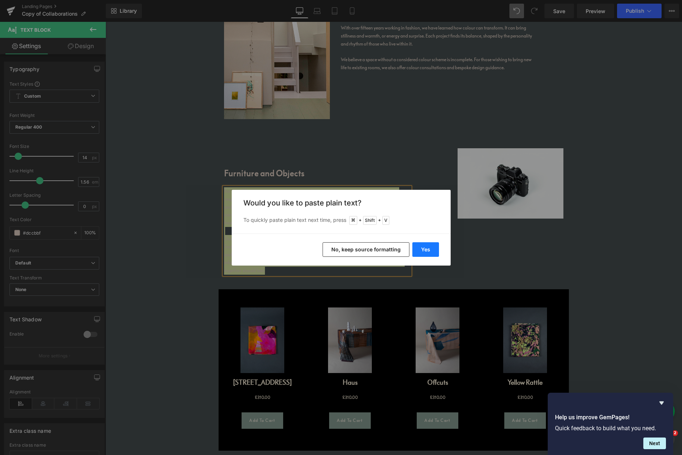
click at [431, 251] on button "Yes" at bounding box center [425, 249] width 27 height 15
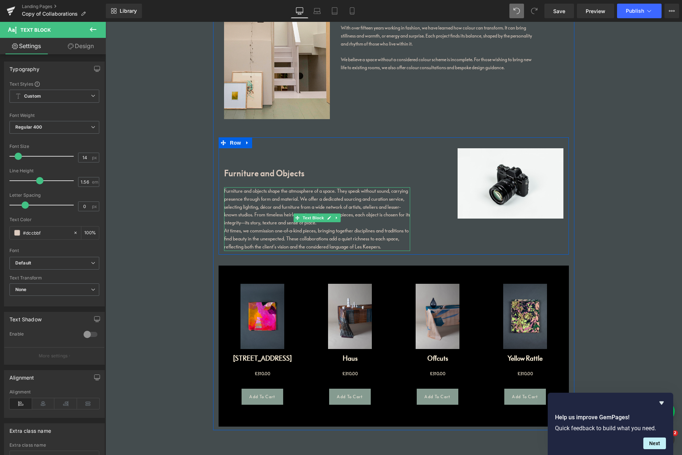
click at [338, 220] on link at bounding box center [337, 218] width 8 height 9
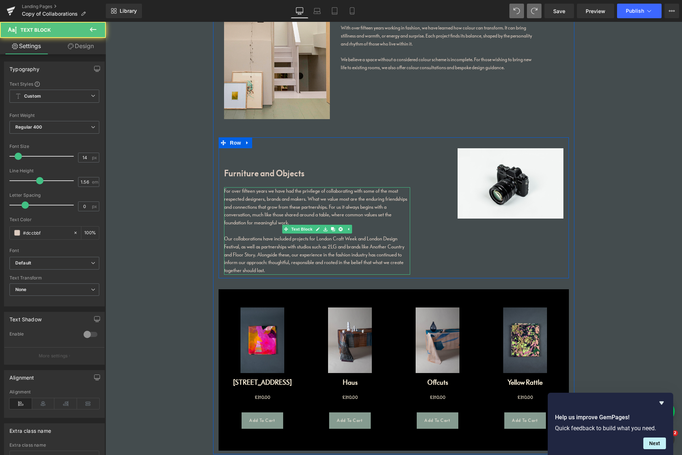
click at [253, 242] on div "Our collaborations have included projects for London Craft Week and London Desi…" at bounding box center [317, 255] width 186 height 40
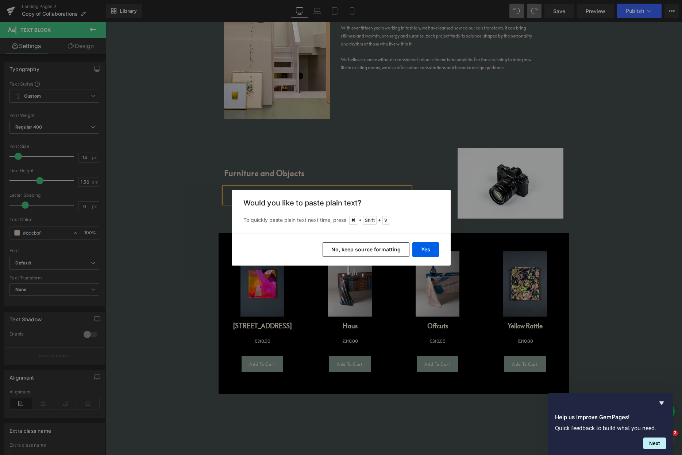
click at [385, 250] on button "No, keep source formatting" at bounding box center [365, 249] width 87 height 15
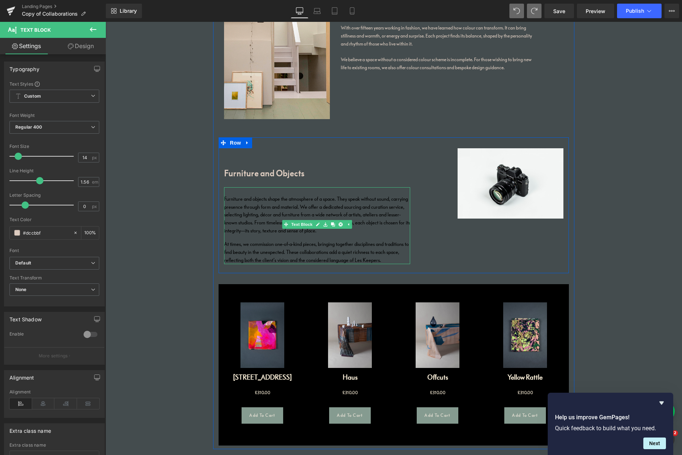
click at [261, 204] on p "Furniture and objects shape the atmosphere of a space. They speak without sound…" at bounding box center [317, 215] width 186 height 40
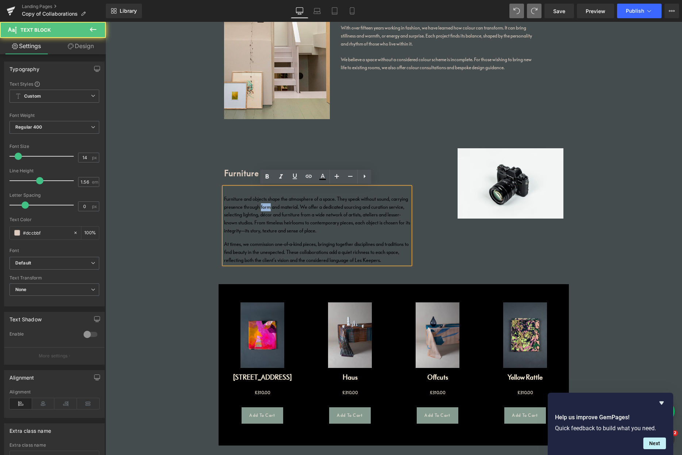
click at [262, 204] on p "Furniture and objects shape the atmosphere of a space. They speak without sound…" at bounding box center [317, 215] width 186 height 40
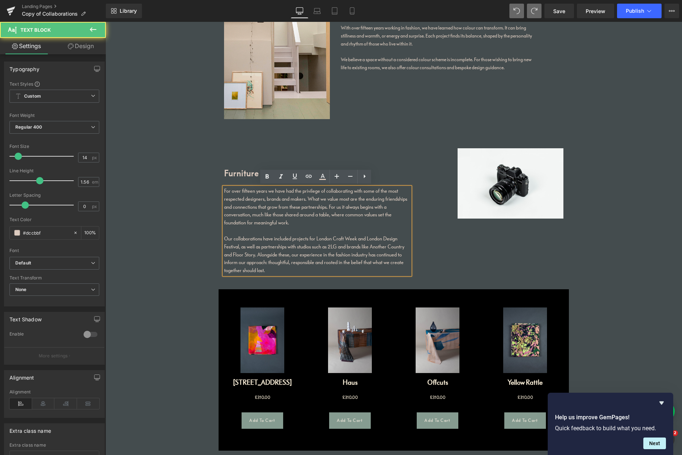
click at [249, 220] on div "For over fifteen years we have had the privilege of collaborating with some of …" at bounding box center [317, 207] width 186 height 40
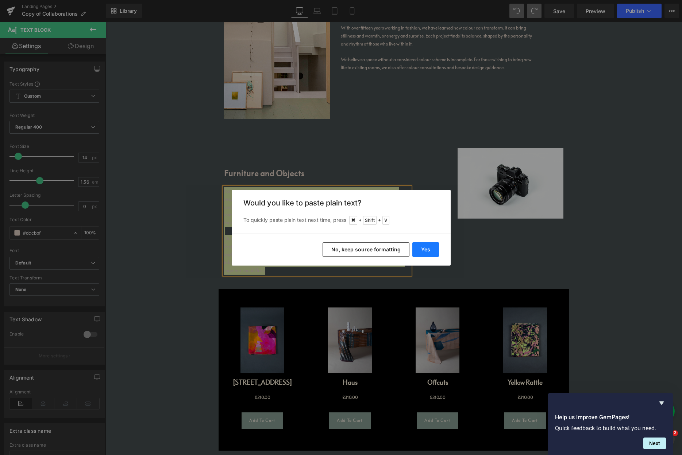
click at [420, 249] on button "Yes" at bounding box center [425, 249] width 27 height 15
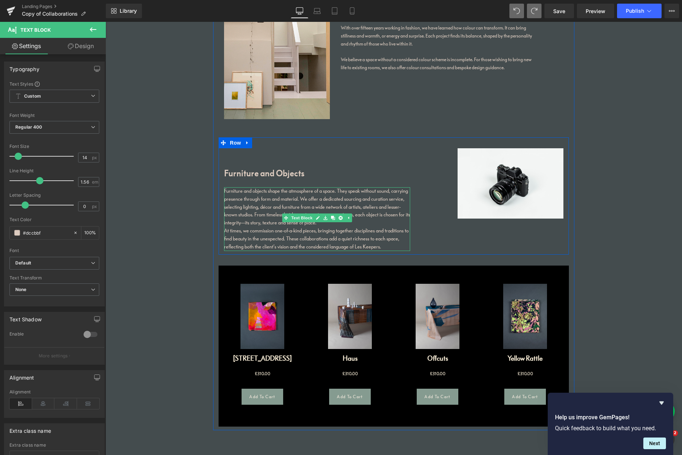
click at [370, 224] on div "Furniture and objects shape the atmosphere of a space. They speak without sound…" at bounding box center [317, 207] width 186 height 40
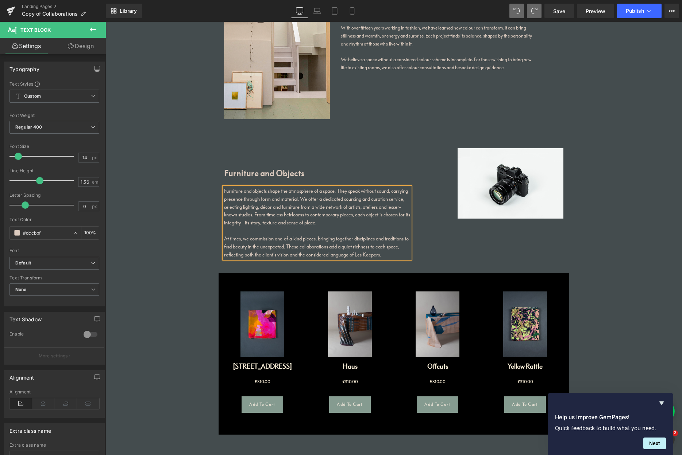
click at [249, 221] on div "Furniture and objects shape the atmosphere of a space. They speak without sound…" at bounding box center [317, 207] width 186 height 40
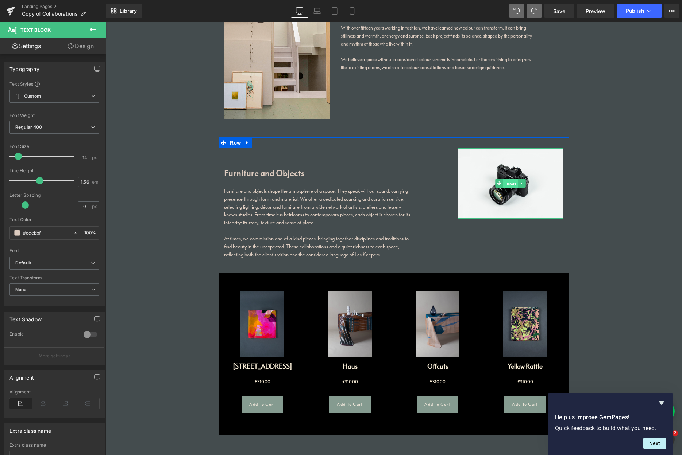
click at [510, 183] on span "Image" at bounding box center [509, 183] width 15 height 9
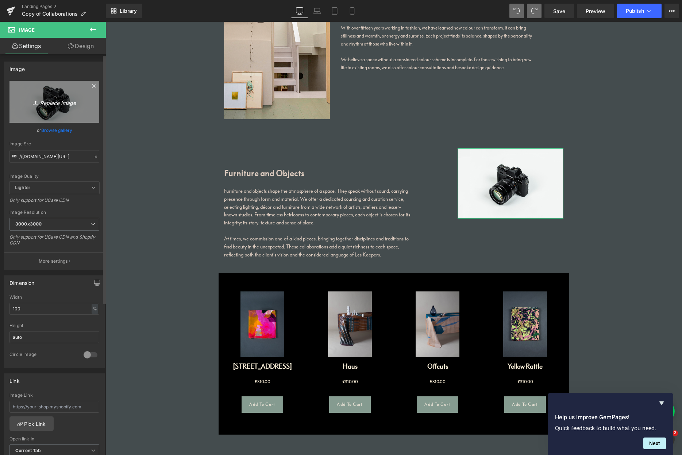
click at [62, 116] on link "Replace Image" at bounding box center [54, 102] width 90 height 42
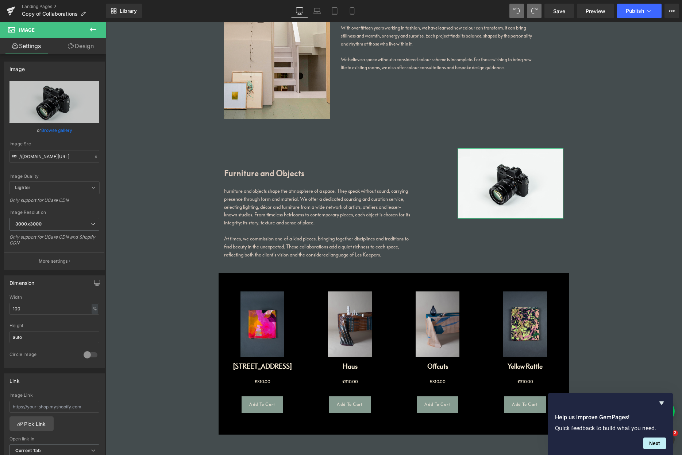
click at [53, 129] on link "Browse gallery" at bounding box center [56, 130] width 31 height 13
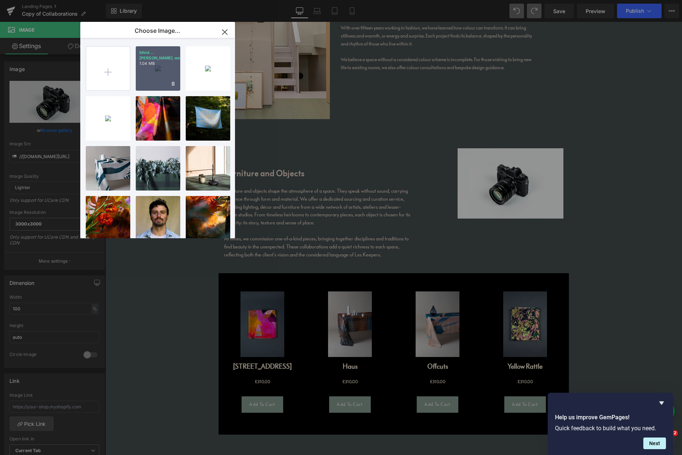
click at [149, 80] on div "blind...[PERSON_NAME].webp 1.04 MB" at bounding box center [158, 68] width 44 height 44
type input "[URL][DOMAIN_NAME]"
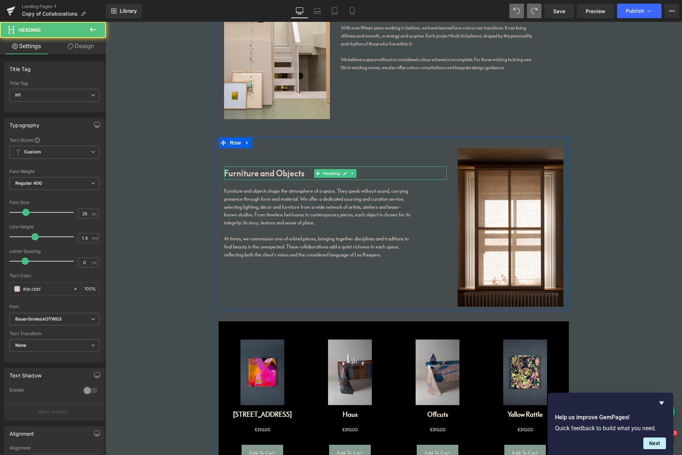
drag, startPoint x: 292, startPoint y: 174, endPoint x: 275, endPoint y: 173, distance: 17.2
click at [292, 174] on h1 "Furniture and Objects" at bounding box center [335, 173] width 222 height 13
click at [88, 47] on link "Design" at bounding box center [80, 46] width 53 height 16
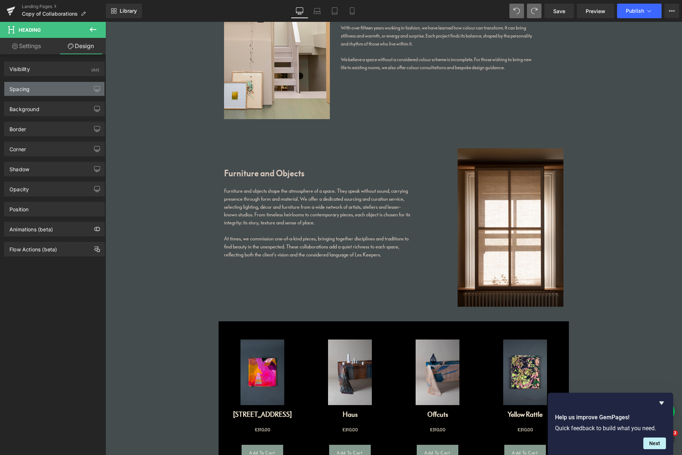
click at [47, 90] on div "Spacing" at bounding box center [54, 89] width 100 height 14
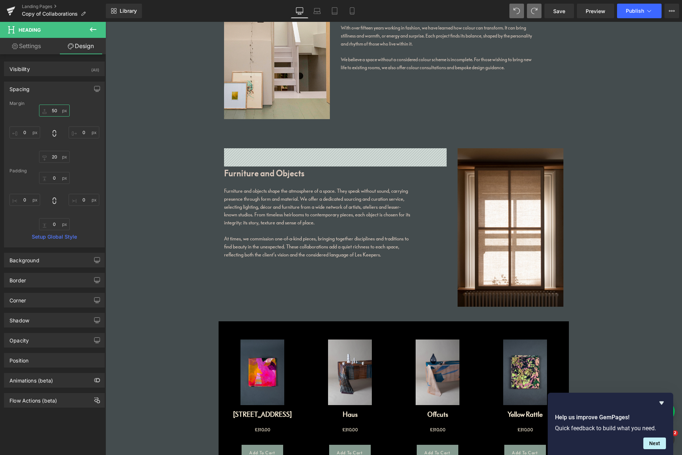
click at [52, 111] on input "50" at bounding box center [54, 111] width 31 height 12
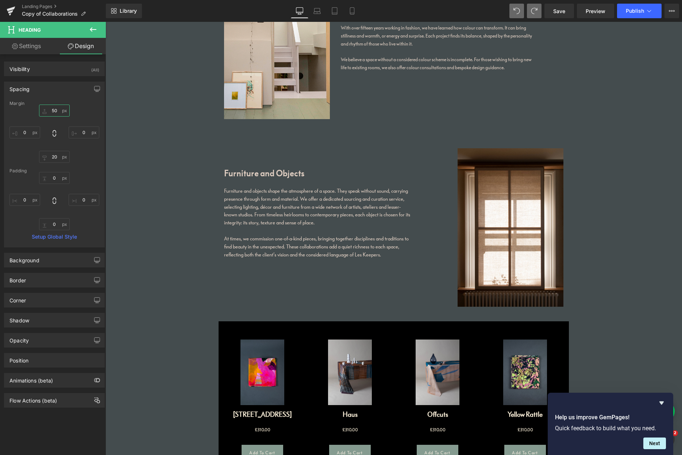
drag, startPoint x: 58, startPoint y: 111, endPoint x: 35, endPoint y: 117, distance: 23.8
click at [36, 112] on div "50px 50 0px 0 20px 20 0px 0" at bounding box center [54, 134] width 90 height 58
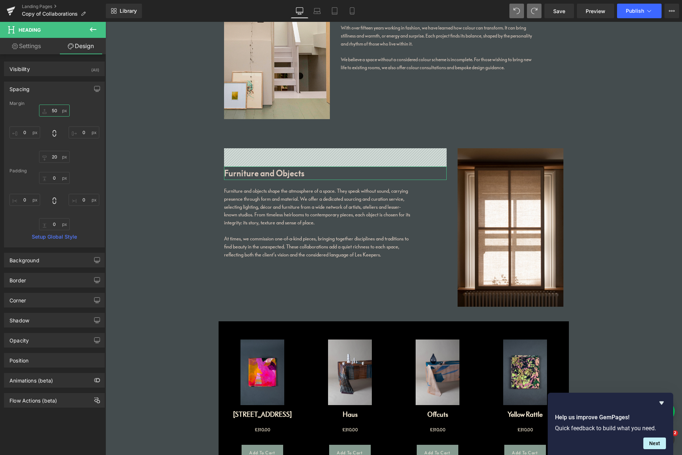
drag, startPoint x: 55, startPoint y: 111, endPoint x: 46, endPoint y: 112, distance: 9.9
click at [46, 111] on input "50" at bounding box center [54, 111] width 31 height 12
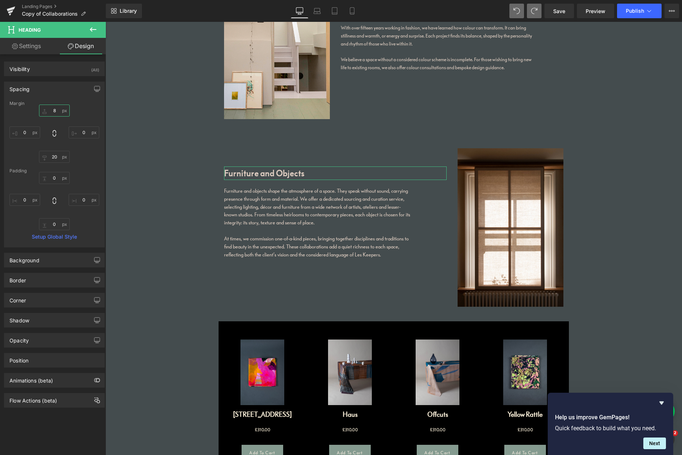
type input "80"
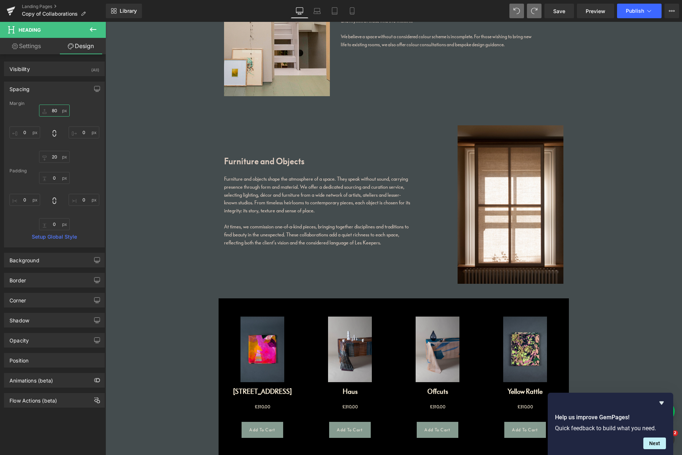
scroll to position [975, 0]
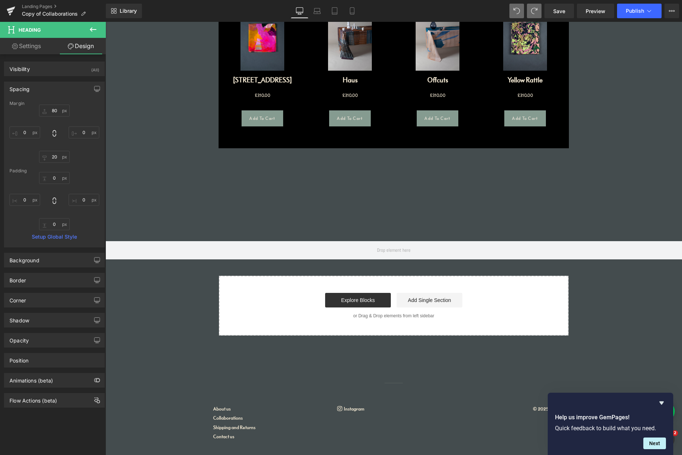
drag, startPoint x: 93, startPoint y: 30, endPoint x: 93, endPoint y: 42, distance: 12.4
click at [93, 30] on icon at bounding box center [93, 29] width 9 height 9
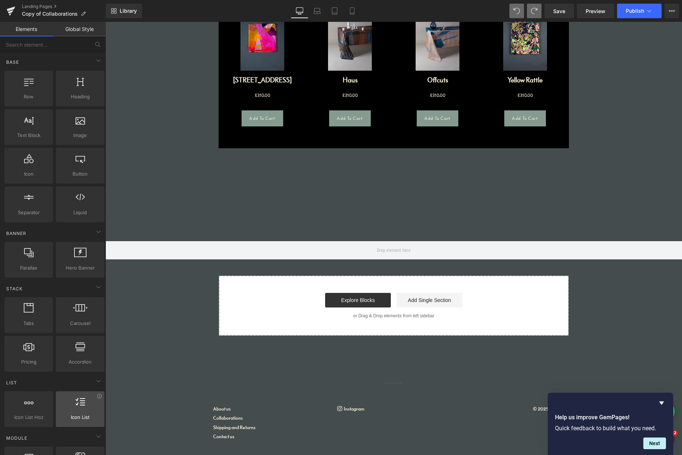
drag, startPoint x: 79, startPoint y: 407, endPoint x: 73, endPoint y: 401, distance: 8.3
click at [73, 401] on div "List Icon List Hoz horizontal, icons, symbols, listss, stars, ratings Icon List…" at bounding box center [54, 400] width 103 height 55
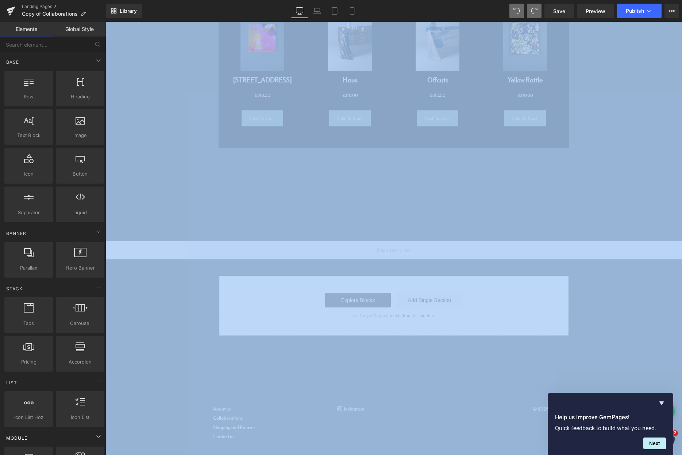
drag, startPoint x: 78, startPoint y: 127, endPoint x: 79, endPoint y: 437, distance: 310.3
click at [77, 455] on html "Image You are previewing how the will restyle your page. You can not edit Eleme…" at bounding box center [341, 227] width 682 height 455
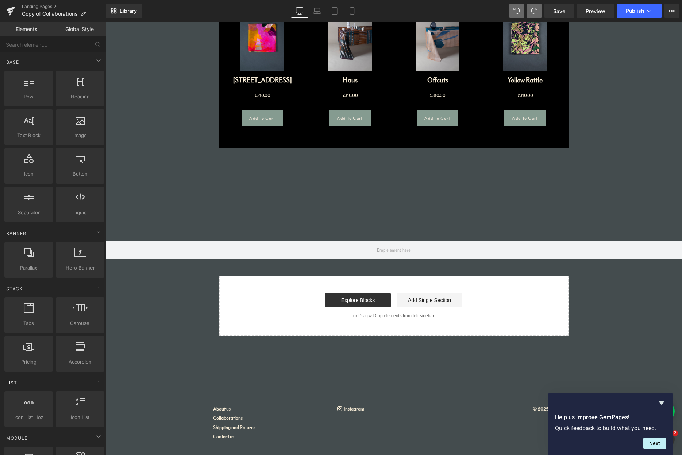
click at [65, 390] on div "List" at bounding box center [54, 383] width 103 height 15
click at [95, 397] on icon at bounding box center [98, 398] width 9 height 9
click at [97, 287] on icon at bounding box center [98, 287] width 9 height 9
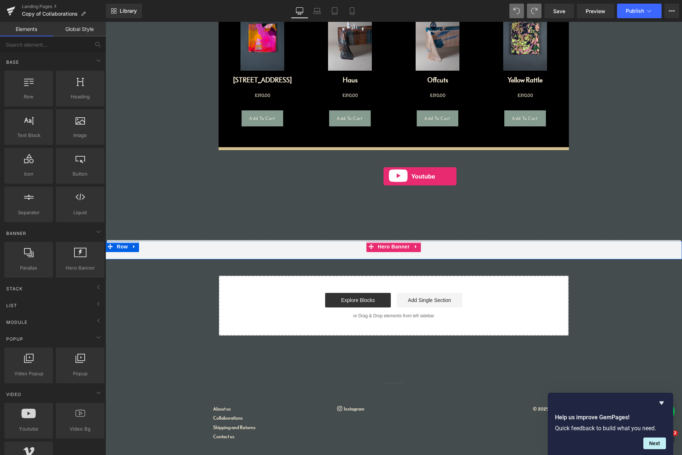
drag, startPoint x: 137, startPoint y: 439, endPoint x: 383, endPoint y: 176, distance: 359.4
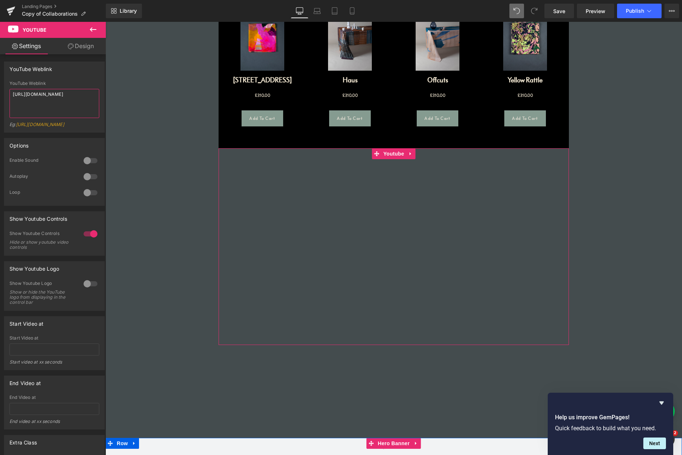
click at [64, 102] on textarea "https://www.youtube.com/watch?v=OQBlWco72c4" at bounding box center [54, 103] width 90 height 29
paste textarea "youtu.be/HvdoCHLra_"
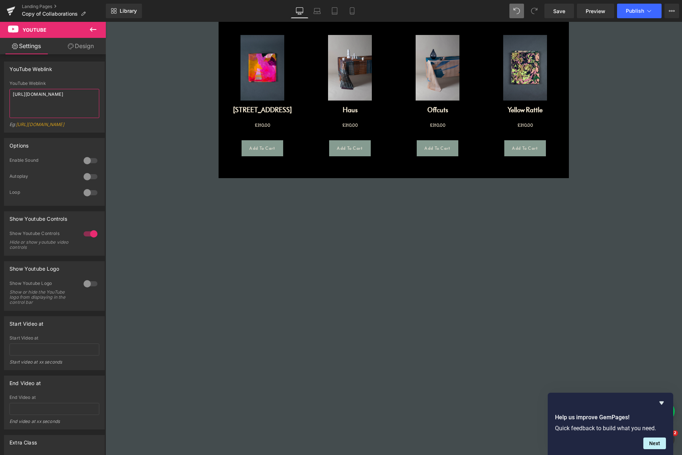
scroll to position [940, 0]
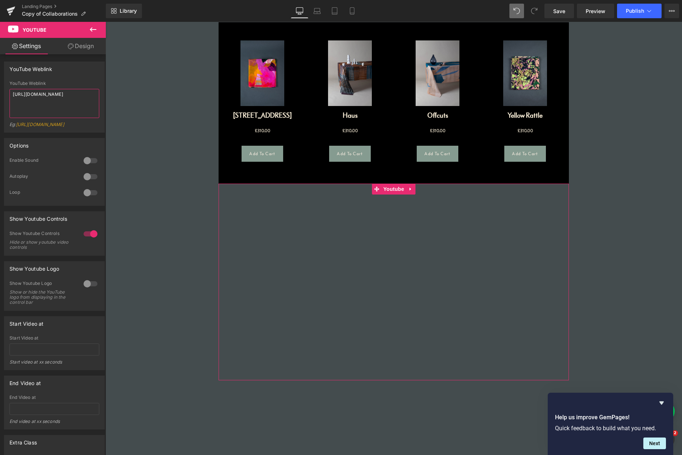
type textarea "https://youtu.be/HvdoCHLra_4"
click at [86, 48] on link "Design" at bounding box center [80, 46] width 53 height 16
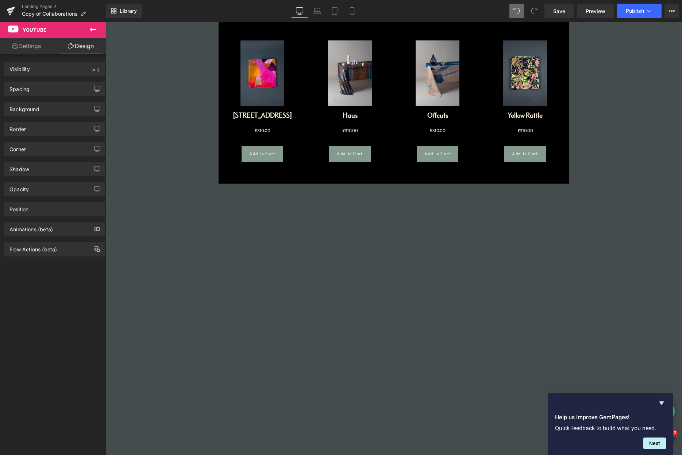
type input "0"
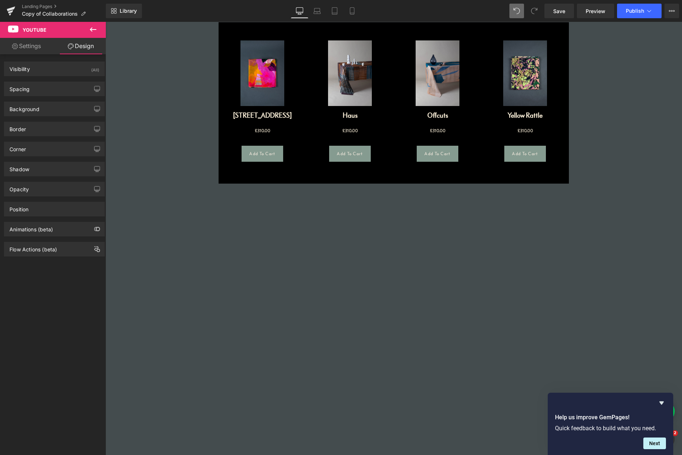
type input "0"
drag, startPoint x: 66, startPoint y: 90, endPoint x: 70, endPoint y: 91, distance: 4.4
click at [66, 90] on div "Spacing" at bounding box center [54, 89] width 100 height 14
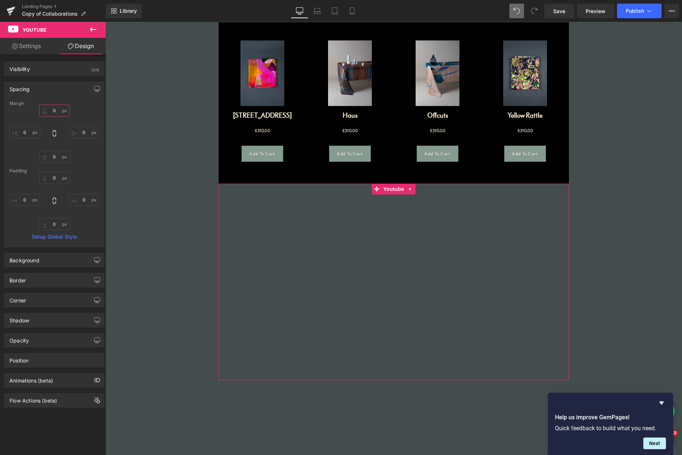
drag, startPoint x: 55, startPoint y: 112, endPoint x: 48, endPoint y: 112, distance: 7.3
click at [48, 111] on input "0" at bounding box center [54, 111] width 31 height 12
type input "4"
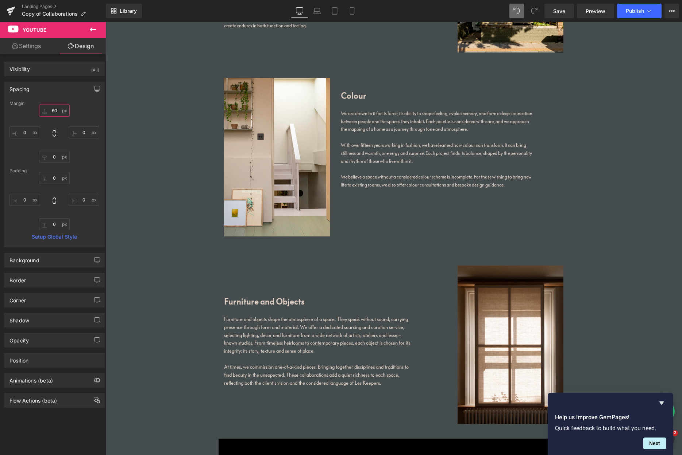
scroll to position [521, 0]
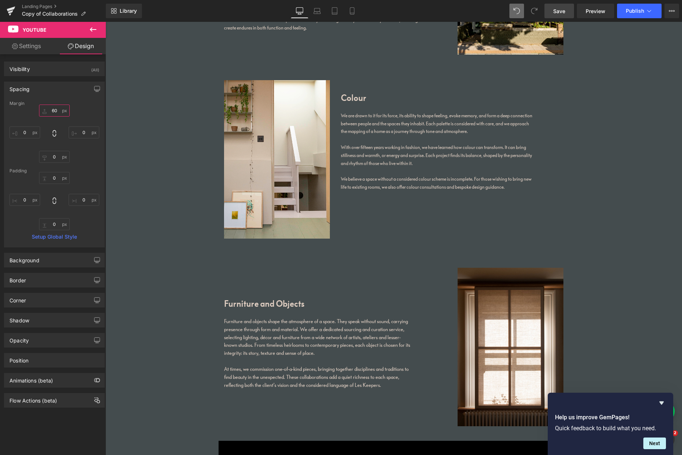
type input "60"
click at [564, 11] on span "Save" at bounding box center [559, 11] width 12 height 8
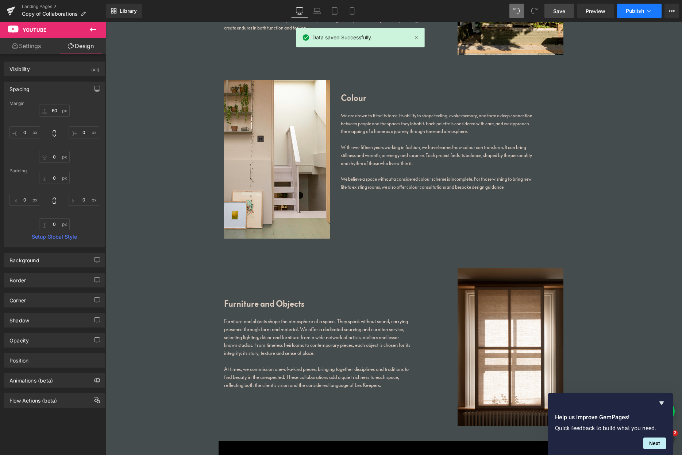
click at [651, 11] on icon at bounding box center [648, 10] width 7 height 7
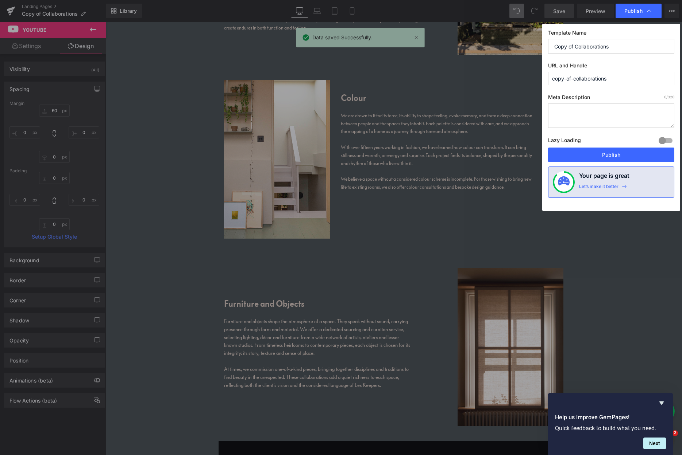
click at [618, 49] on input "Copy of Collaborations" at bounding box center [611, 46] width 126 height 15
type input "I"
type input "Living Spaces"
type input "living-spaces"
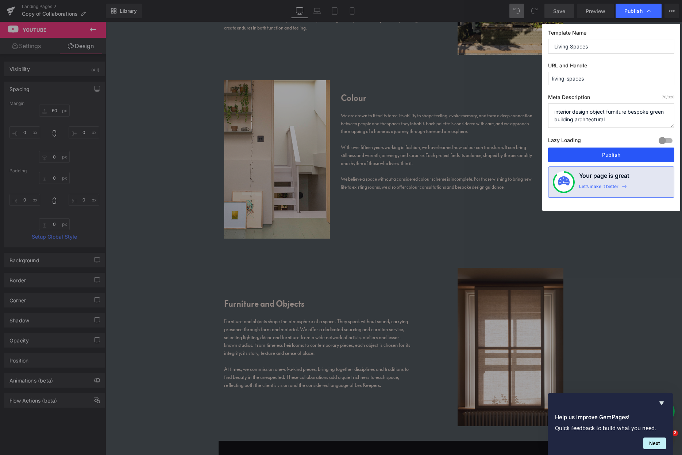
type textarea "interior design object furniture bespoke green building architectural"
click at [609, 154] on button "Publish" at bounding box center [611, 155] width 126 height 15
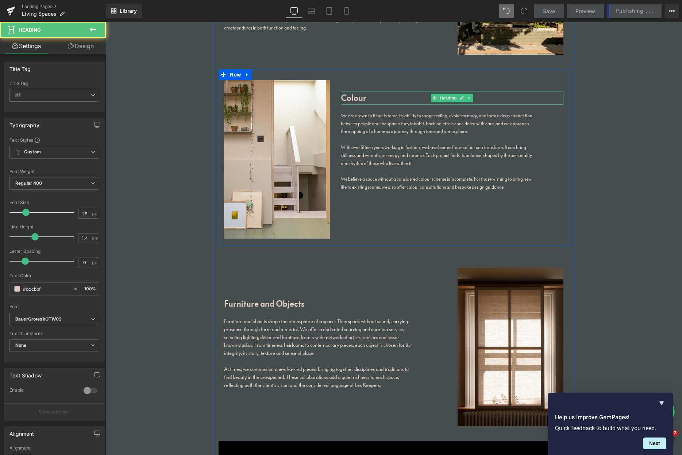
click at [375, 93] on h1 "Colour" at bounding box center [452, 97] width 222 height 13
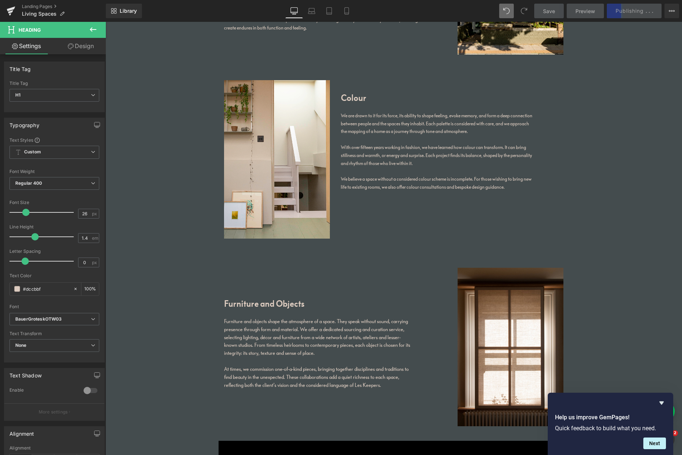
drag, startPoint x: 96, startPoint y: 48, endPoint x: 79, endPoint y: 78, distance: 34.9
click at [96, 48] on link "Design" at bounding box center [80, 46] width 53 height 16
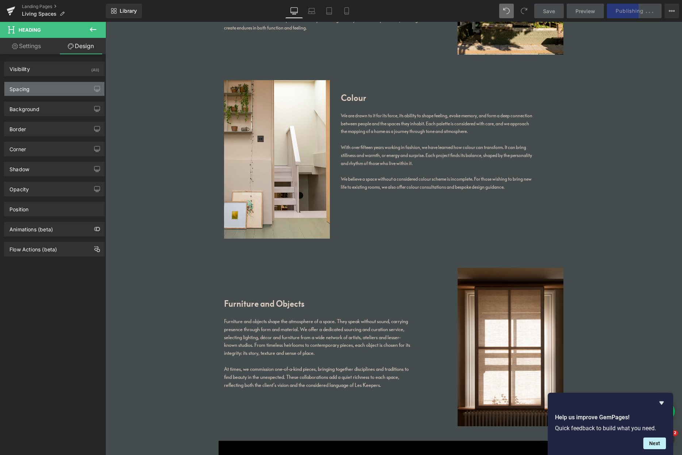
drag, startPoint x: 79, startPoint y: 91, endPoint x: 86, endPoint y: 90, distance: 6.2
click at [80, 90] on div "Spacing" at bounding box center [54, 89] width 100 height 14
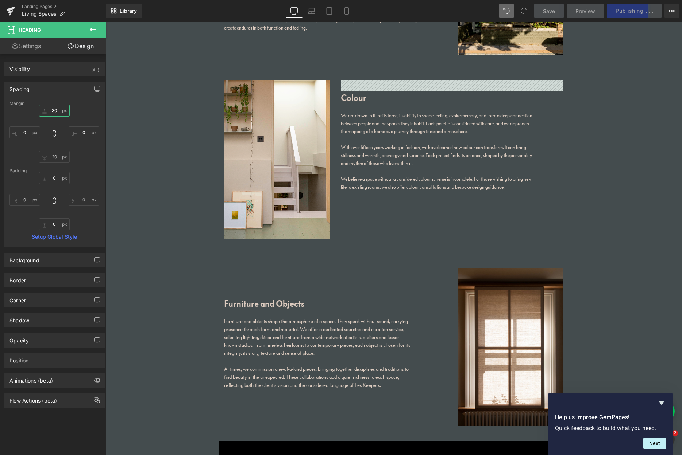
drag, startPoint x: 53, startPoint y: 112, endPoint x: 47, endPoint y: 112, distance: 5.8
click at [46, 112] on input "30" at bounding box center [54, 111] width 31 height 12
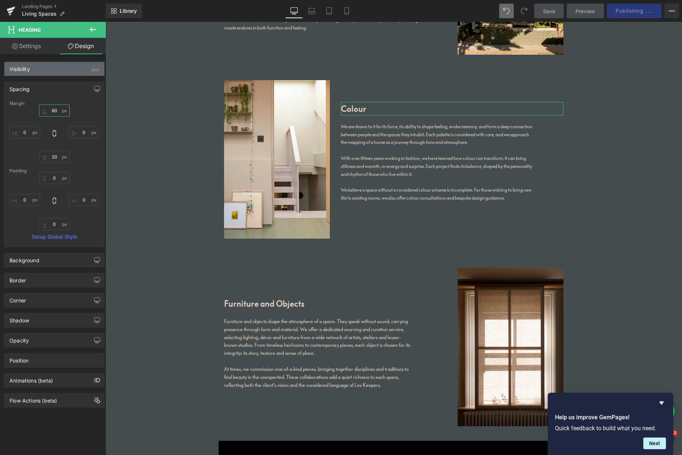
type input "6"
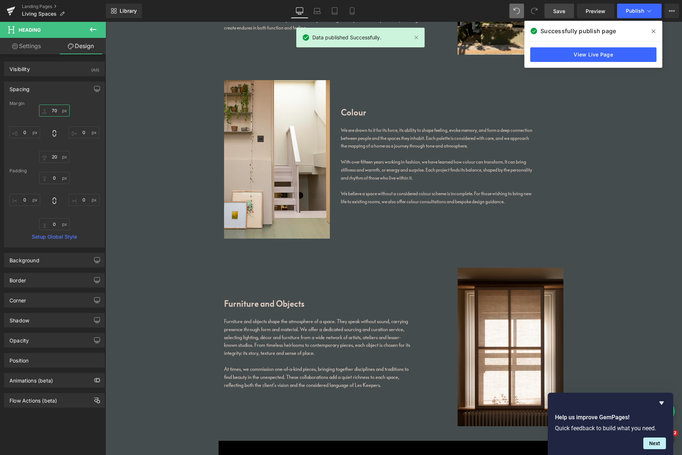
type input "70"
click at [561, 12] on span "Save" at bounding box center [559, 11] width 12 height 8
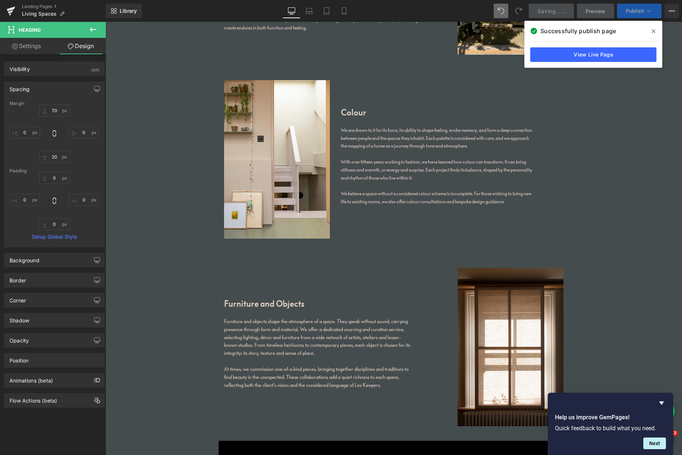
click at [642, 12] on span "Publish" at bounding box center [634, 11] width 18 height 6
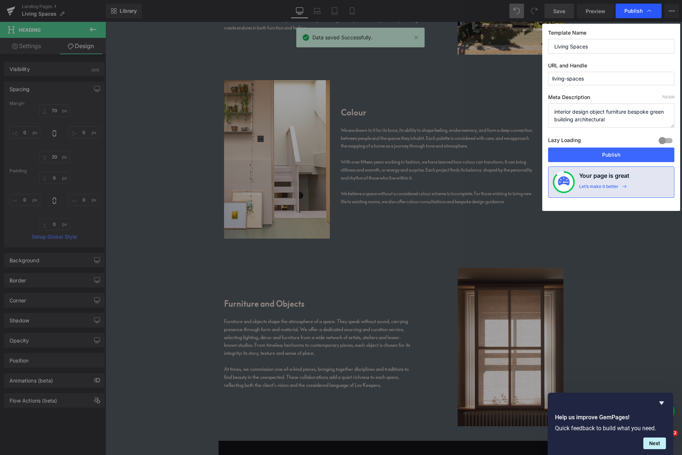
click at [642, 11] on span "Publish" at bounding box center [638, 10] width 28 height 7
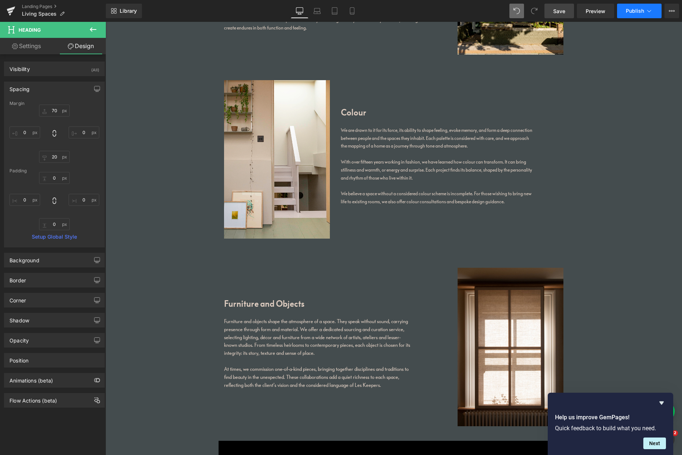
click at [639, 12] on span "Publish" at bounding box center [634, 11] width 18 height 6
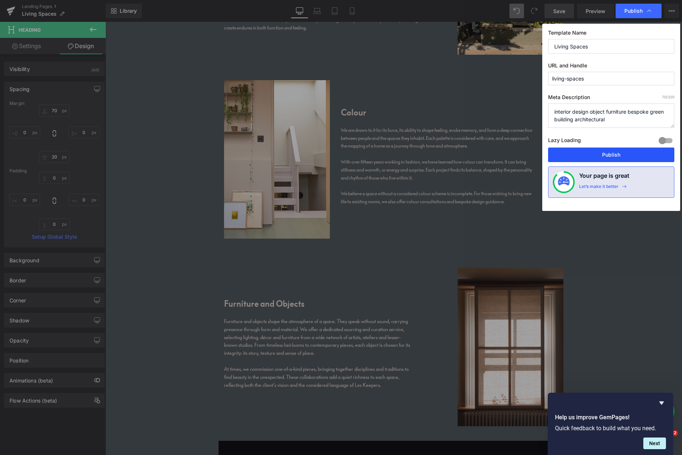
click at [610, 155] on button "Publish" at bounding box center [611, 155] width 126 height 15
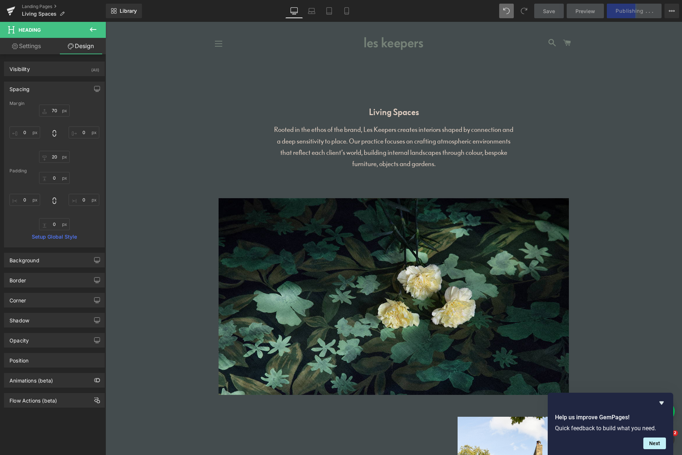
drag, startPoint x: 678, startPoint y: 327, endPoint x: 687, endPoint y: 35, distance: 291.9
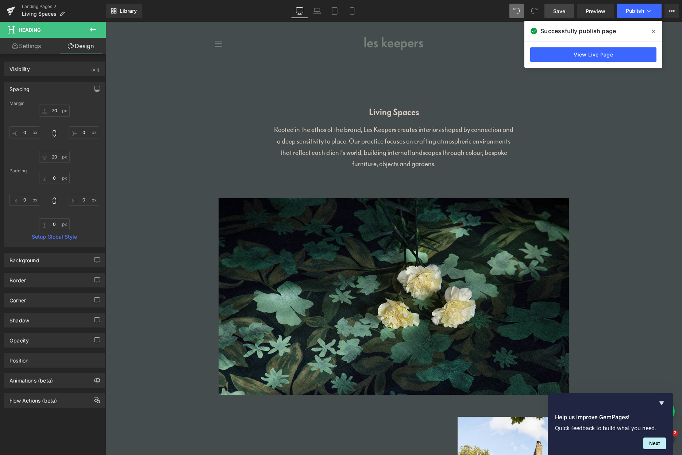
click at [564, 11] on span "Save" at bounding box center [559, 11] width 12 height 8
click at [129, 13] on span "Library" at bounding box center [128, 11] width 17 height 7
click at [15, 12] on icon at bounding box center [11, 11] width 9 height 18
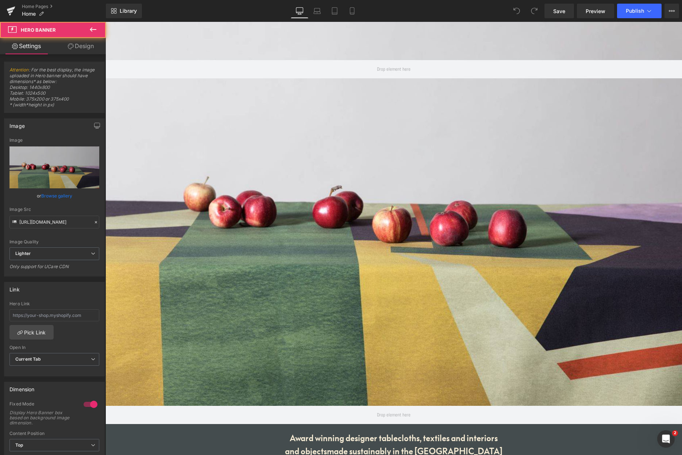
drag, startPoint x: 678, startPoint y: 102, endPoint x: 676, endPoint y: 128, distance: 26.0
click at [676, 128] on div at bounding box center [393, 214] width 576 height 384
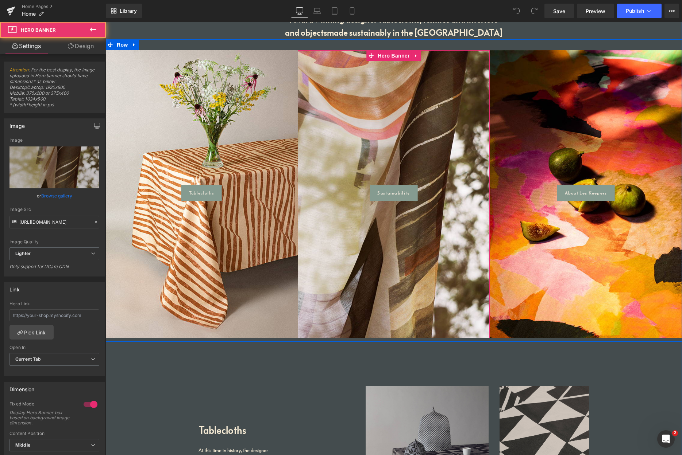
click at [407, 170] on div "Sustainability Button" at bounding box center [394, 194] width 192 height 288
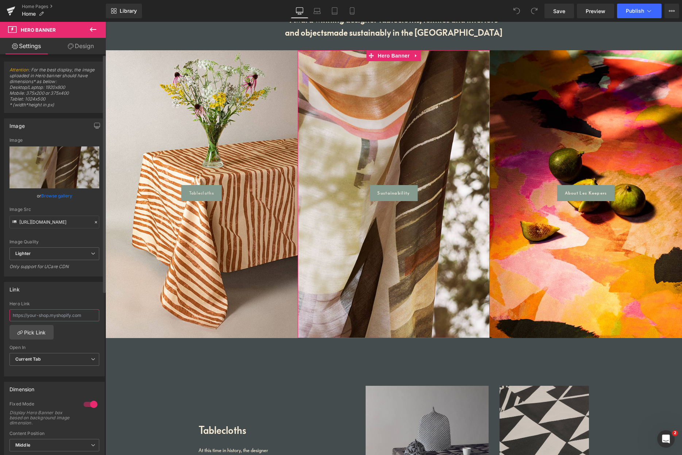
click at [53, 315] on input "text" at bounding box center [54, 316] width 90 height 12
click at [58, 294] on div "Link" at bounding box center [54, 290] width 100 height 14
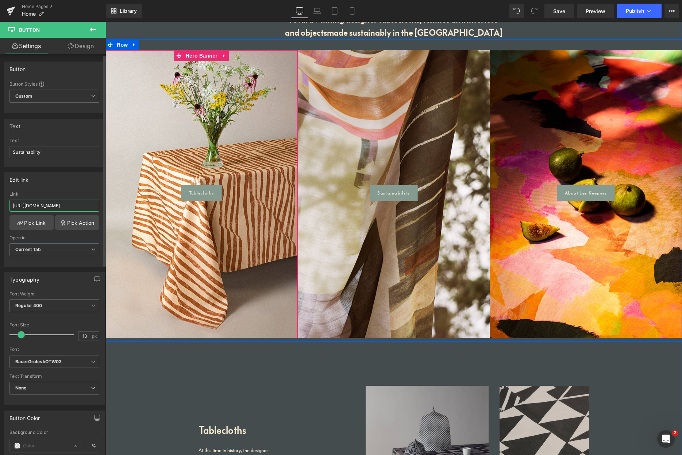
drag, startPoint x: 52, startPoint y: 206, endPoint x: 67, endPoint y: 206, distance: 15.3
click at [74, 206] on input "[URL][DOMAIN_NAME]" at bounding box center [54, 206] width 90 height 12
click at [39, 226] on link "Pick Link" at bounding box center [31, 223] width 44 height 15
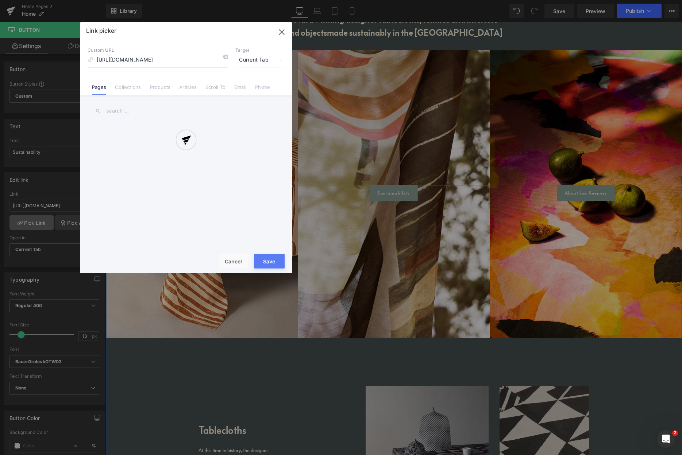
scroll to position [0, 17]
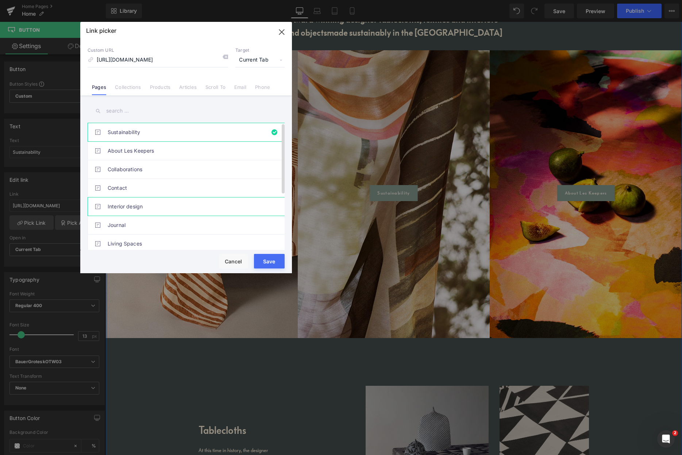
click at [136, 207] on link "Interior design" at bounding box center [188, 207] width 160 height 18
click at [133, 243] on link "Living Spaces" at bounding box center [188, 244] width 160 height 18
type input "/pages/living-spaces"
click at [269, 260] on button "Save" at bounding box center [269, 261] width 31 height 15
type input "/pages/living-spaces"
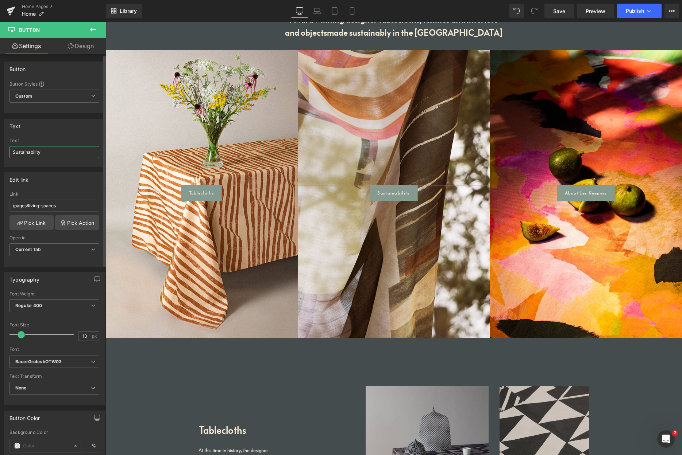
drag, startPoint x: 25, startPoint y: 153, endPoint x: 3, endPoint y: 150, distance: 21.7
click at [4, 149] on div "Sustainability Text Sustainability" at bounding box center [54, 152] width 100 height 28
type input "Living Spaces"
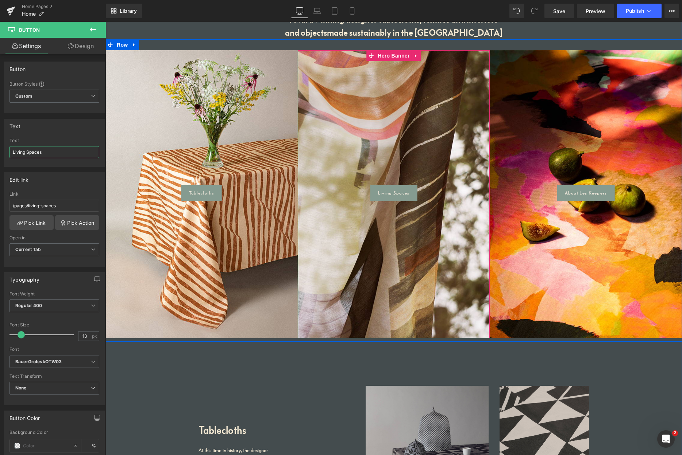
click at [360, 138] on div "Living Spaces Button" at bounding box center [394, 194] width 192 height 288
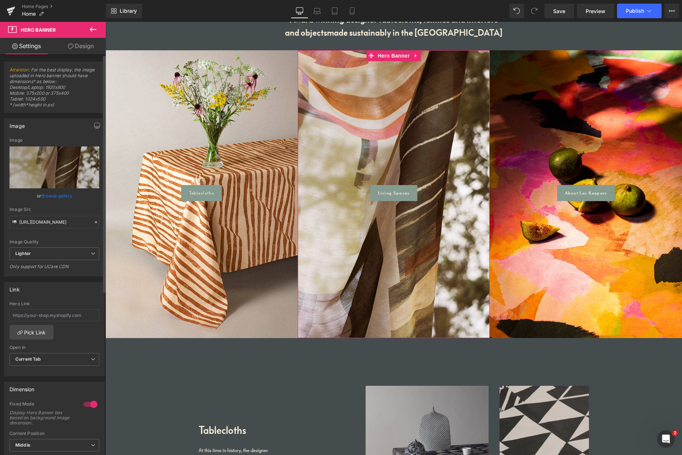
click at [54, 195] on link "Browse gallery" at bounding box center [56, 196] width 31 height 13
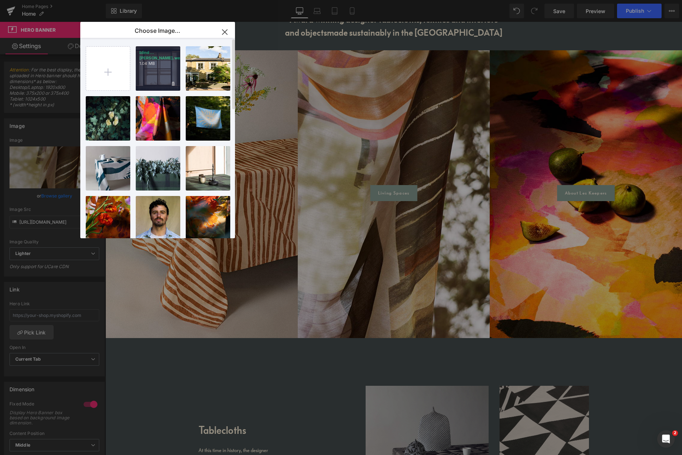
click at [167, 72] on div "blind...[PERSON_NAME].webp 1.04 MB" at bounding box center [158, 68] width 44 height 44
type input "[URL][DOMAIN_NAME]"
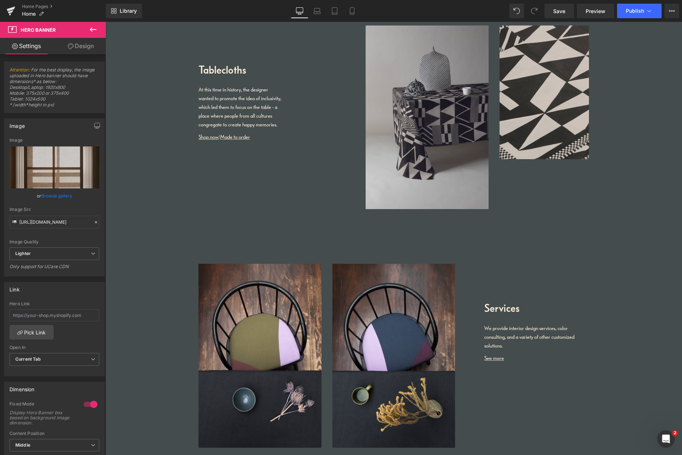
scroll to position [838, 0]
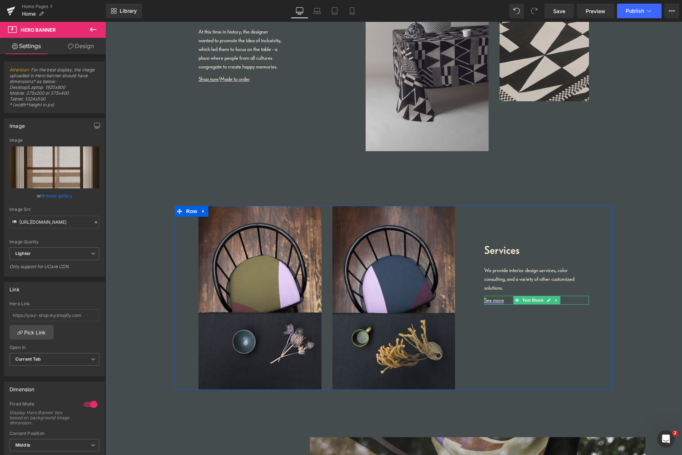
click at [494, 300] on link "See more" at bounding box center [494, 300] width 20 height 7
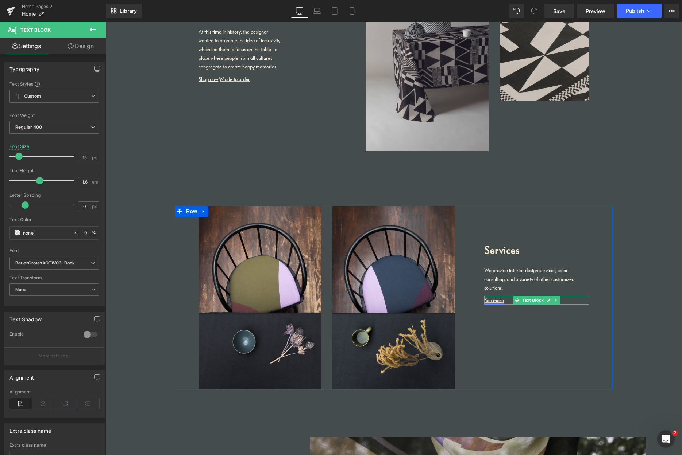
click at [496, 300] on link "See more" at bounding box center [494, 300] width 20 height 7
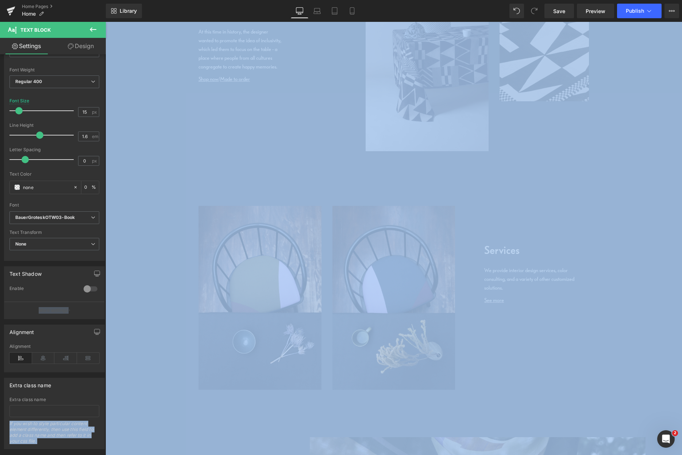
scroll to position [59, 0]
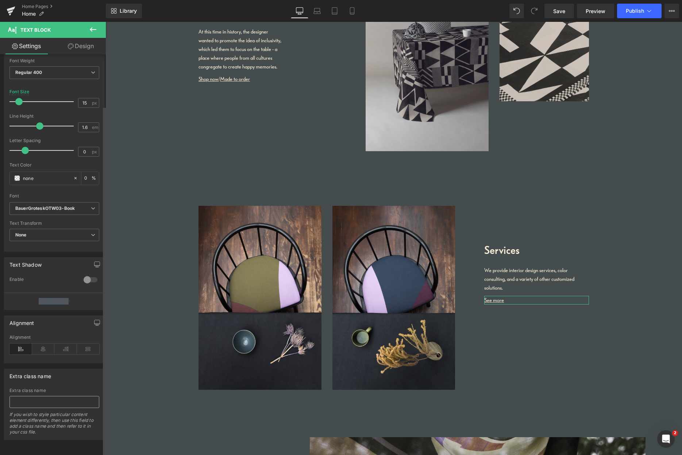
drag, startPoint x: 70, startPoint y: 305, endPoint x: 62, endPoint y: 397, distance: 92.2
click at [62, 397] on div "Typography Text Styles Custom Custom Setup Global Style Custom Setup Global Sty…" at bounding box center [54, 220] width 109 height 441
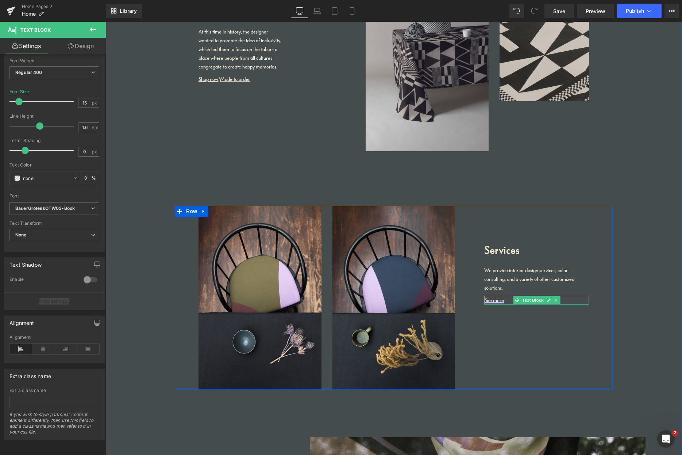
click at [495, 300] on link "See more" at bounding box center [494, 300] width 20 height 7
click at [494, 300] on link "See more" at bounding box center [494, 300] width 20 height 7
click at [498, 298] on link "See more" at bounding box center [494, 300] width 20 height 7
drag, startPoint x: 503, startPoint y: 300, endPoint x: 473, endPoint y: 302, distance: 29.6
click at [478, 301] on div "Services Heading We provide interior design services, color consulting, and a v…" at bounding box center [527, 257] width 134 height 102
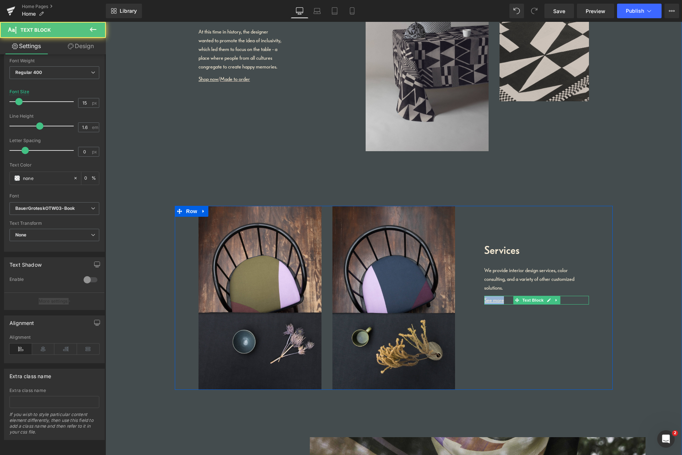
click at [494, 300] on link "See more" at bounding box center [494, 300] width 20 height 7
click at [547, 299] on icon at bounding box center [549, 301] width 4 height 4
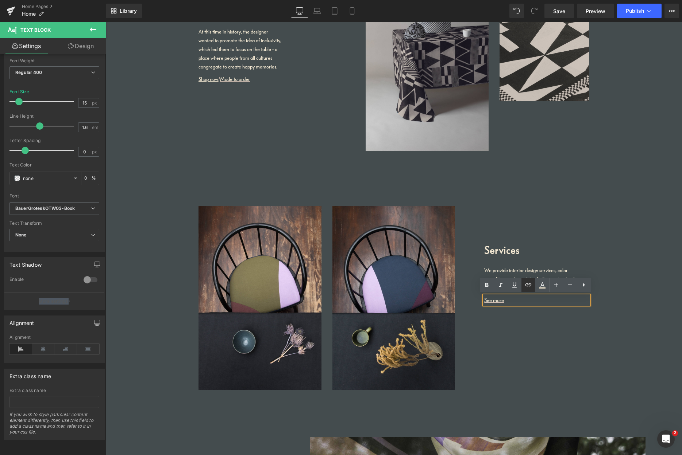
click at [528, 287] on icon at bounding box center [528, 285] width 9 height 9
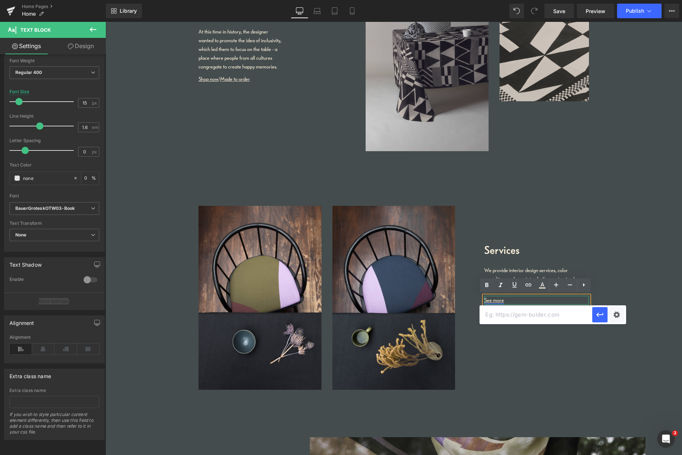
click at [495, 300] on link "See more" at bounding box center [494, 300] width 20 height 7
click at [474, 312] on span "Edit or remove link:" at bounding box center [492, 313] width 44 height 6
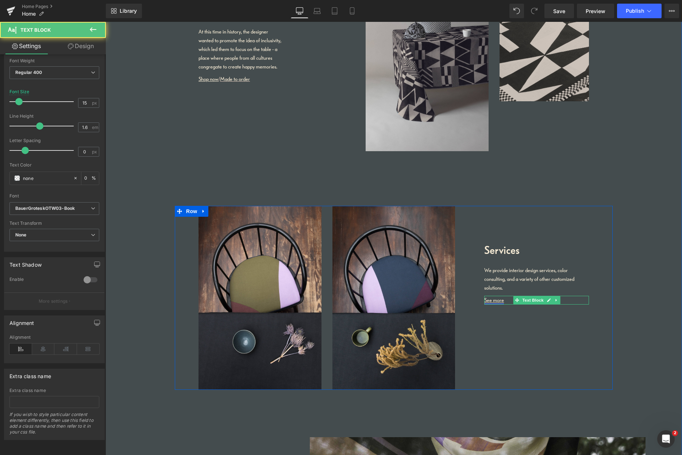
click at [490, 301] on link "See more" at bounding box center [494, 300] width 20 height 7
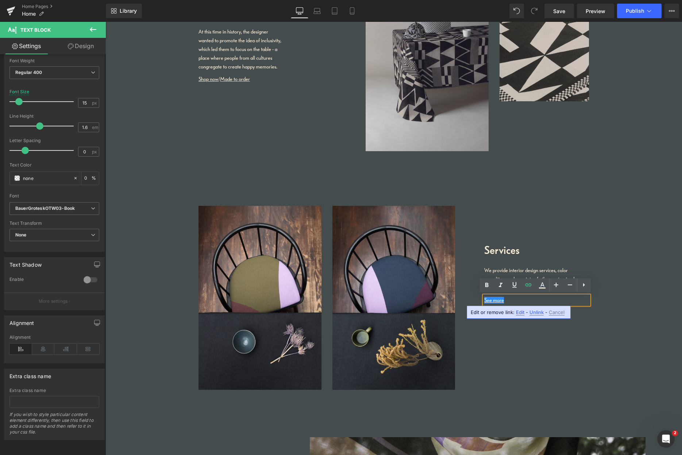
click at [521, 313] on span "Edit" at bounding box center [520, 313] width 8 height 6
drag, startPoint x: 529, startPoint y: 314, endPoint x: 506, endPoint y: 317, distance: 22.4
click at [506, 316] on input "/pages/services" at bounding box center [536, 315] width 112 height 18
type input "/pages/living"
click at [616, 0] on div "Text Color Highlight Color #333333 Choose Image... Back to Library Insert blind…" at bounding box center [341, 0] width 682 height 0
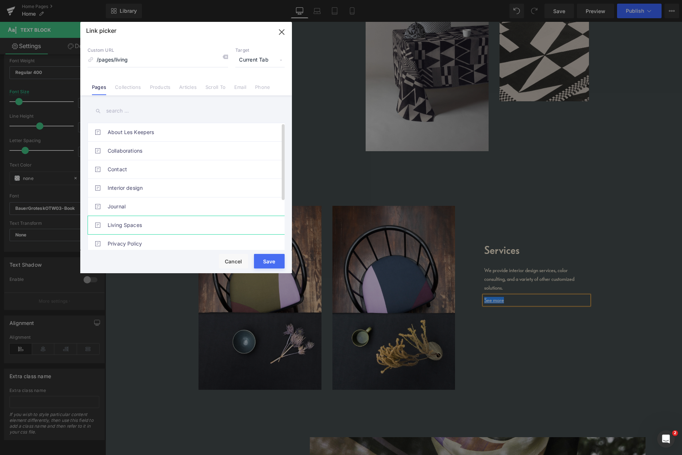
click at [128, 224] on link "Living Spaces" at bounding box center [188, 225] width 160 height 18
type input "/pages/living-spaces"
drag, startPoint x: 265, startPoint y: 260, endPoint x: 234, endPoint y: 239, distance: 37.1
click at [265, 260] on button "Save" at bounding box center [269, 261] width 31 height 15
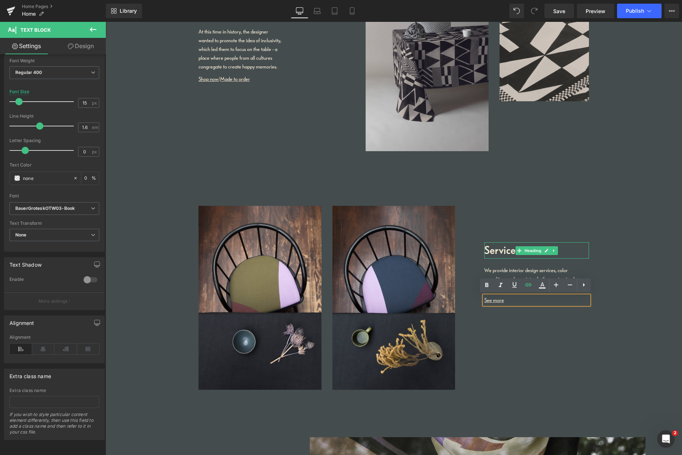
click at [498, 253] on h1 "Services" at bounding box center [536, 250] width 105 height 16
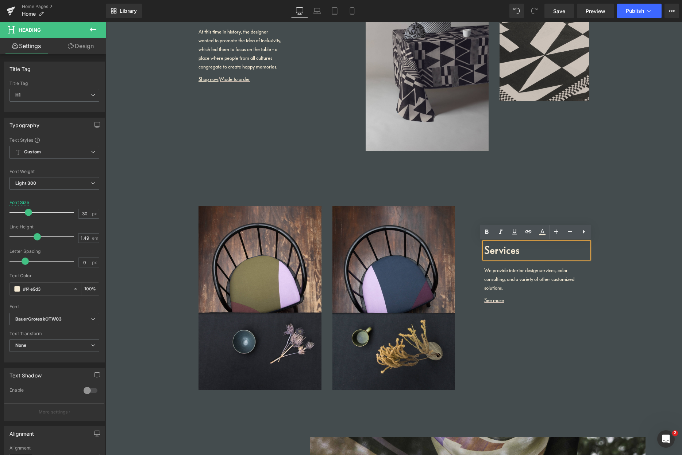
click at [506, 251] on h1 "Services" at bounding box center [536, 250] width 105 height 16
click at [568, 13] on link "Save" at bounding box center [559, 11] width 30 height 15
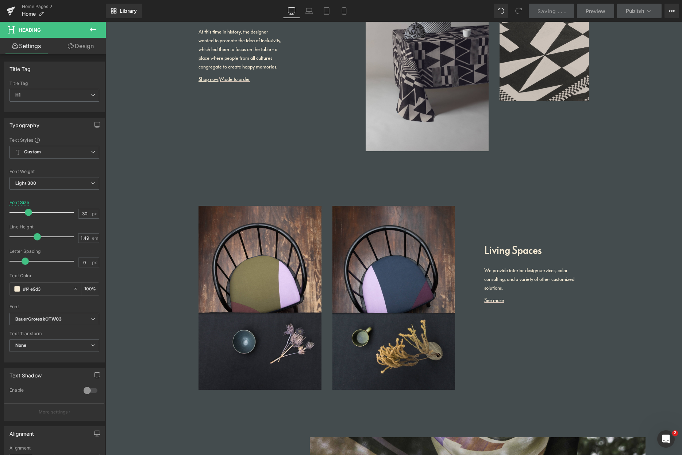
scroll to position [1257, 0]
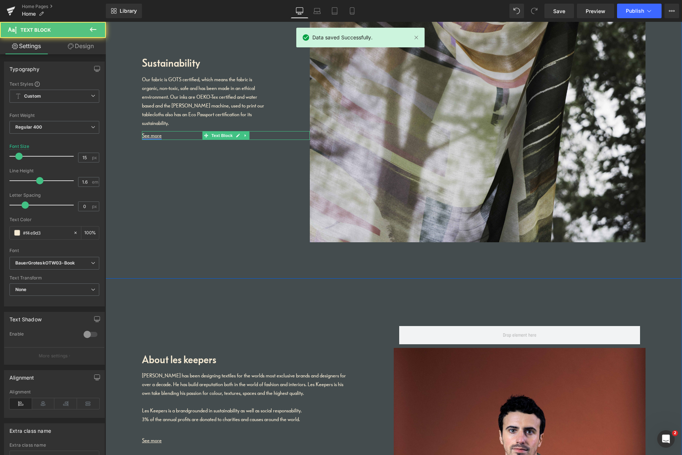
click at [151, 133] on link "See more" at bounding box center [152, 135] width 20 height 7
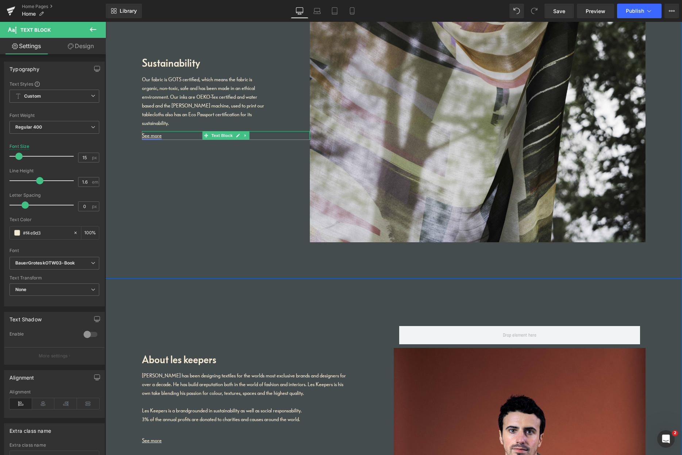
click at [158, 135] on link "See more" at bounding box center [152, 135] width 20 height 7
click at [157, 135] on link "See more" at bounding box center [152, 135] width 20 height 7
click at [236, 134] on icon at bounding box center [238, 135] width 4 height 4
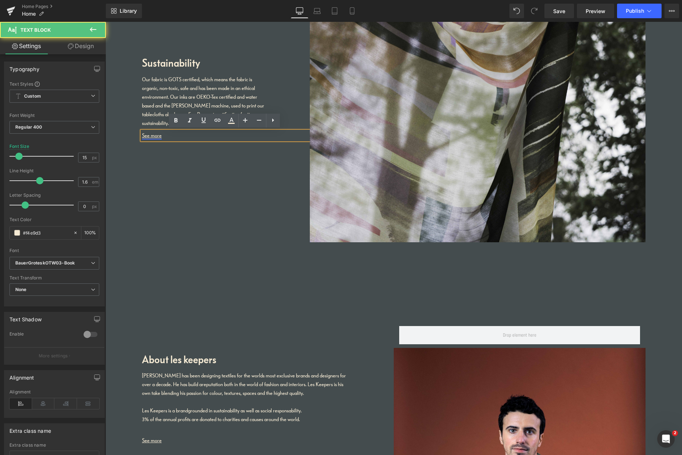
click at [154, 135] on link "See more" at bounding box center [152, 135] width 20 height 7
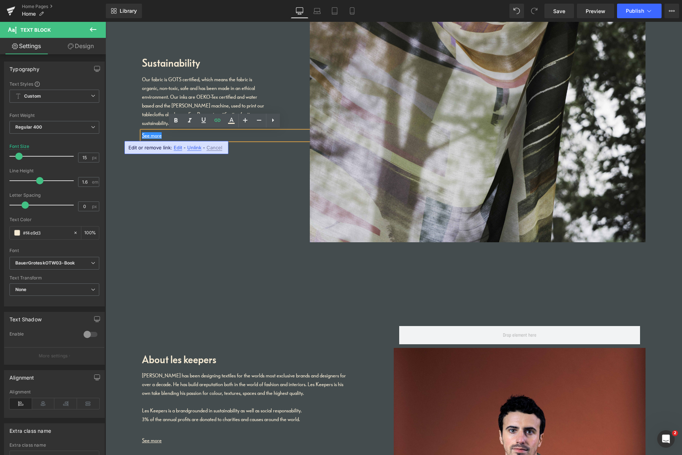
click at [178, 147] on span "Edit" at bounding box center [178, 148] width 8 height 6
type input "/pages/sustainability"
click at [273, 0] on div "Text Color Highlight Color #333333 Choose Image... Back to Library Insert blind…" at bounding box center [341, 0] width 682 height 0
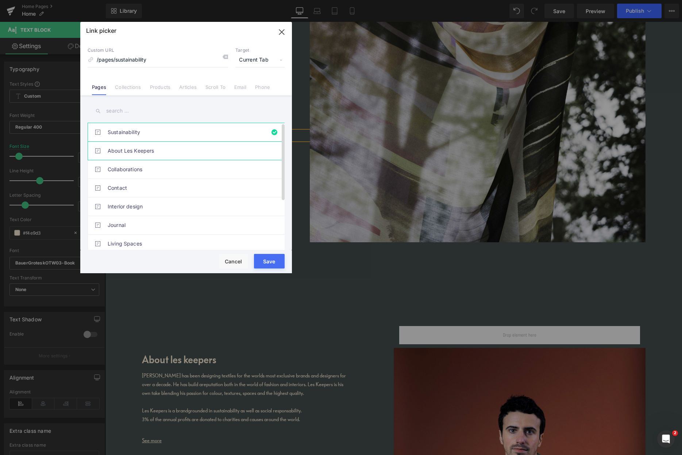
click at [147, 152] on link "About Les Keepers" at bounding box center [188, 151] width 160 height 18
type input "/pages/about-les-keepers"
click at [271, 258] on button "Save" at bounding box center [269, 261] width 31 height 15
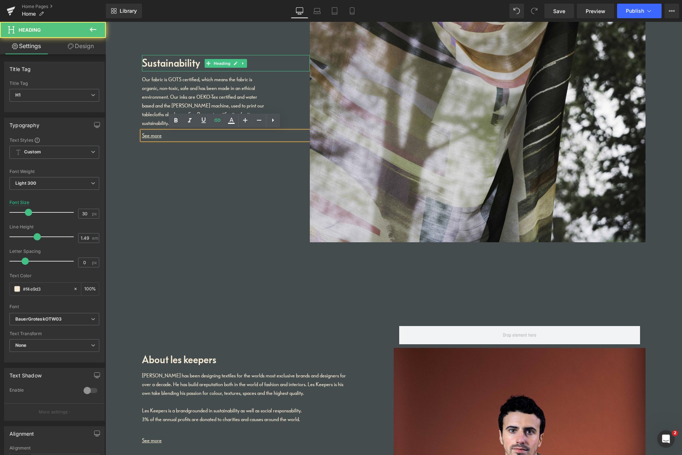
click at [173, 62] on h1 "Sustainability" at bounding box center [226, 63] width 168 height 16
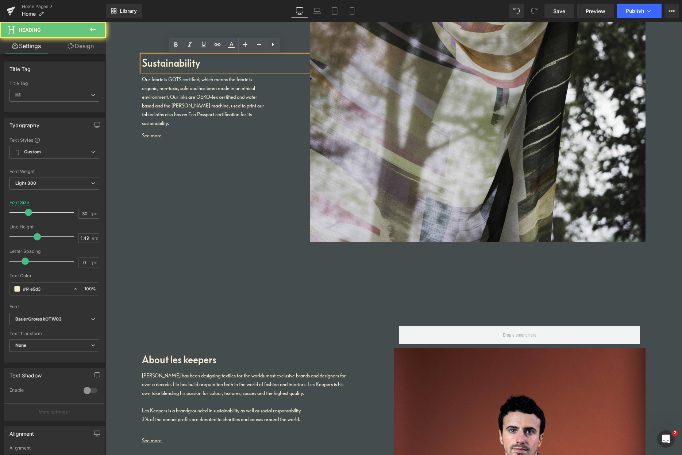
click at [174, 63] on h1 "Sustainability" at bounding box center [226, 63] width 168 height 16
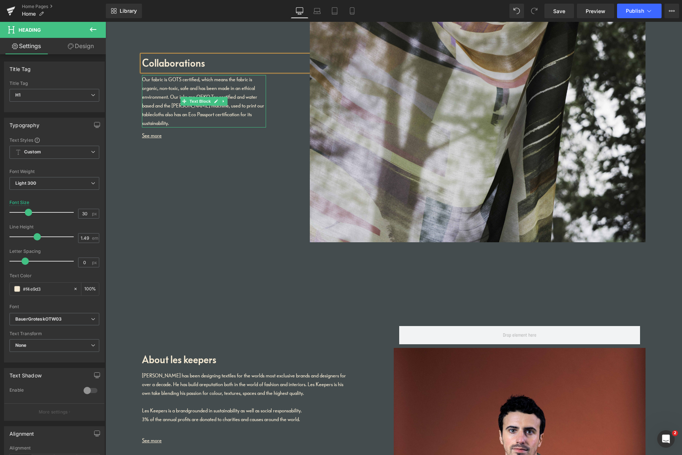
click at [178, 112] on p "Our fabric is GOTS certified, which means the fabric is organic, non-toxic, saf…" at bounding box center [204, 101] width 124 height 53
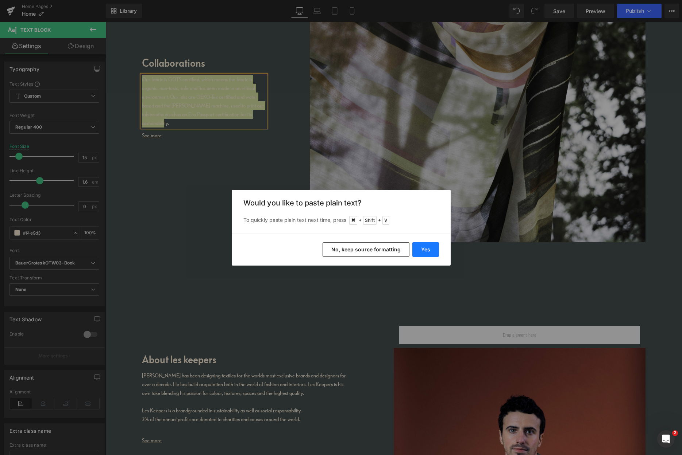
click at [428, 252] on button "Yes" at bounding box center [425, 249] width 27 height 15
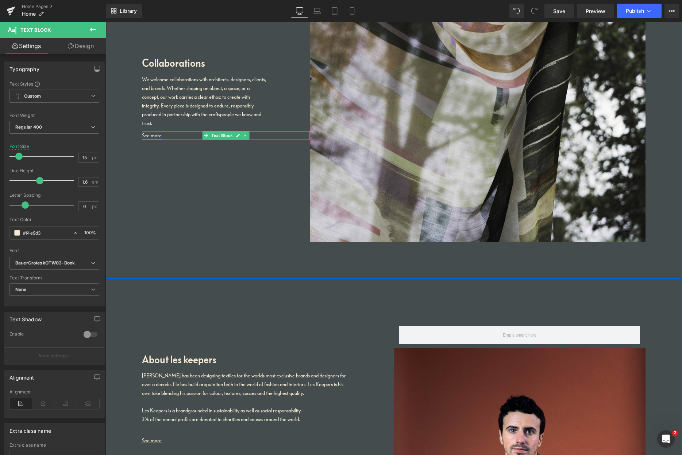
click at [156, 135] on link "See more" at bounding box center [152, 135] width 20 height 7
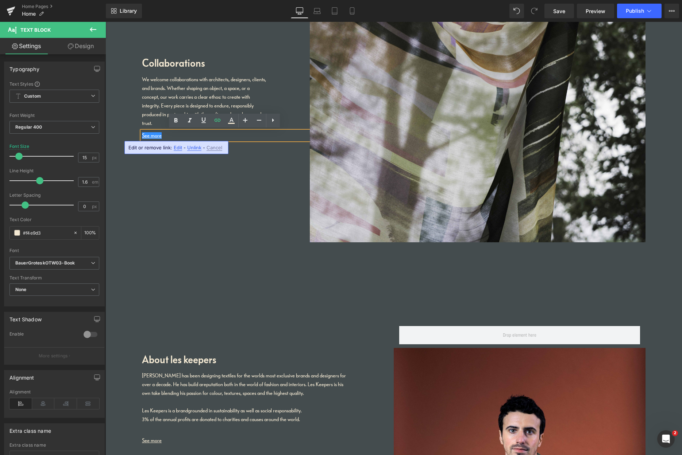
click at [176, 148] on span "Edit" at bounding box center [178, 148] width 8 height 6
click at [275, 0] on div "Text Color Highlight Color #333333 Choose Image... Back to Library Insert blind…" at bounding box center [341, 0] width 682 height 0
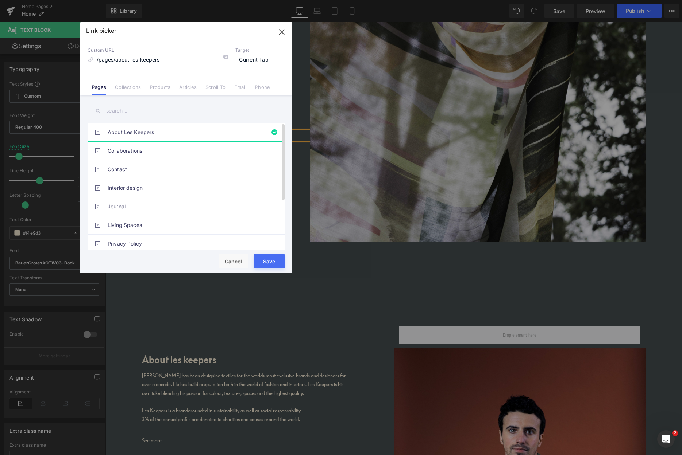
drag, startPoint x: 152, startPoint y: 152, endPoint x: 156, endPoint y: 152, distance: 3.7
click at [152, 152] on link "Collaborations" at bounding box center [188, 151] width 160 height 18
type input "/pages/collaborations"
click at [275, 261] on button "Save" at bounding box center [269, 261] width 31 height 15
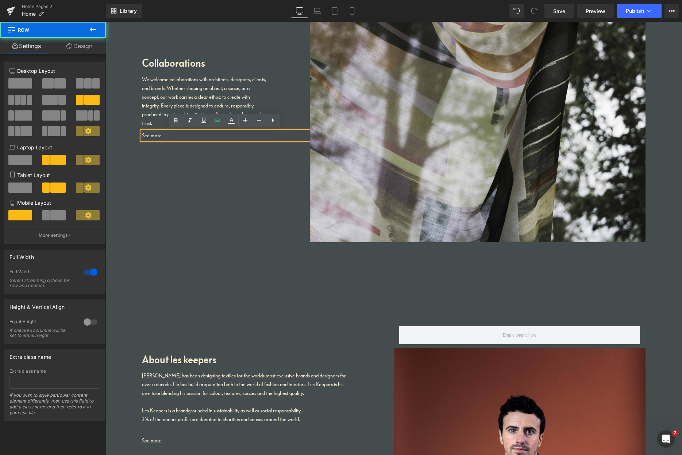
drag, startPoint x: 678, startPoint y: 209, endPoint x: 628, endPoint y: 267, distance: 76.6
click at [667, 256] on div "Collaborations Heading We welcome collaborations with architects, designers, cl…" at bounding box center [393, 130] width 576 height 296
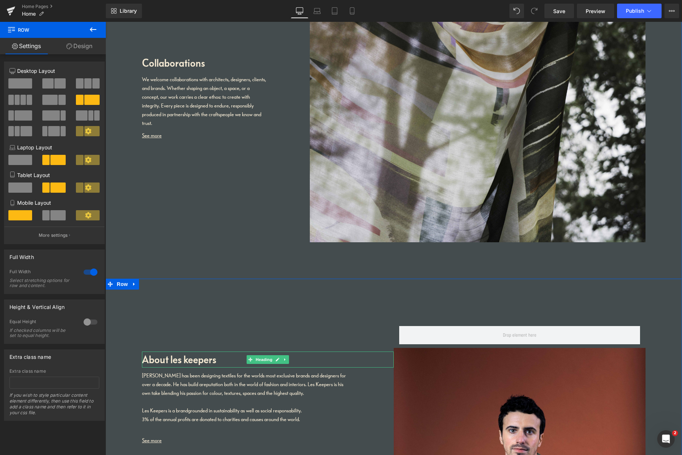
click at [202, 361] on h1 "About les keepers" at bounding box center [268, 360] width 252 height 16
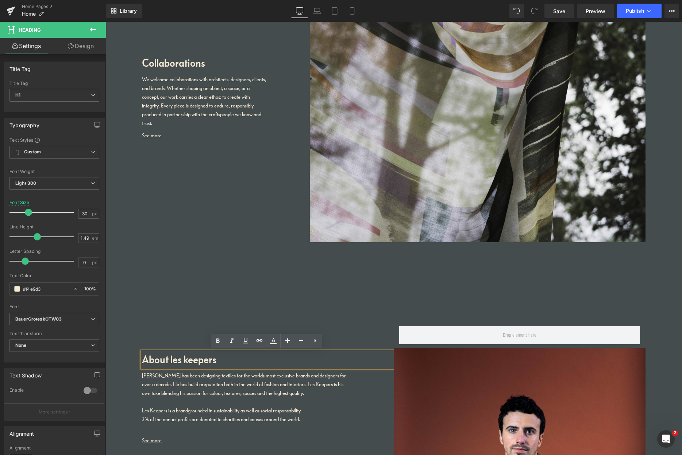
click at [188, 395] on div "[PERSON_NAME] has been designing textiles for the worlds most exclusive brands …" at bounding box center [246, 385] width 208 height 26
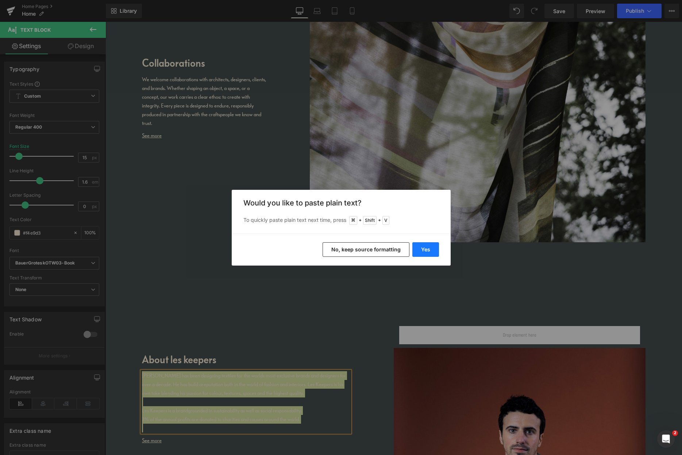
click at [429, 248] on button "Yes" at bounding box center [425, 249] width 27 height 15
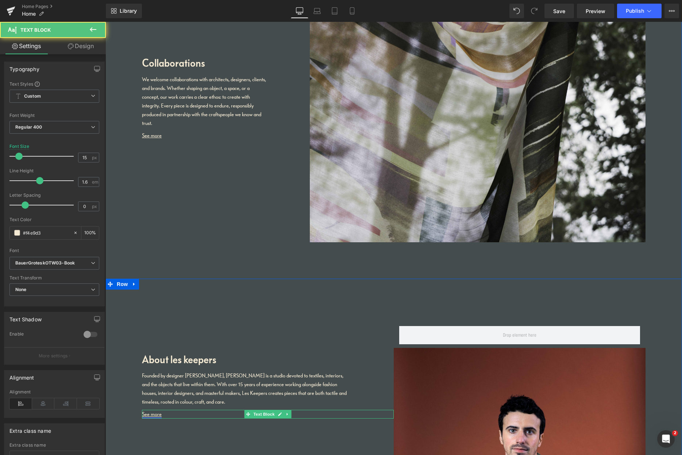
click at [154, 415] on u "See more" at bounding box center [152, 414] width 20 height 7
drag, startPoint x: 150, startPoint y: 414, endPoint x: 154, endPoint y: 415, distance: 4.1
click at [150, 414] on u "See more" at bounding box center [152, 414] width 20 height 7
click at [278, 415] on icon at bounding box center [280, 414] width 4 height 4
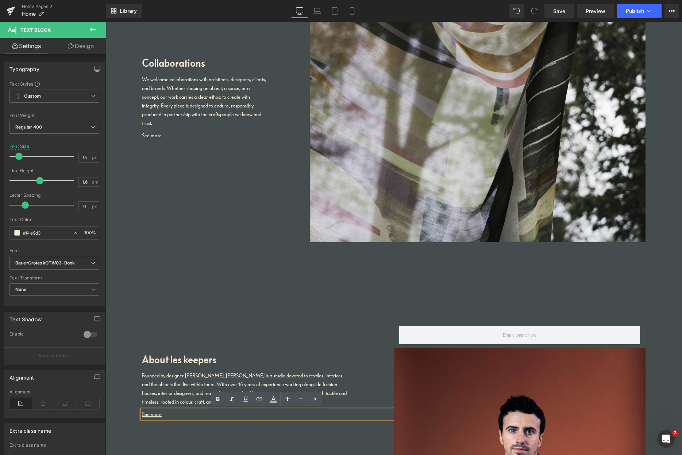
click at [155, 416] on u "See more" at bounding box center [152, 414] width 20 height 7
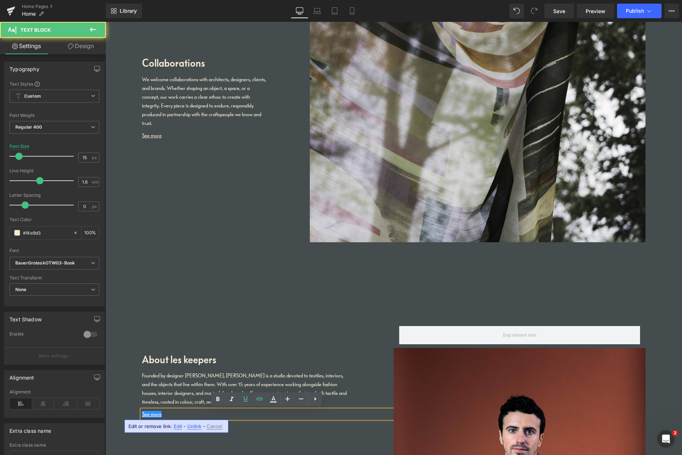
click at [176, 426] on span "Edit" at bounding box center [178, 427] width 8 height 6
type input "/pages/about-us"
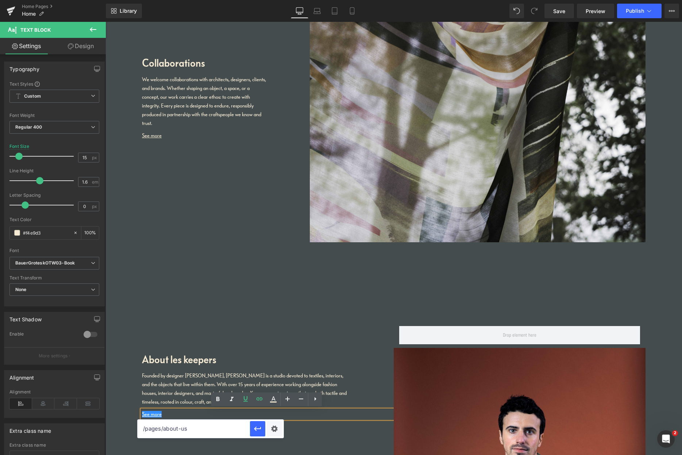
click at [206, 427] on input "/pages/about-us" at bounding box center [193, 429] width 112 height 18
click at [275, 0] on div "Text Color Highlight Color #333333 Choose Image... Back to Library Insert blind…" at bounding box center [341, 0] width 682 height 0
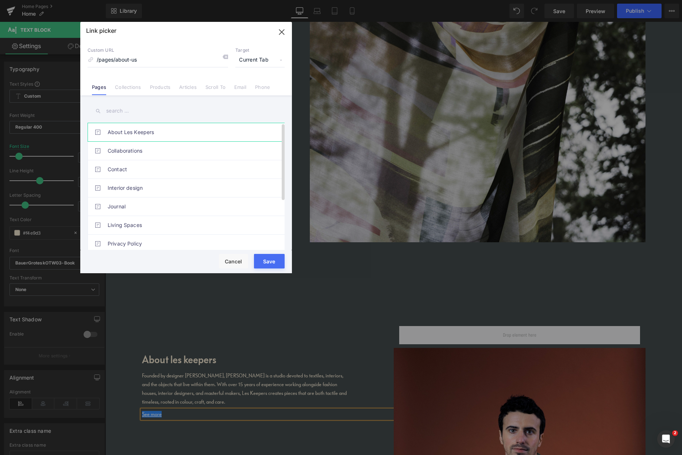
click at [127, 133] on link "About Les Keepers" at bounding box center [188, 132] width 160 height 18
type input "/pages/about-les-keepers"
click at [272, 262] on button "Save" at bounding box center [269, 261] width 31 height 15
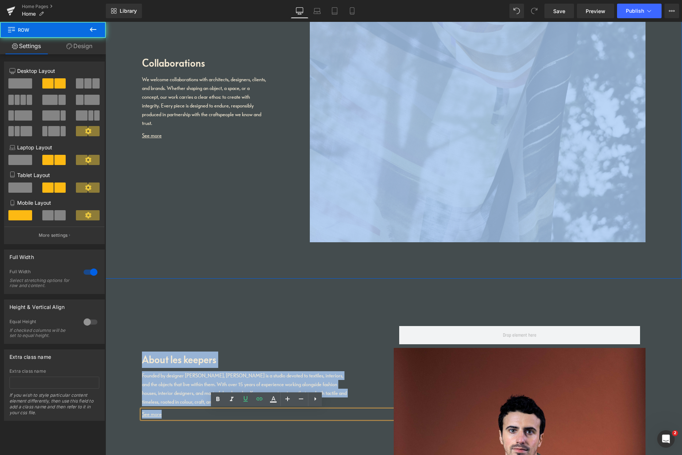
drag, startPoint x: 668, startPoint y: 307, endPoint x: 651, endPoint y: 173, distance: 134.9
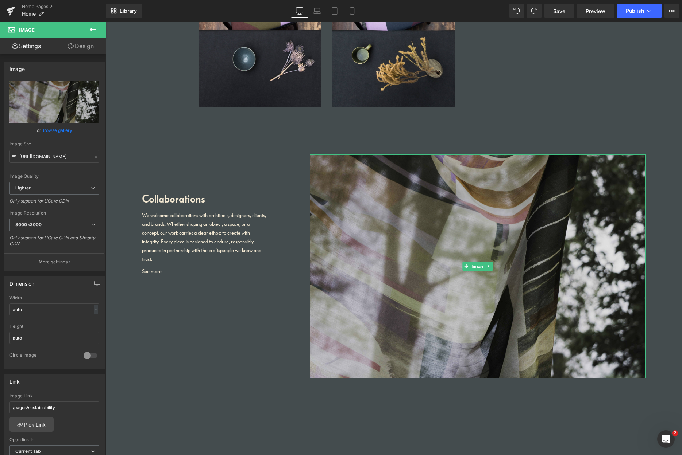
scroll to position [1107, 0]
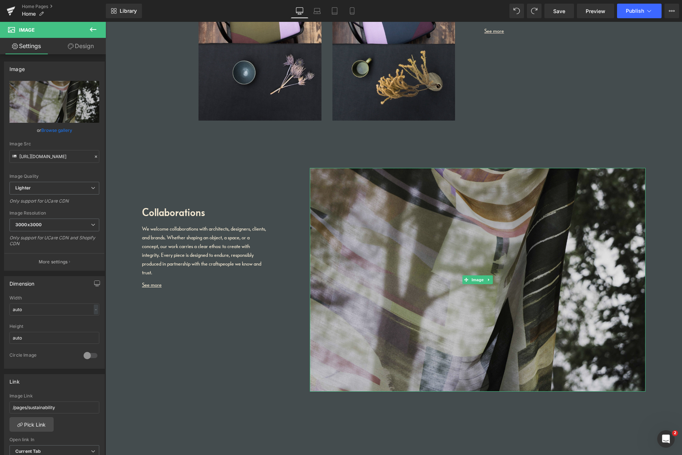
click at [439, 231] on img at bounding box center [477, 280] width 335 height 224
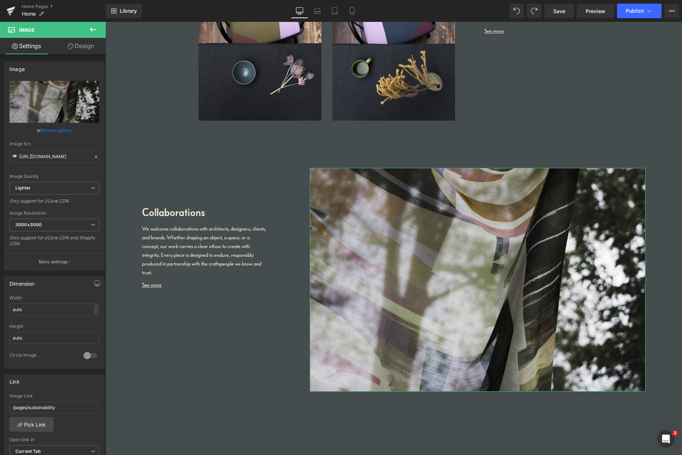
click at [60, 128] on link "Browse gallery" at bounding box center [56, 130] width 31 height 13
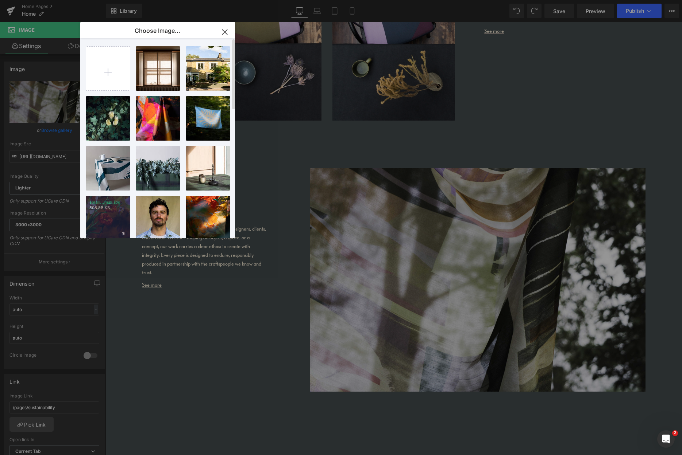
click at [118, 212] on div "small...mall.jpg 508.85 KB" at bounding box center [108, 218] width 44 height 44
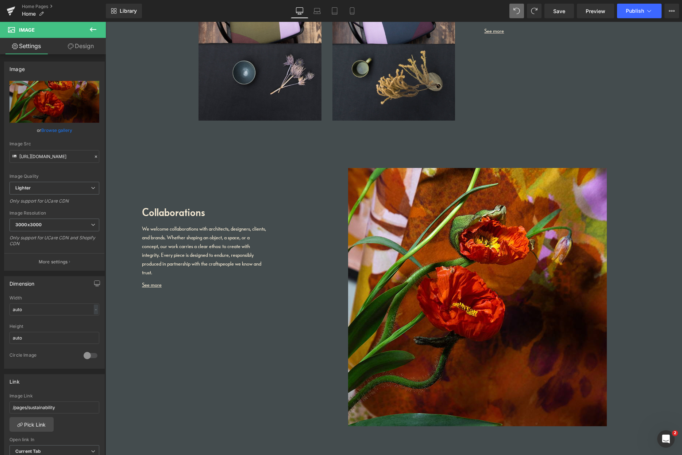
type input "[URL][DOMAIN_NAME]"
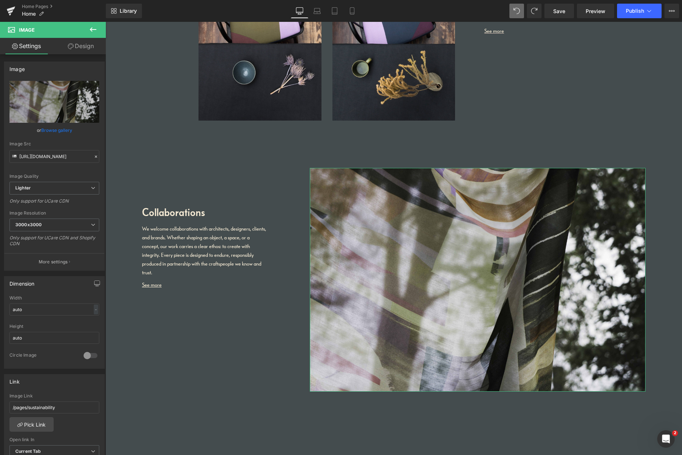
click at [63, 131] on link "Browse gallery" at bounding box center [56, 130] width 31 height 13
drag, startPoint x: 269, startPoint y: 323, endPoint x: 170, endPoint y: 302, distance: 100.7
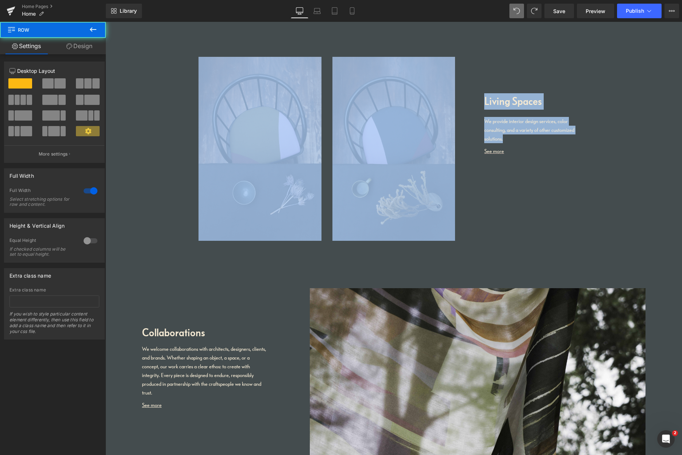
scroll to position [979, 0]
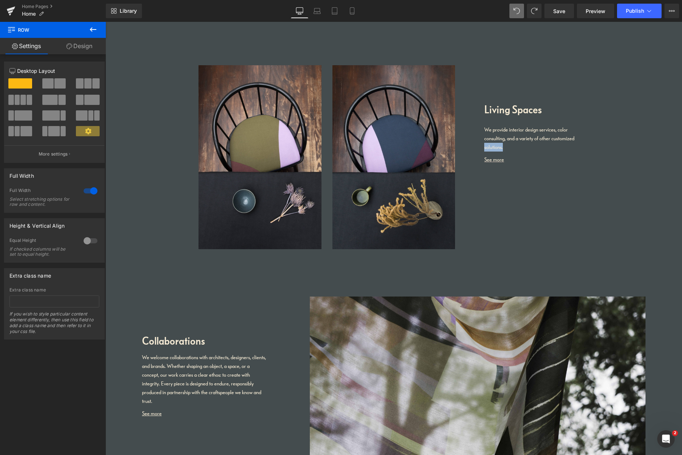
drag, startPoint x: 658, startPoint y: 75, endPoint x: 614, endPoint y: 140, distance: 78.5
click at [625, 140] on div "Image Award winning designer tablecloths, textiles and interiors and objects ma…" at bounding box center [393, 243] width 576 height 1595
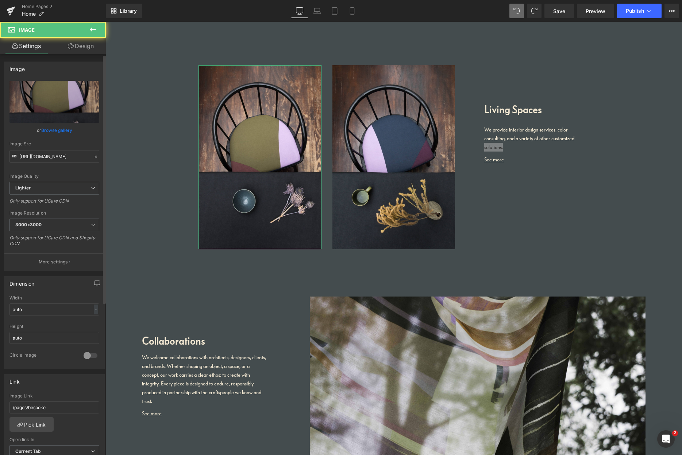
click at [64, 130] on link "Browse gallery" at bounding box center [56, 130] width 31 height 13
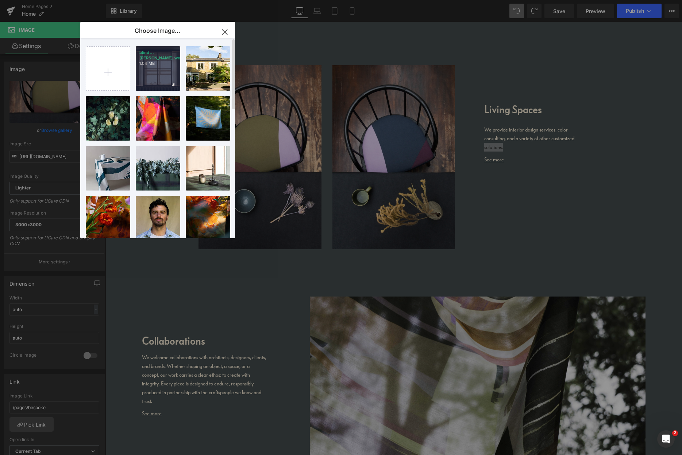
click at [156, 79] on div "blind...[PERSON_NAME].webp 1.04 MB" at bounding box center [158, 68] width 44 height 44
type input "[URL][DOMAIN_NAME]"
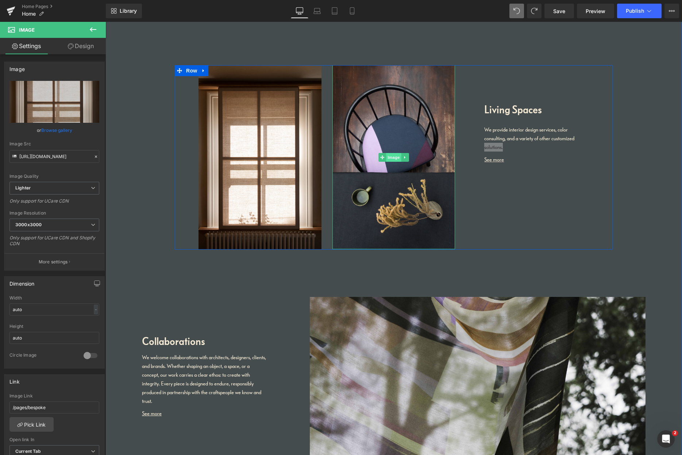
click at [396, 158] on span "Image" at bounding box center [393, 157] width 15 height 9
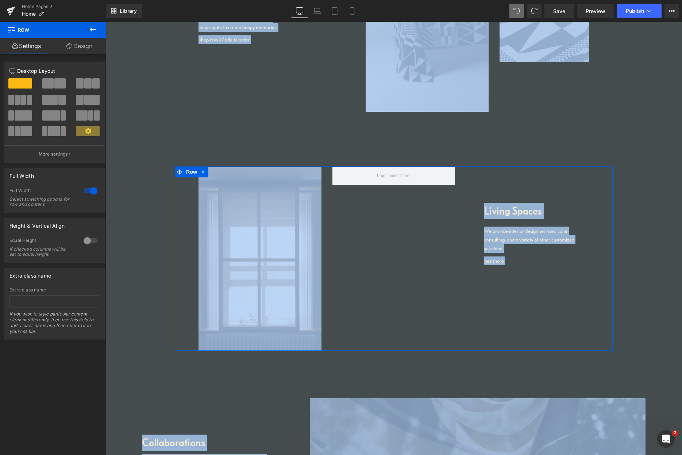
scroll to position [1426, 0]
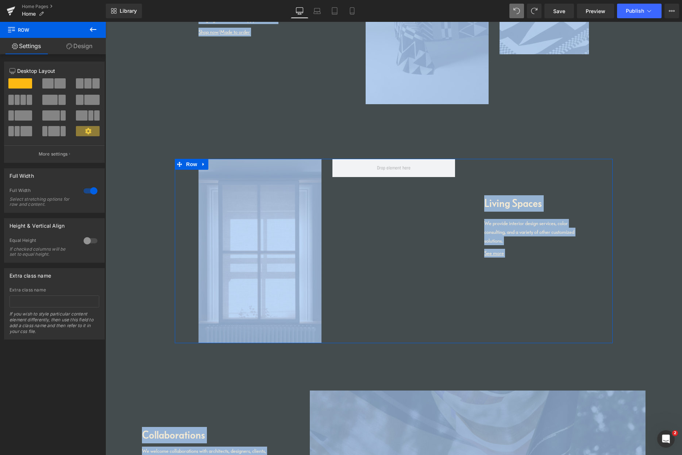
drag, startPoint x: 627, startPoint y: 363, endPoint x: 603, endPoint y: 420, distance: 62.2
click at [604, 419] on div "Image Award winning designer tablecloths, textiles and interiors and objects ma…" at bounding box center [393, 336] width 576 height 1595
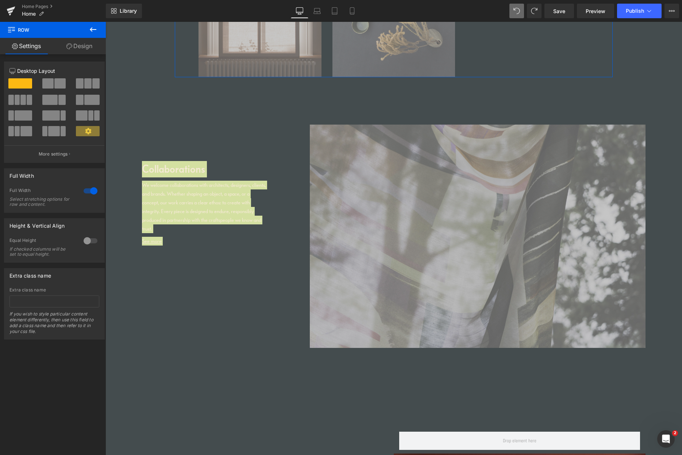
scroll to position [876, 0]
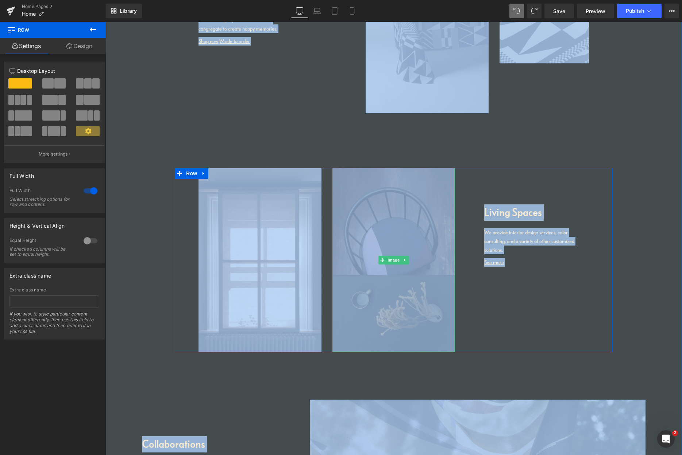
click at [416, 241] on img at bounding box center [393, 260] width 123 height 184
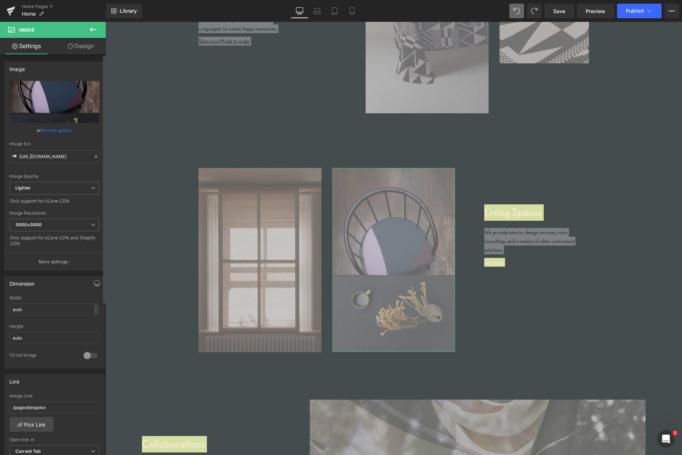
click at [62, 131] on link "Browse gallery" at bounding box center [56, 130] width 31 height 13
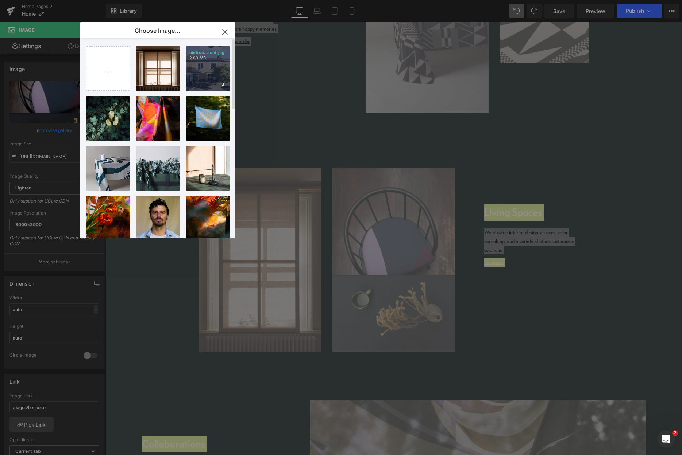
click at [205, 79] on div "niefron...ront.jpg 2.68 MB" at bounding box center [208, 68] width 44 height 44
type input "[URL][DOMAIN_NAME]"
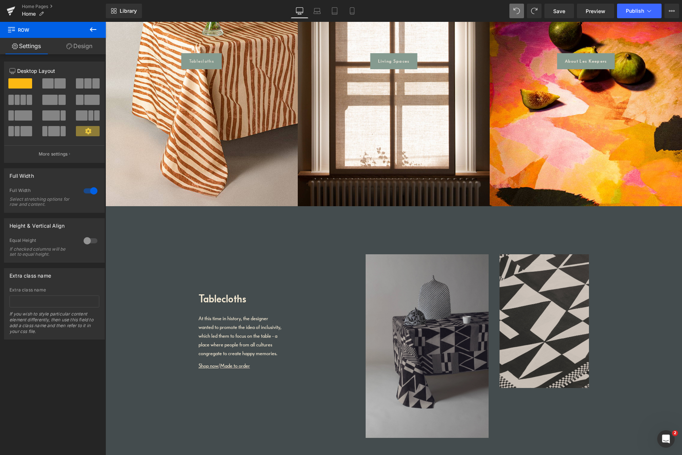
scroll to position [565, 0]
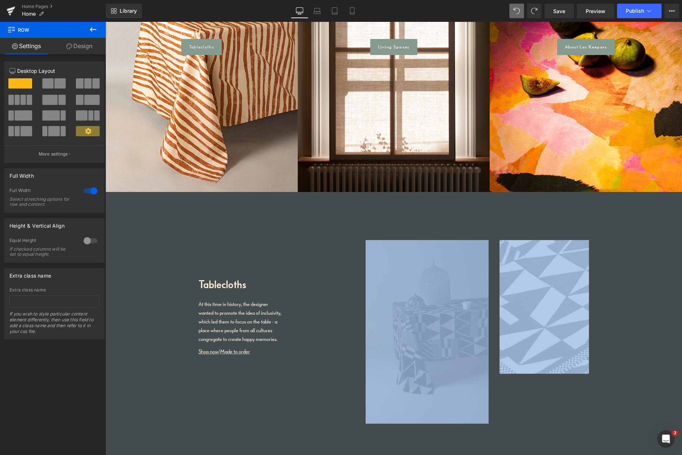
drag, startPoint x: 667, startPoint y: 156, endPoint x: 366, endPoint y: 400, distance: 387.0
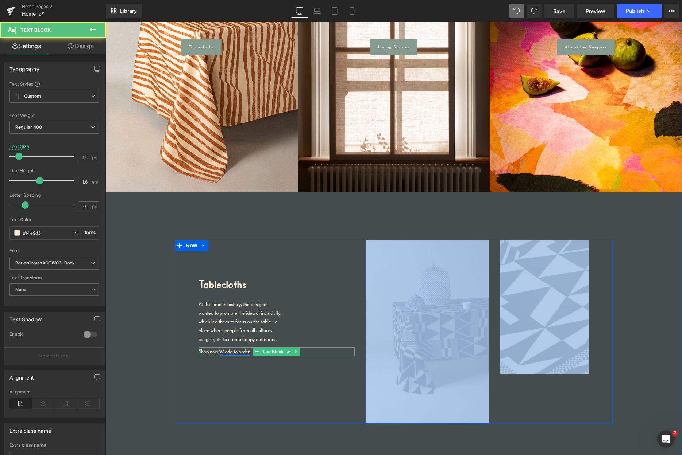
click at [230, 355] on link "Made to order" at bounding box center [235, 352] width 30 height 7
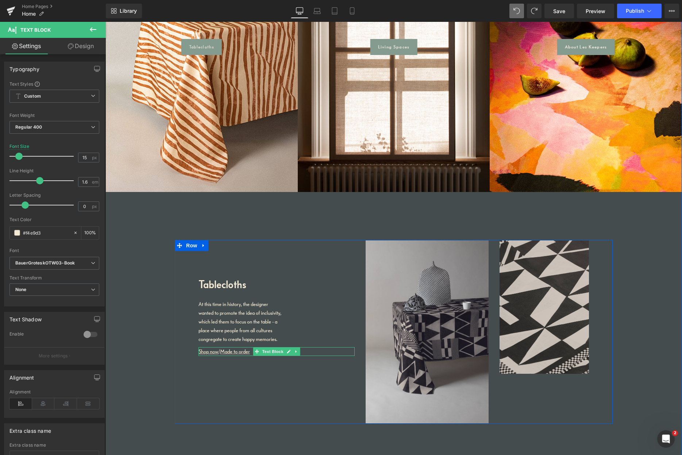
drag, startPoint x: 287, startPoint y: 361, endPoint x: 283, endPoint y: 361, distance: 3.7
click at [287, 354] on icon at bounding box center [289, 352] width 4 height 4
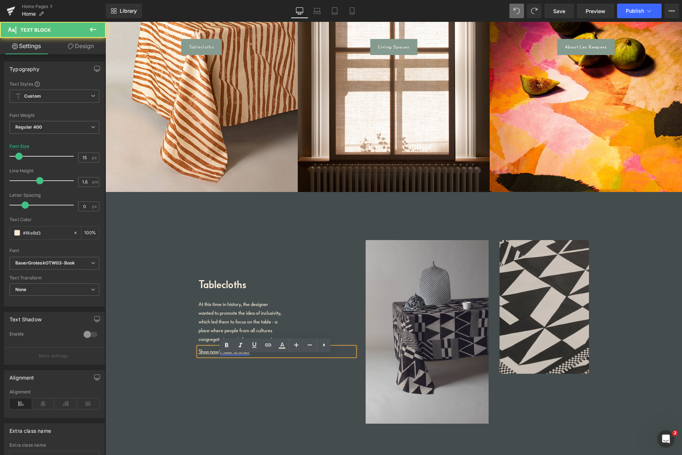
click at [237, 355] on link "Made to order" at bounding box center [235, 352] width 30 height 7
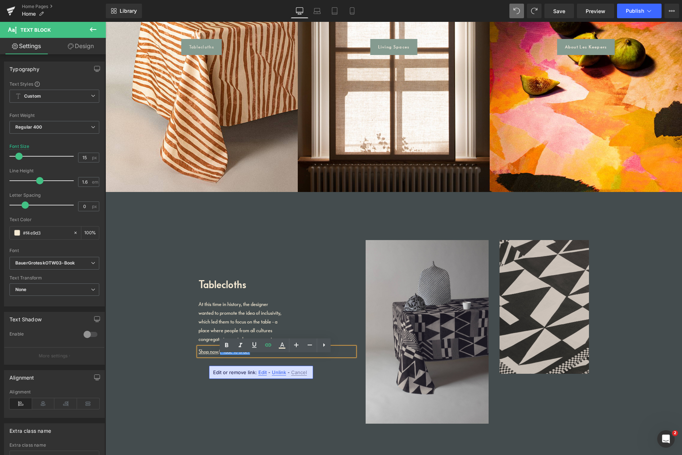
click at [262, 374] on span "Edit" at bounding box center [262, 373] width 8 height 6
click at [336, 0] on div "Text Color Highlight Color #333333 Choose Image... Back to Library Insert blind…" at bounding box center [341, 0] width 682 height 0
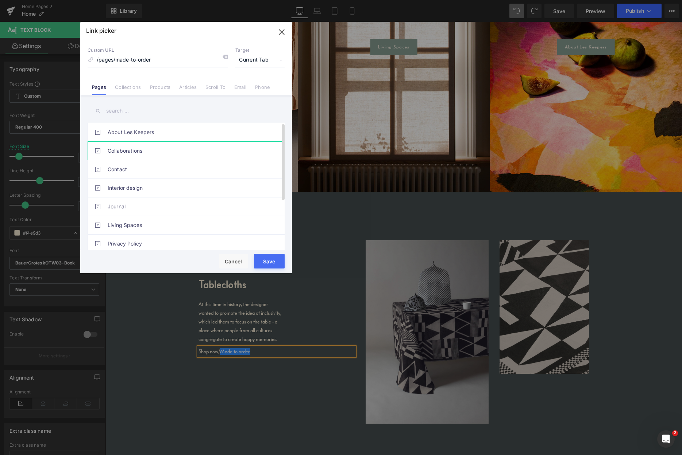
click at [134, 153] on link "Collaborations" at bounding box center [188, 151] width 160 height 18
type input "/pages/collaborations"
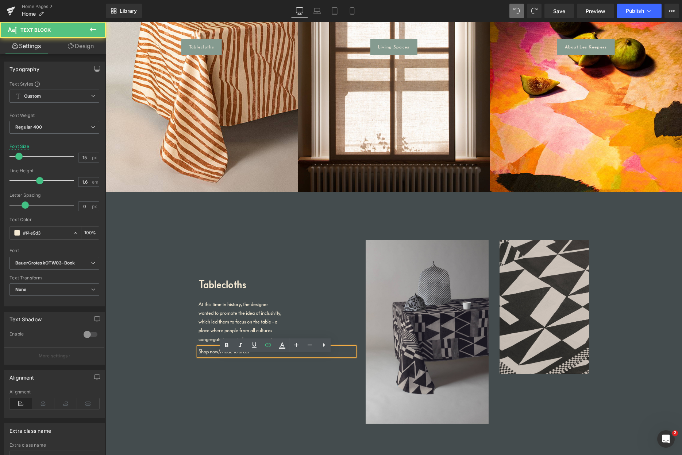
drag, startPoint x: 252, startPoint y: 360, endPoint x: 222, endPoint y: 364, distance: 30.6
click at [221, 356] on div "Shop now / Made to order" at bounding box center [276, 352] width 156 height 9
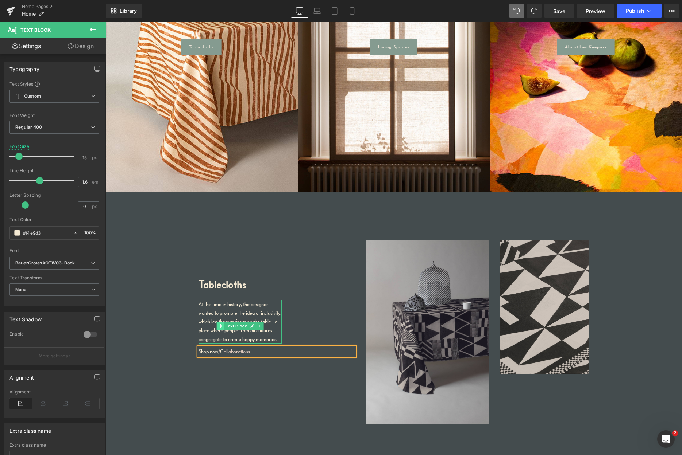
click at [222, 322] on span at bounding box center [221, 326] width 8 height 9
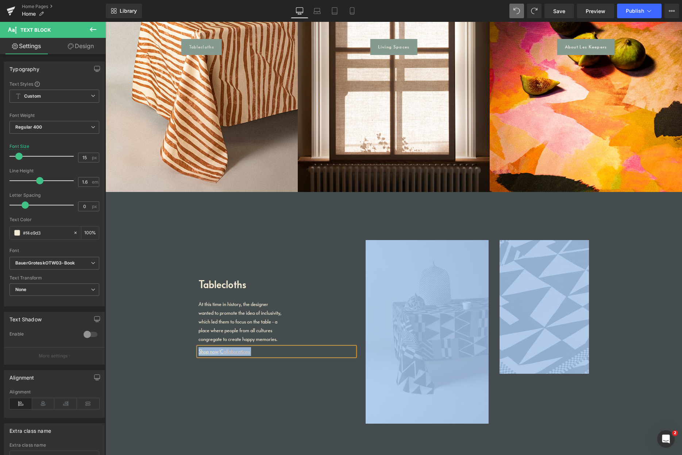
drag, startPoint x: 226, startPoint y: 348, endPoint x: 171, endPoint y: 299, distance: 73.3
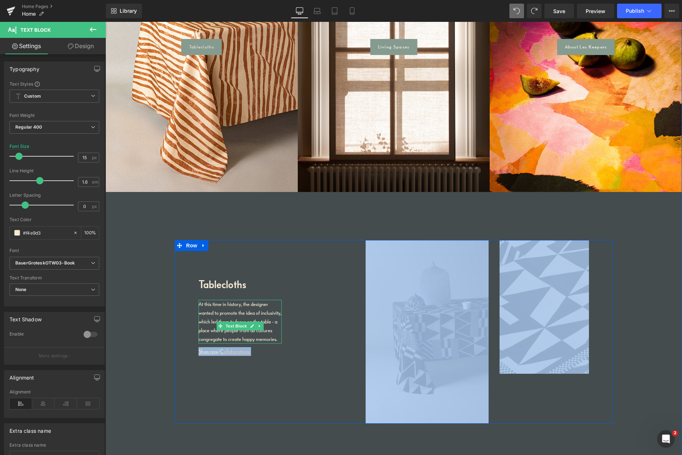
click at [210, 330] on p "At this time in history, the designer wanted to promote the idea of inclusivity…" at bounding box center [239, 322] width 83 height 44
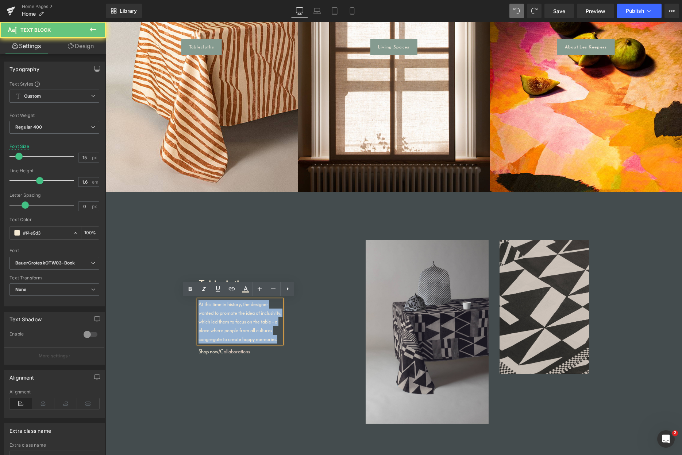
drag, startPoint x: 218, startPoint y: 345, endPoint x: 177, endPoint y: 293, distance: 65.9
click at [177, 292] on div "Tablecloths Heading At this time in history, the designer wanted to promote the…" at bounding box center [394, 332] width 438 height 184
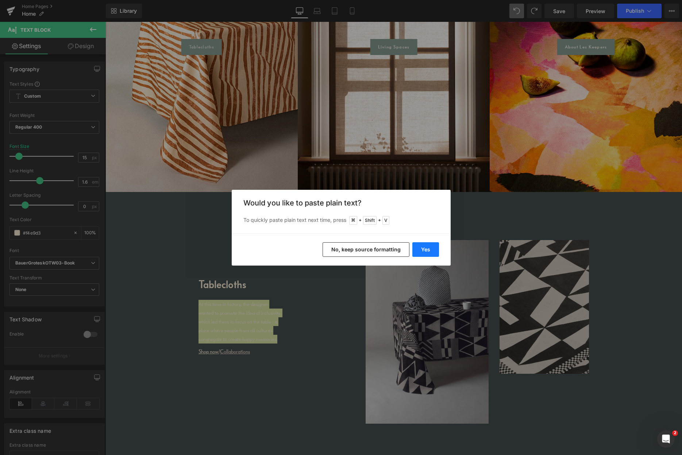
click at [427, 251] on button "Yes" at bounding box center [425, 249] width 27 height 15
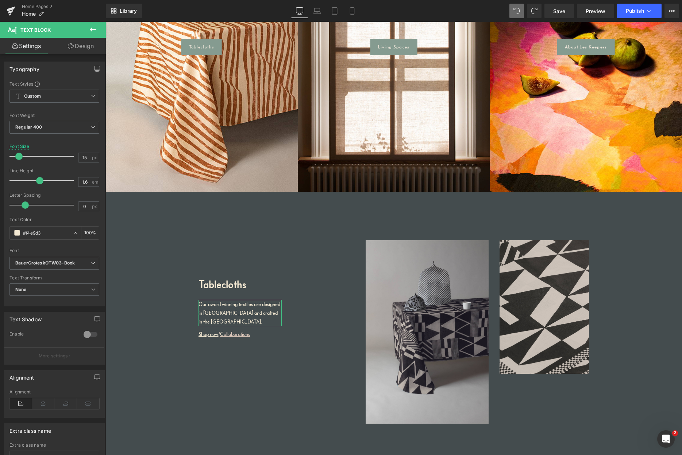
click at [87, 46] on link "Design" at bounding box center [80, 46] width 53 height 16
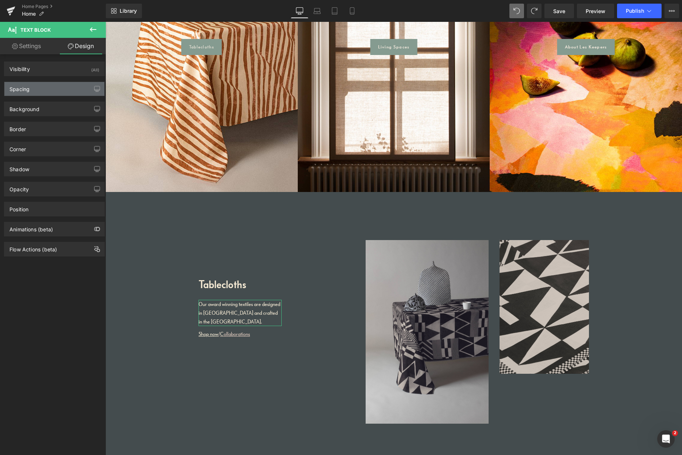
click at [43, 91] on div "Spacing" at bounding box center [54, 89] width 100 height 14
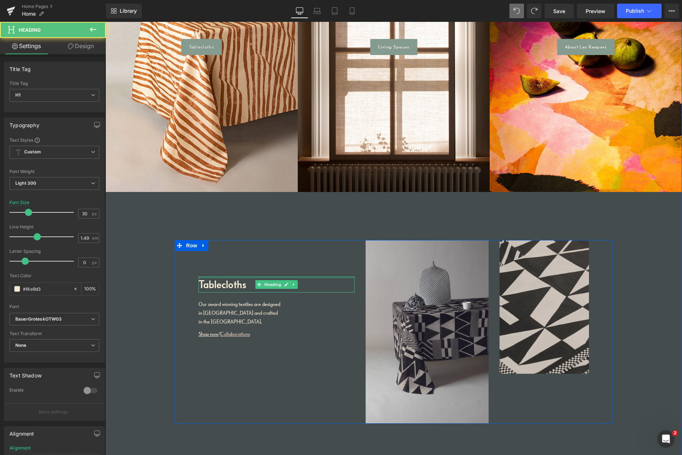
click at [225, 275] on div "Tablecloths Heading Our award winning textiles are designed in [GEOGRAPHIC_DATA…" at bounding box center [276, 291] width 167 height 102
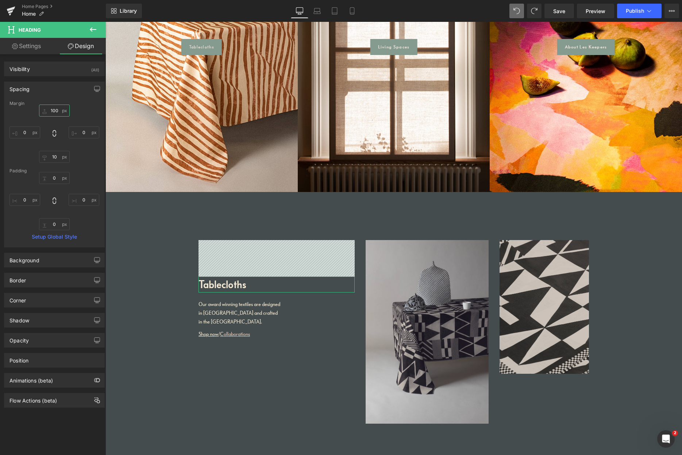
drag, startPoint x: 50, startPoint y: 110, endPoint x: 39, endPoint y: 113, distance: 11.7
click at [40, 111] on input "100" at bounding box center [54, 111] width 31 height 12
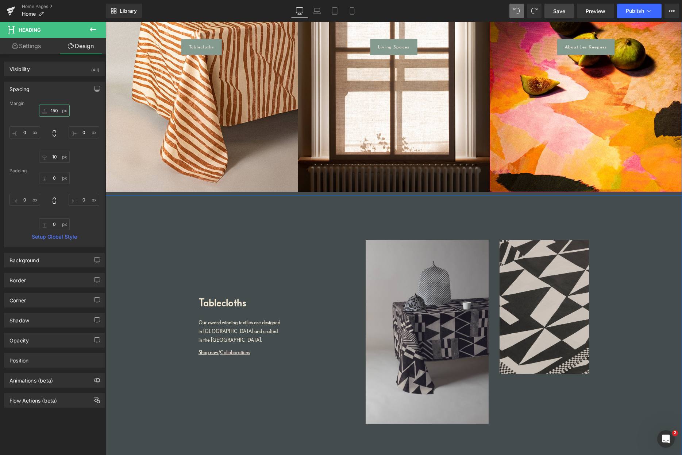
type input "150"
click at [560, 14] on link "Save" at bounding box center [559, 11] width 30 height 15
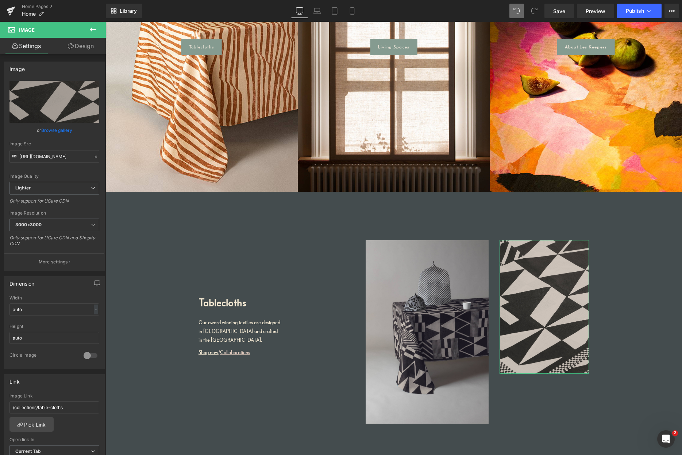
drag, startPoint x: 57, startPoint y: 131, endPoint x: 63, endPoint y: 131, distance: 6.6
click at [56, 131] on link "Browse gallery" at bounding box center [56, 130] width 31 height 13
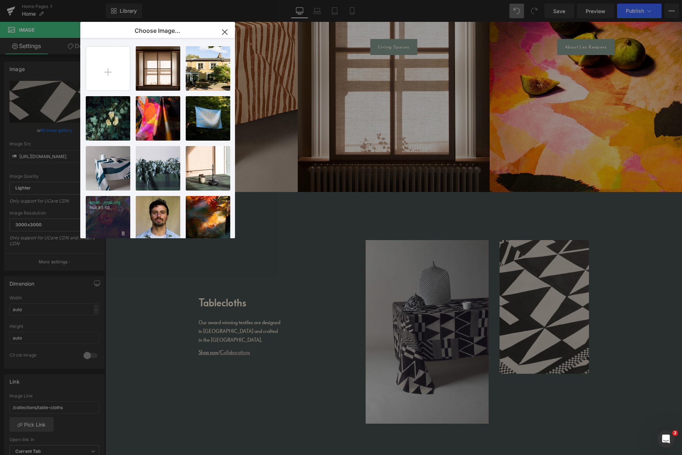
click at [116, 212] on div "small...mall.jpg 508.85 KB" at bounding box center [108, 218] width 44 height 44
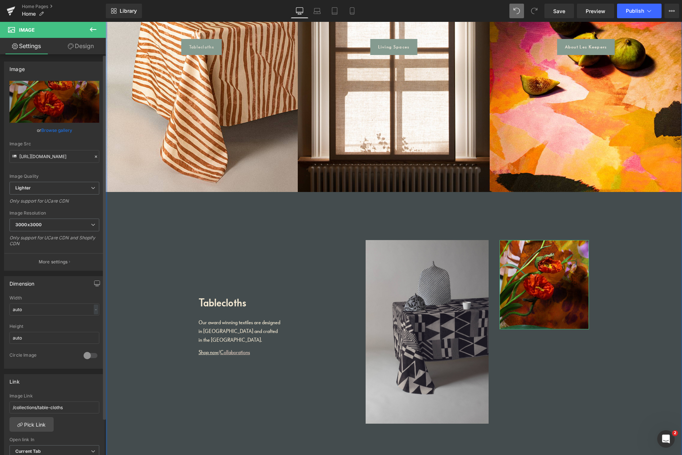
click at [62, 131] on link "Browse gallery" at bounding box center [56, 130] width 31 height 13
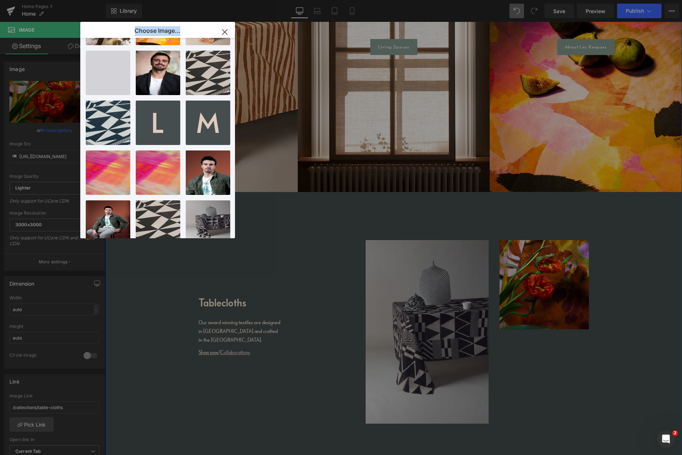
scroll to position [360, 0]
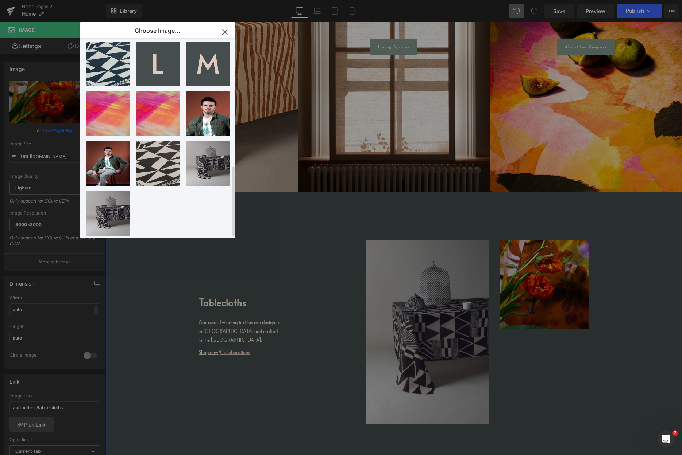
drag, startPoint x: 233, startPoint y: 194, endPoint x: 166, endPoint y: 187, distance: 67.5
click at [166, 187] on div "blind...[PERSON_NAME].webp 1.04 MB Delete image? Yes No niefron...ront.jpg 2.68…" at bounding box center [162, 139] width 152 height 203
click at [170, 108] on div "IMG_039...ssed.jpg 290.13 KB" at bounding box center [158, 114] width 44 height 44
type input "[URL][DOMAIN_NAME]"
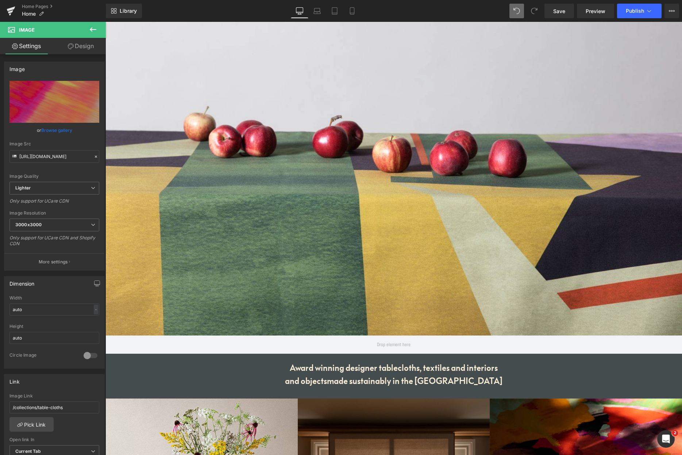
scroll to position [0, 0]
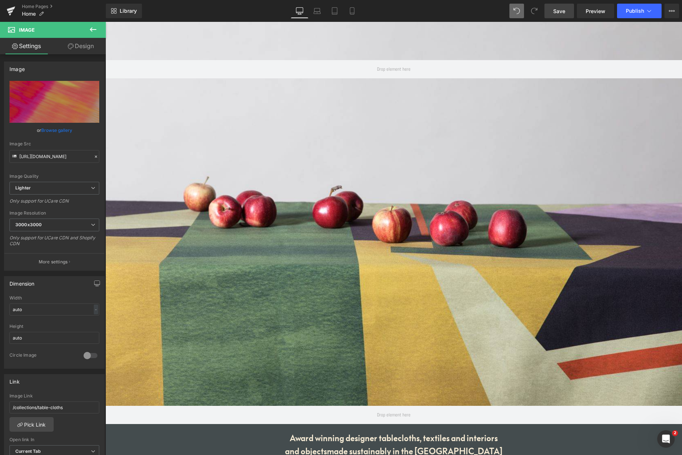
click at [563, 9] on span "Save" at bounding box center [559, 11] width 12 height 8
click at [632, 11] on span "Publish" at bounding box center [634, 11] width 18 height 6
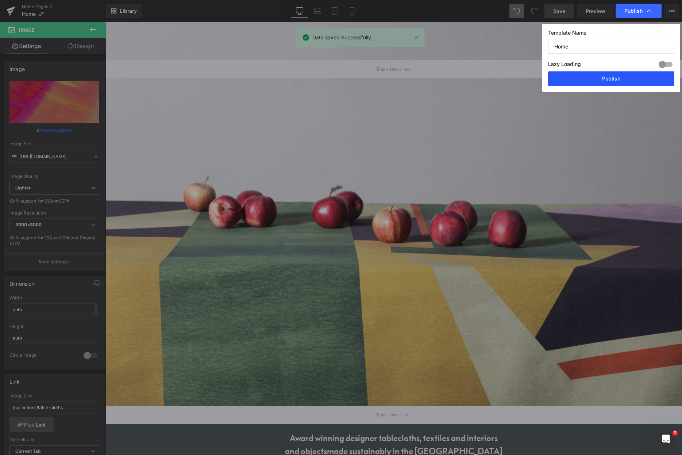
click at [596, 75] on button "Publish" at bounding box center [611, 78] width 126 height 15
